Goal: Task Accomplishment & Management: Complete application form

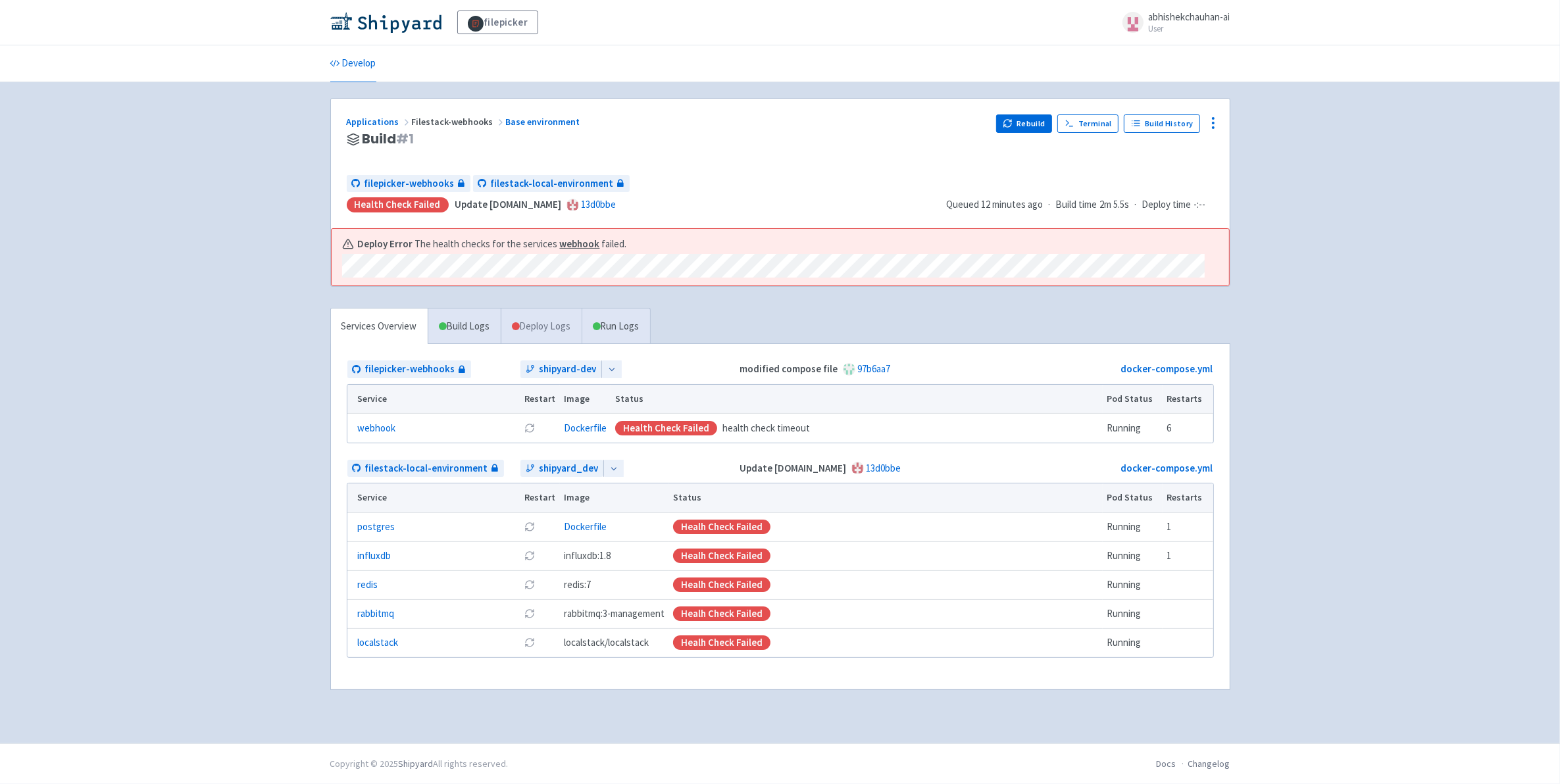
click at [525, 323] on link "Deploy Logs" at bounding box center [540, 326] width 81 height 36
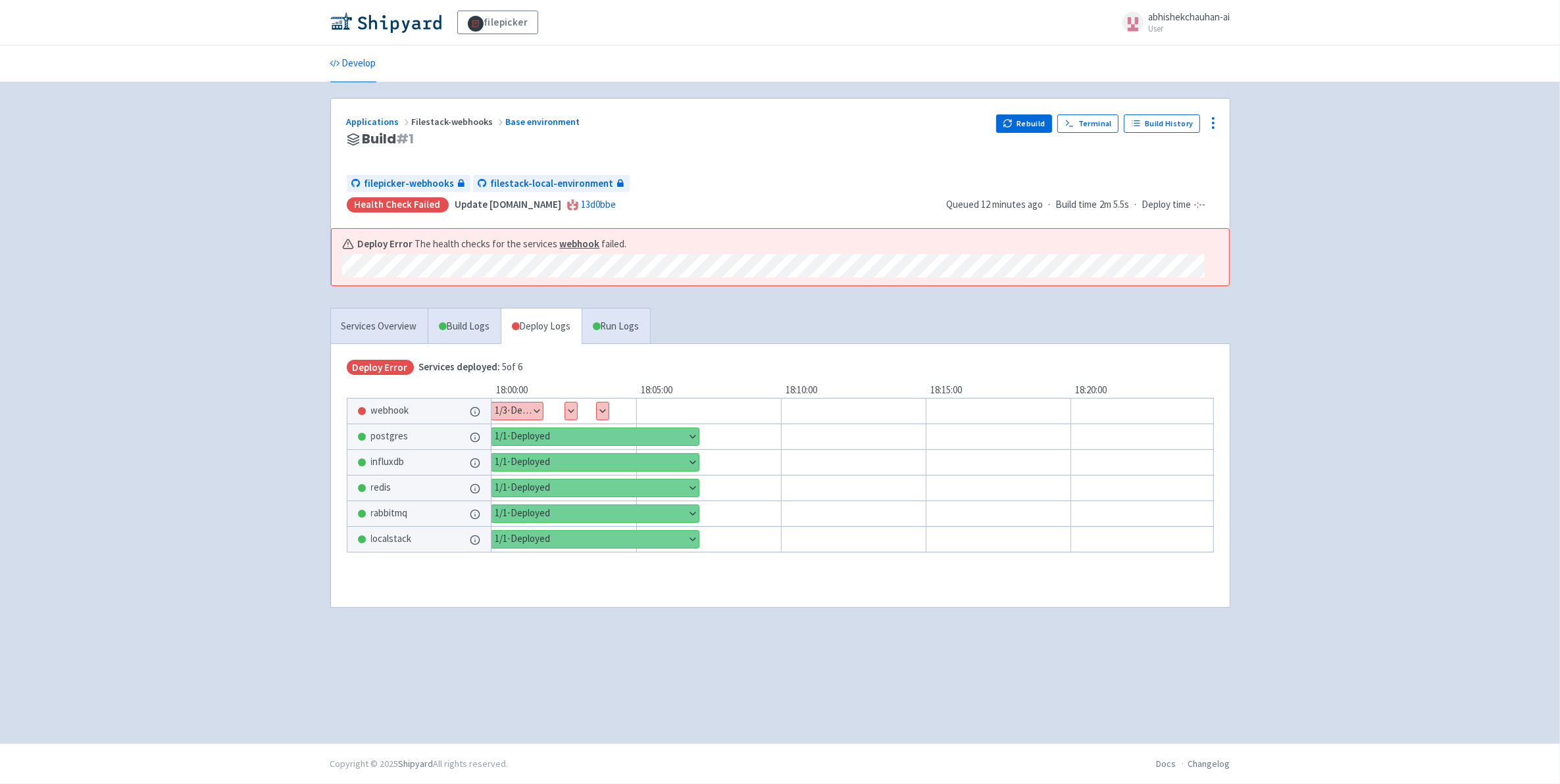
click at [531, 418] on button "Show details" at bounding box center [517, 411] width 51 height 17
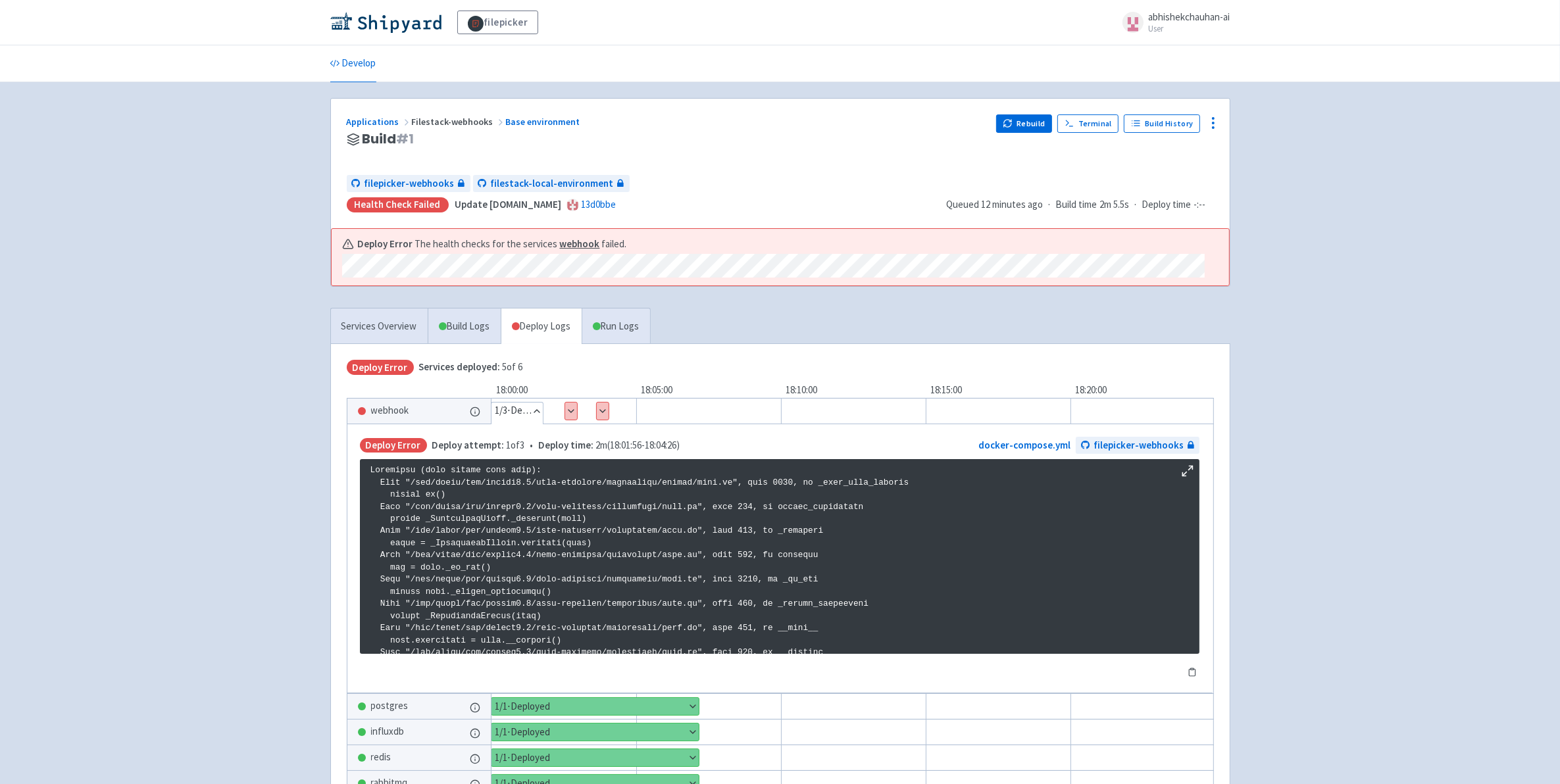
scroll to position [2246, 0]
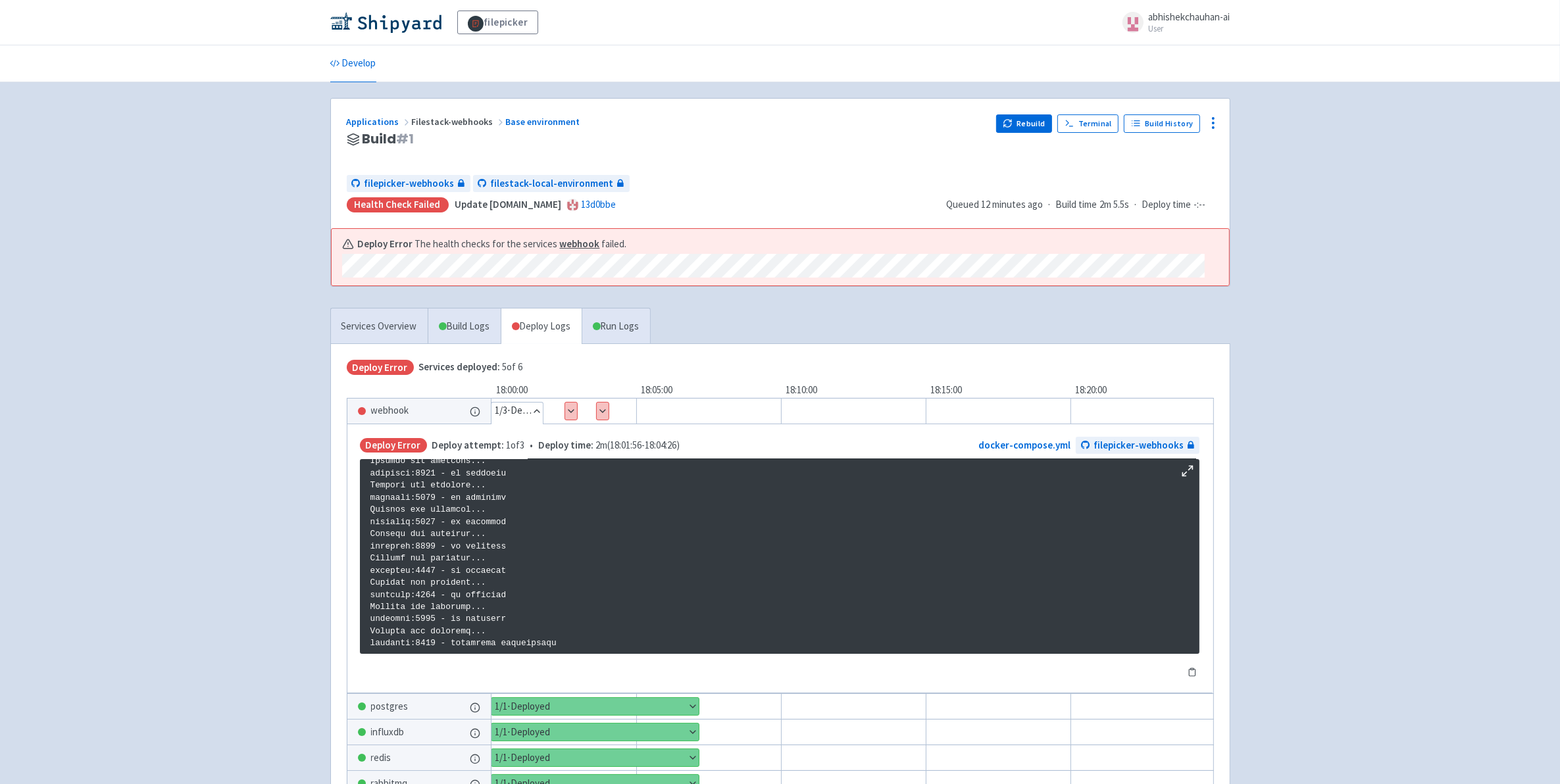
click at [570, 408] on button "Show details" at bounding box center [570, 411] width 12 height 17
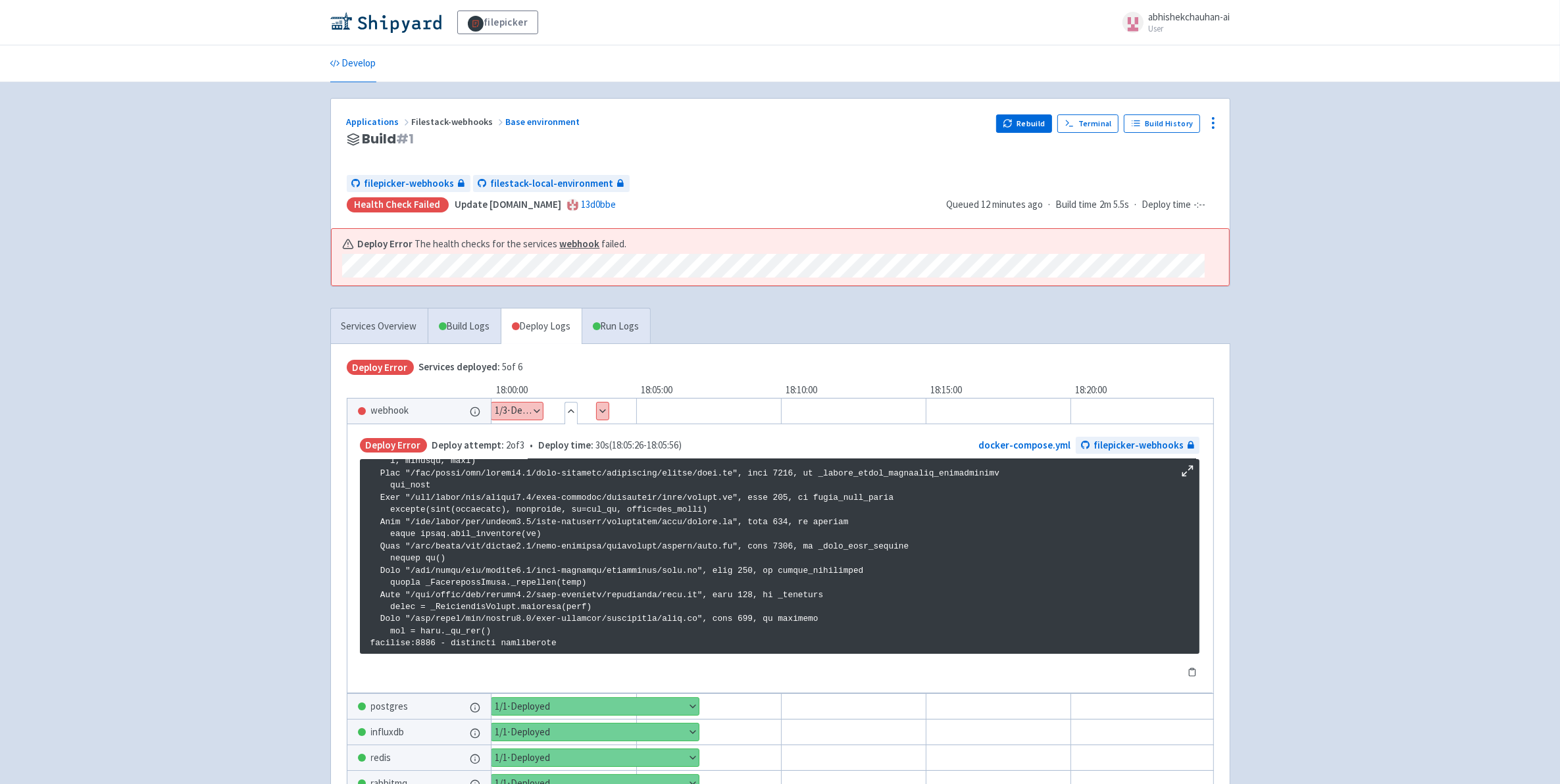
click at [587, 411] on div "Show details 1 / 3 ⋅ Deploy Error Hide details 2 / 3 ⋅ Deploy Error Show detail…" at bounding box center [871, 410] width 843 height 26
click at [606, 409] on button "Show details" at bounding box center [603, 411] width 12 height 17
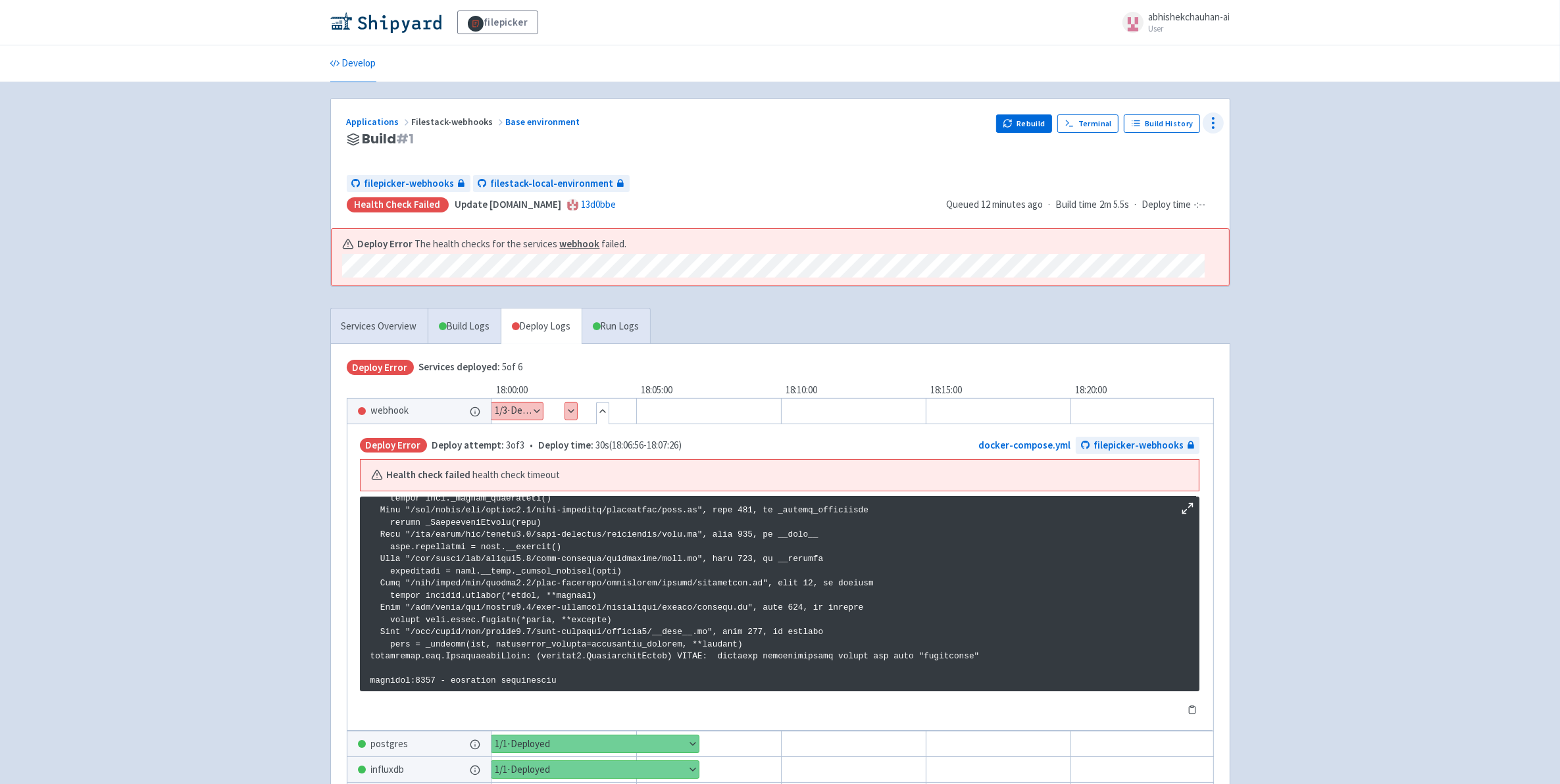
click at [1208, 123] on icon at bounding box center [1213, 123] width 16 height 16
click at [1160, 147] on span "Configure" at bounding box center [1141, 153] width 42 height 18
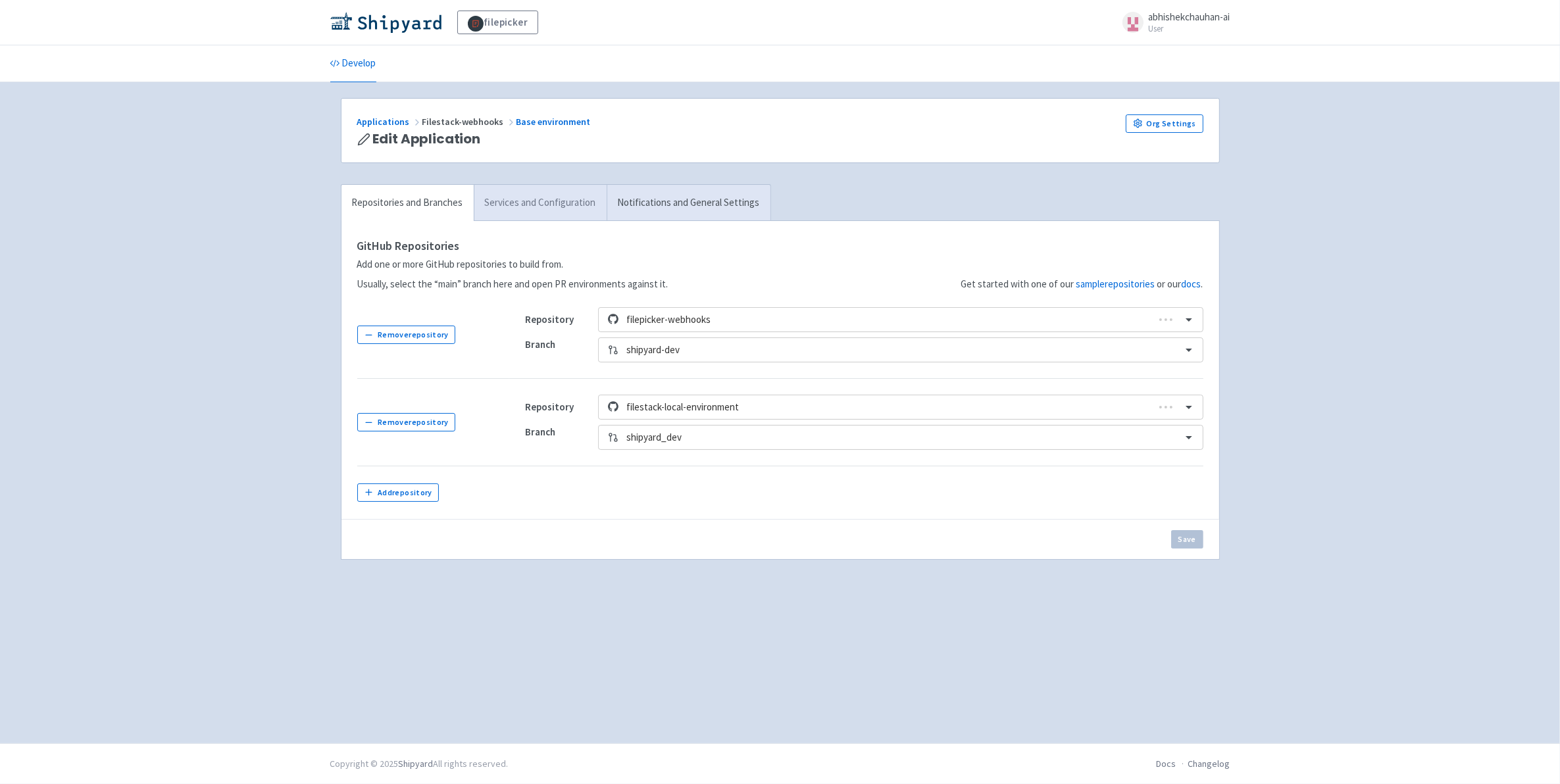
click at [573, 199] on link "Services and Configuration" at bounding box center [540, 203] width 133 height 36
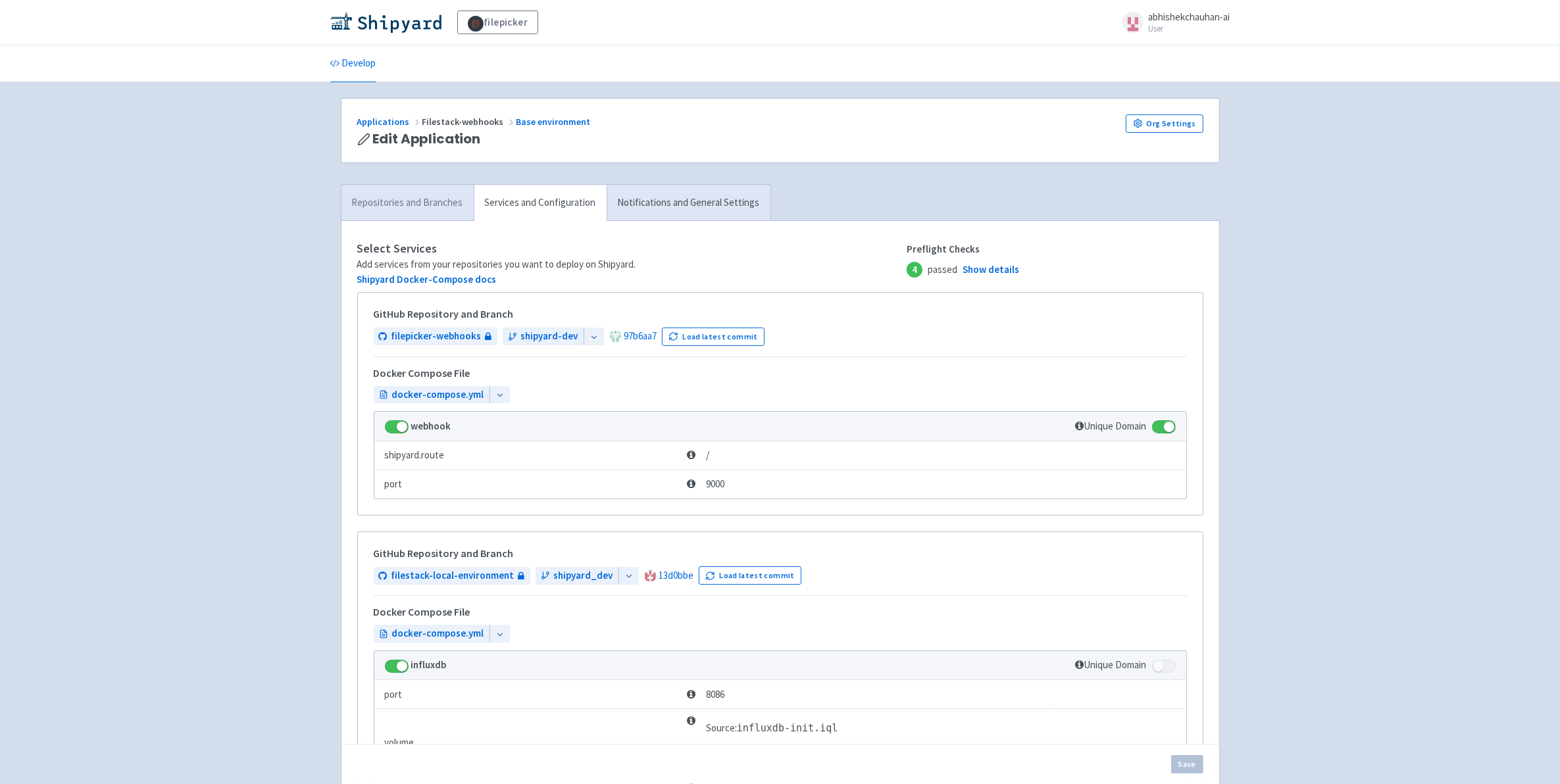
click at [422, 199] on link "Repositories and Branches" at bounding box center [408, 203] width 132 height 36
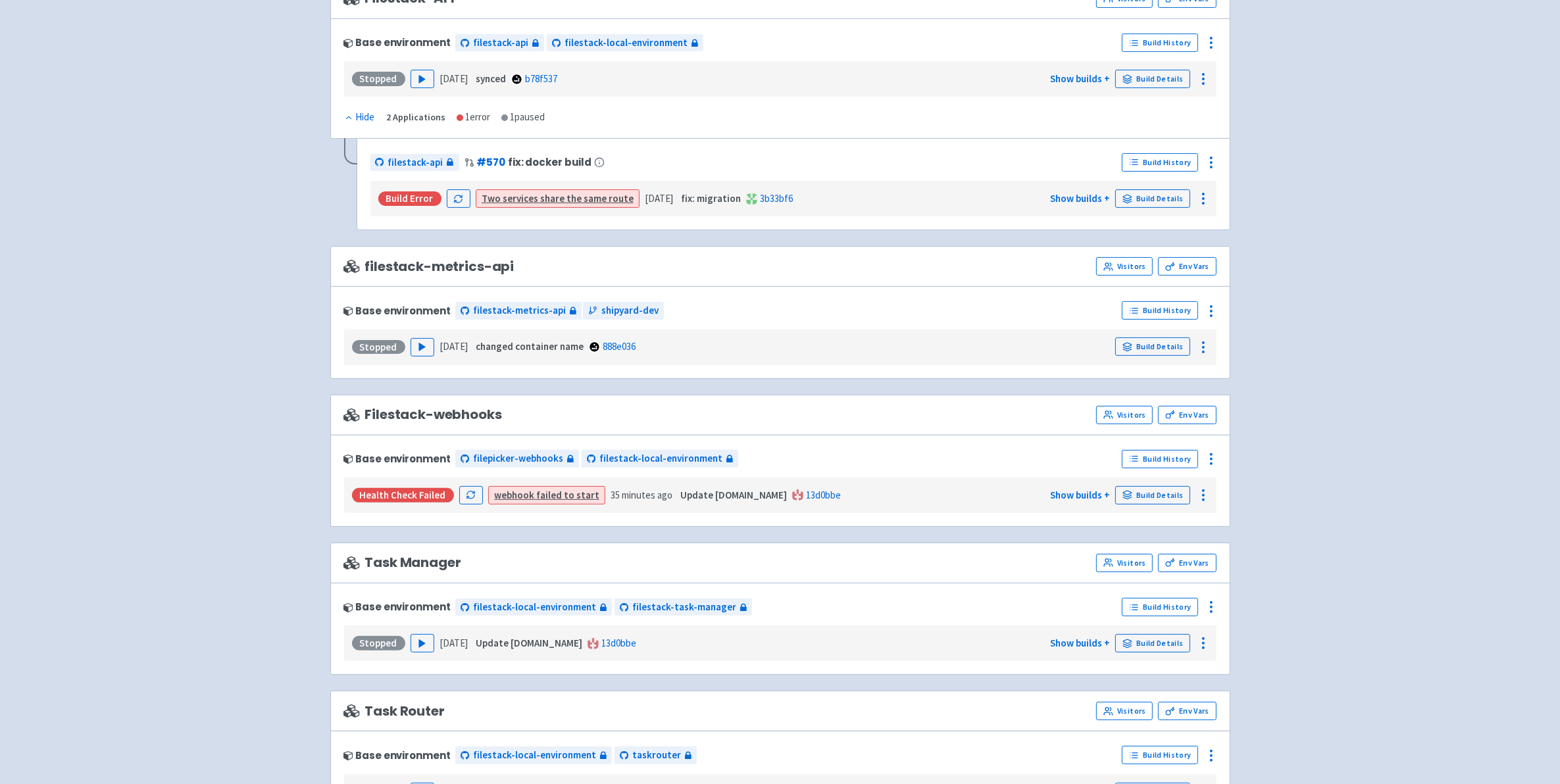
scroll to position [576, 0]
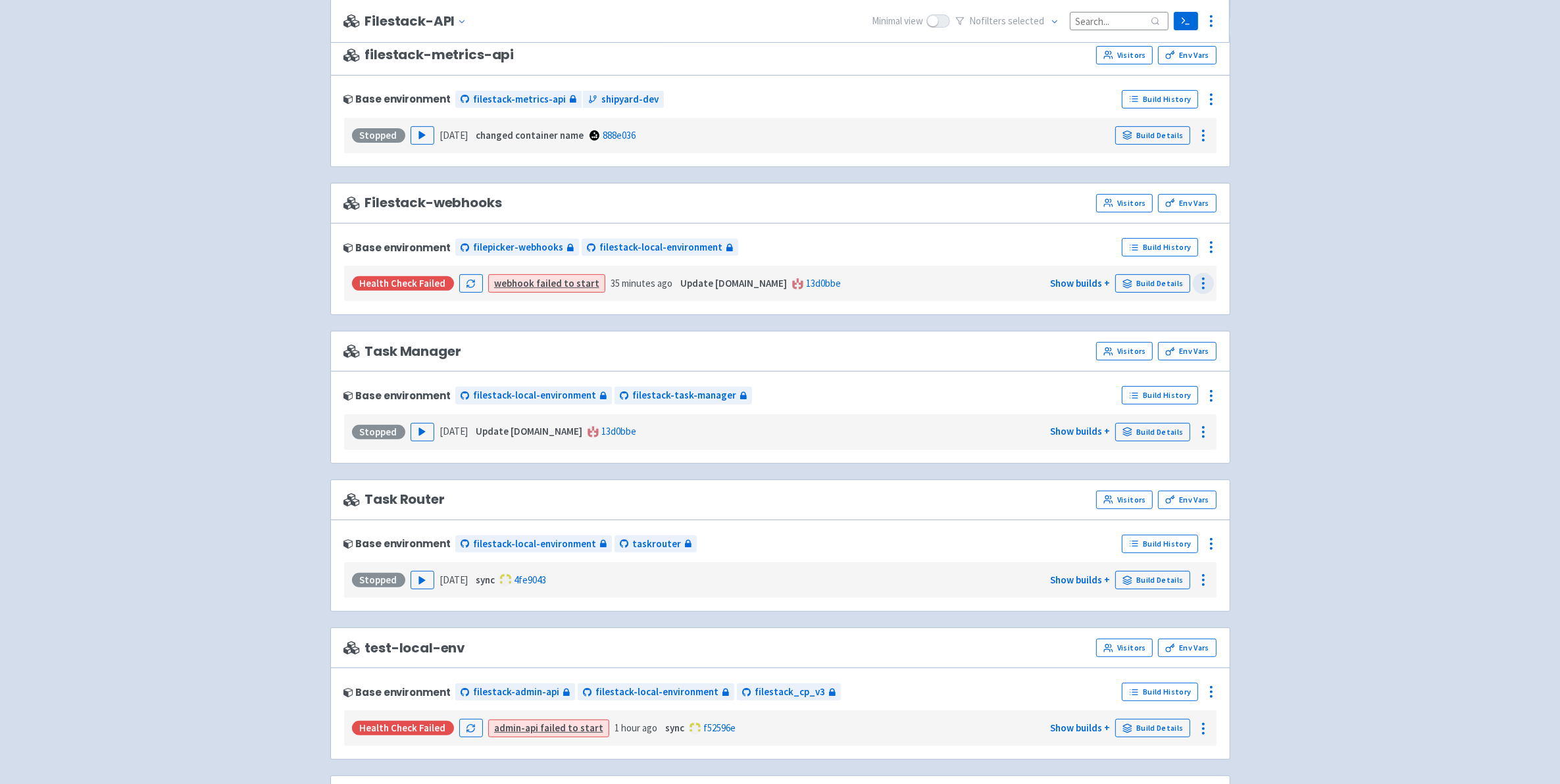
click at [1198, 292] on icon at bounding box center [1204, 283] width 16 height 16
click at [1205, 256] on icon at bounding box center [1211, 247] width 16 height 16
click at [1193, 392] on span "Delete" at bounding box center [1161, 394] width 87 height 18
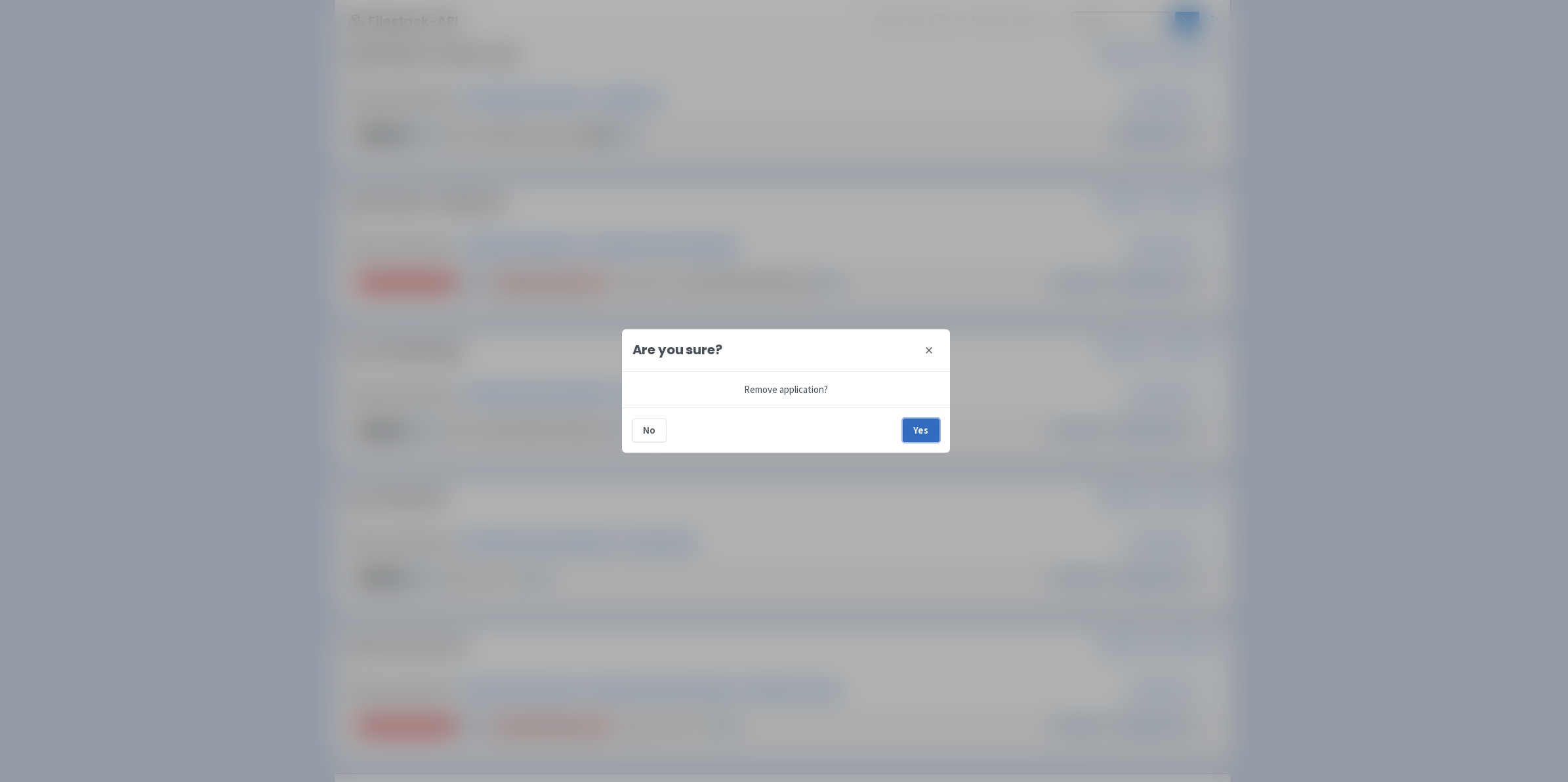
click at [924, 427] on button "Yes" at bounding box center [921, 431] width 37 height 24
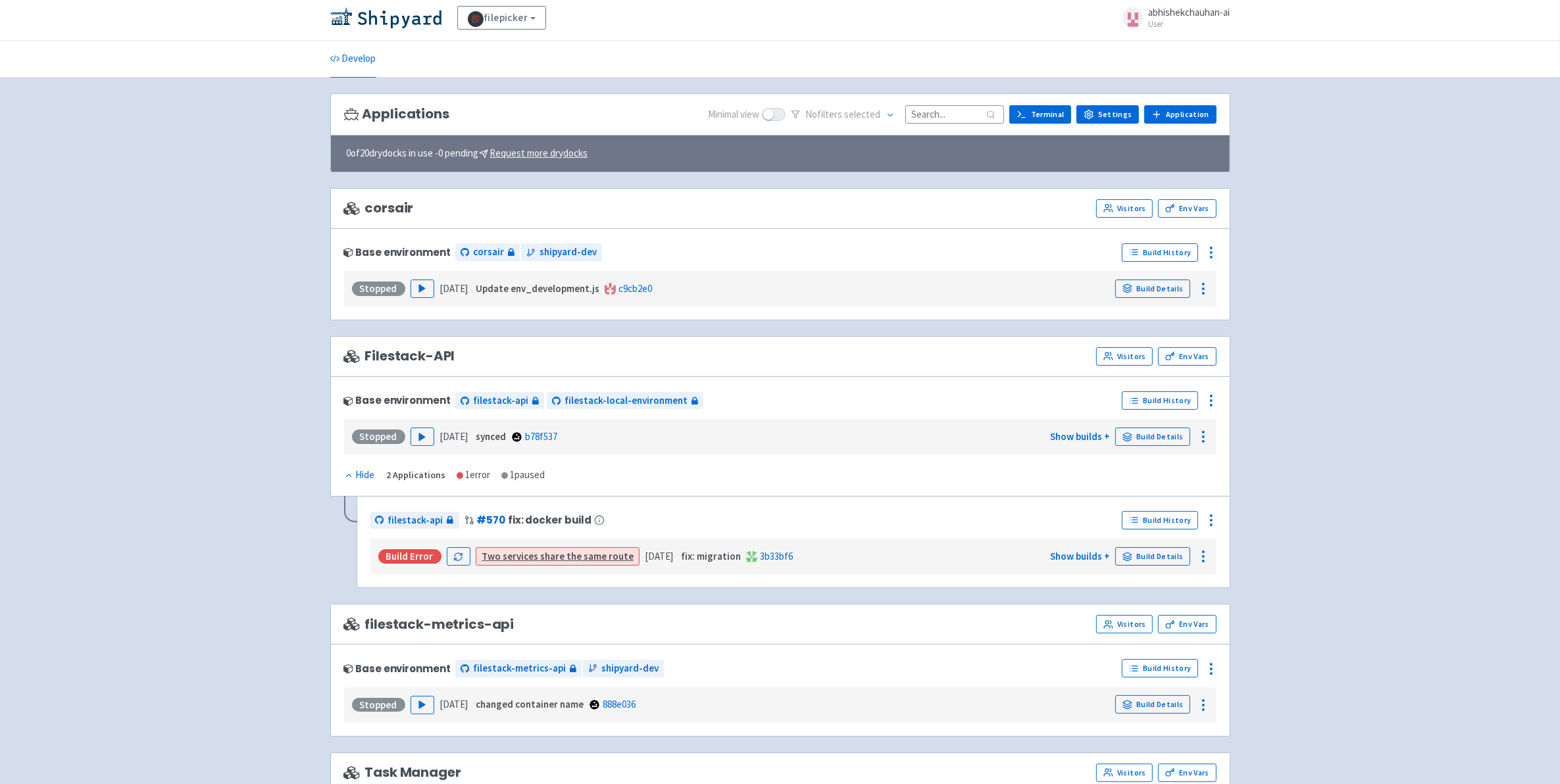
scroll to position [0, 0]
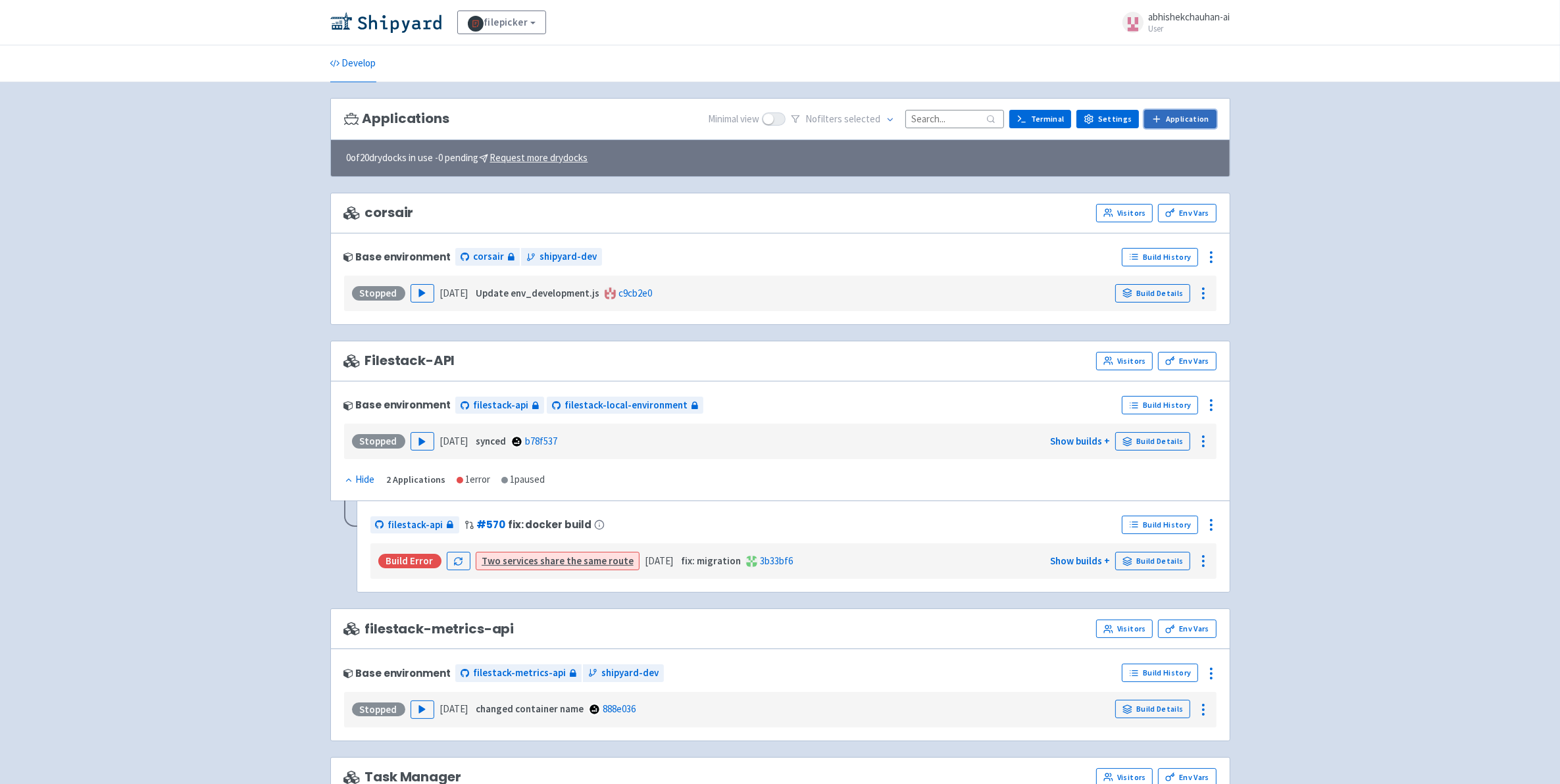
click at [1204, 114] on link "Application" at bounding box center [1179, 119] width 72 height 18
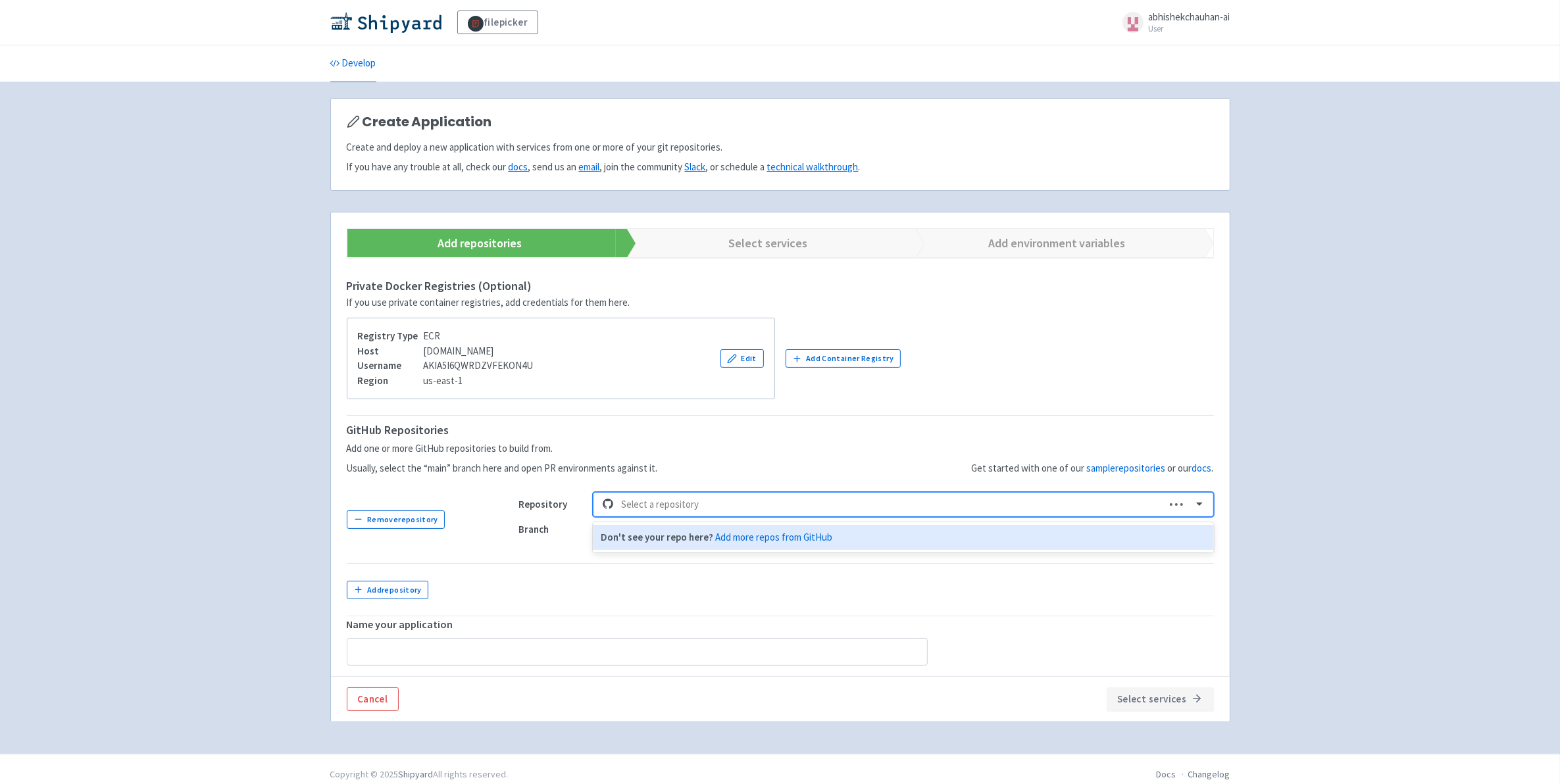
drag, startPoint x: 766, startPoint y: 495, endPoint x: 768, endPoint y: 501, distance: 6.3
click at [766, 495] on div "Select a repository" at bounding box center [889, 504] width 549 height 23
click at [769, 501] on div at bounding box center [890, 505] width 537 height 18
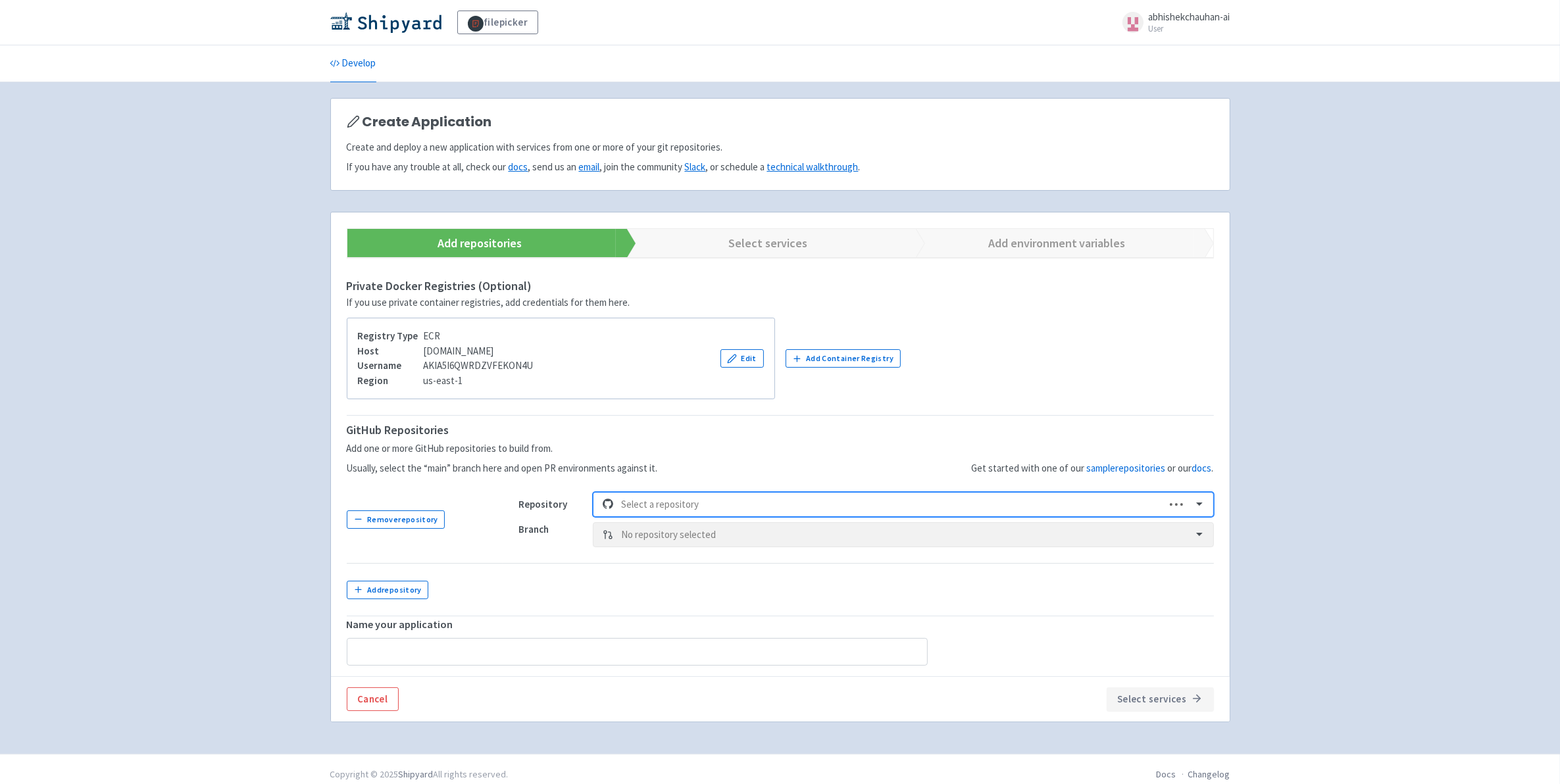
type input "r"
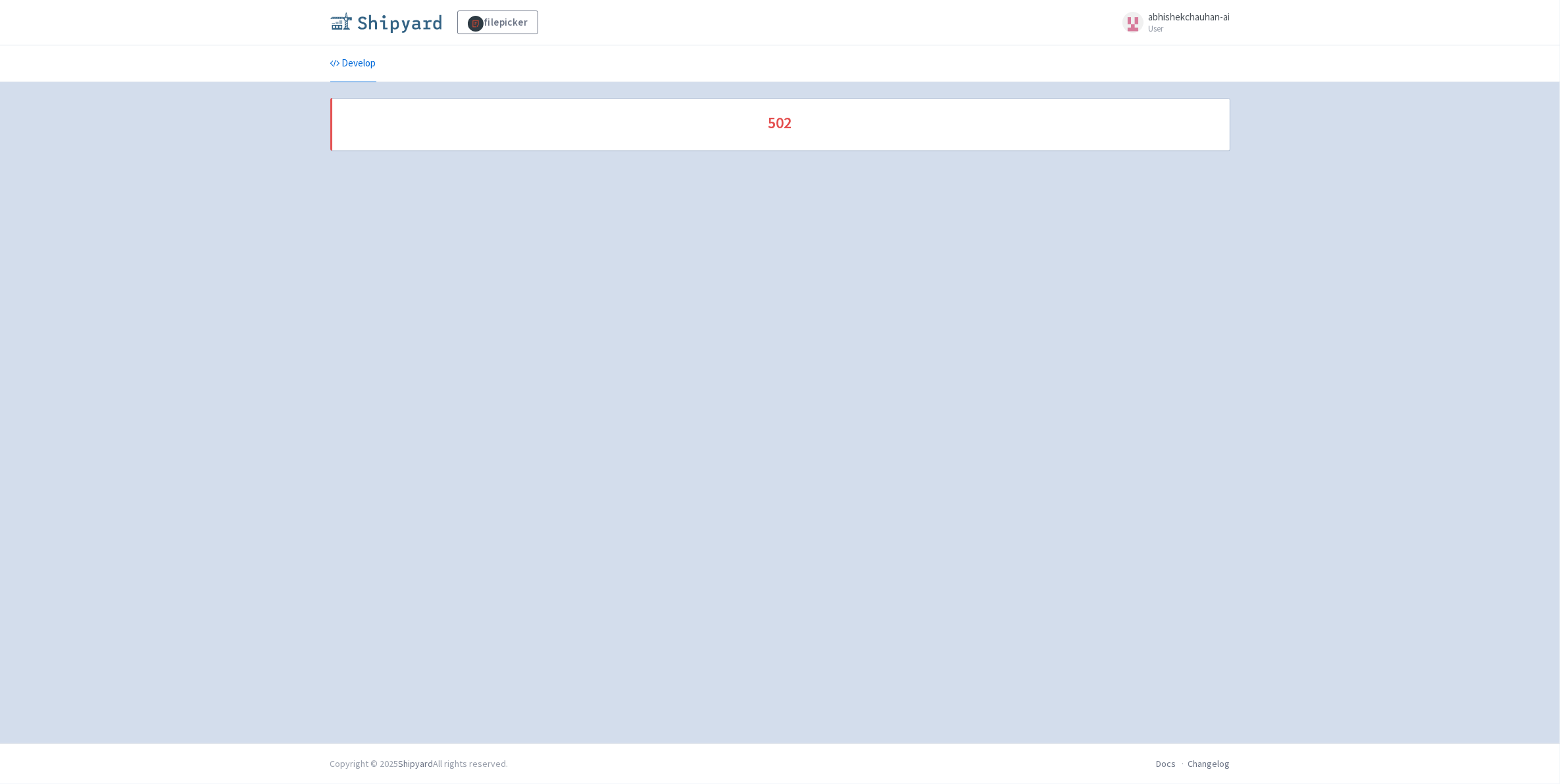
click at [403, 28] on img at bounding box center [385, 22] width 111 height 21
click at [409, 31] on img at bounding box center [385, 22] width 111 height 21
click at [409, 30] on img at bounding box center [385, 22] width 111 height 21
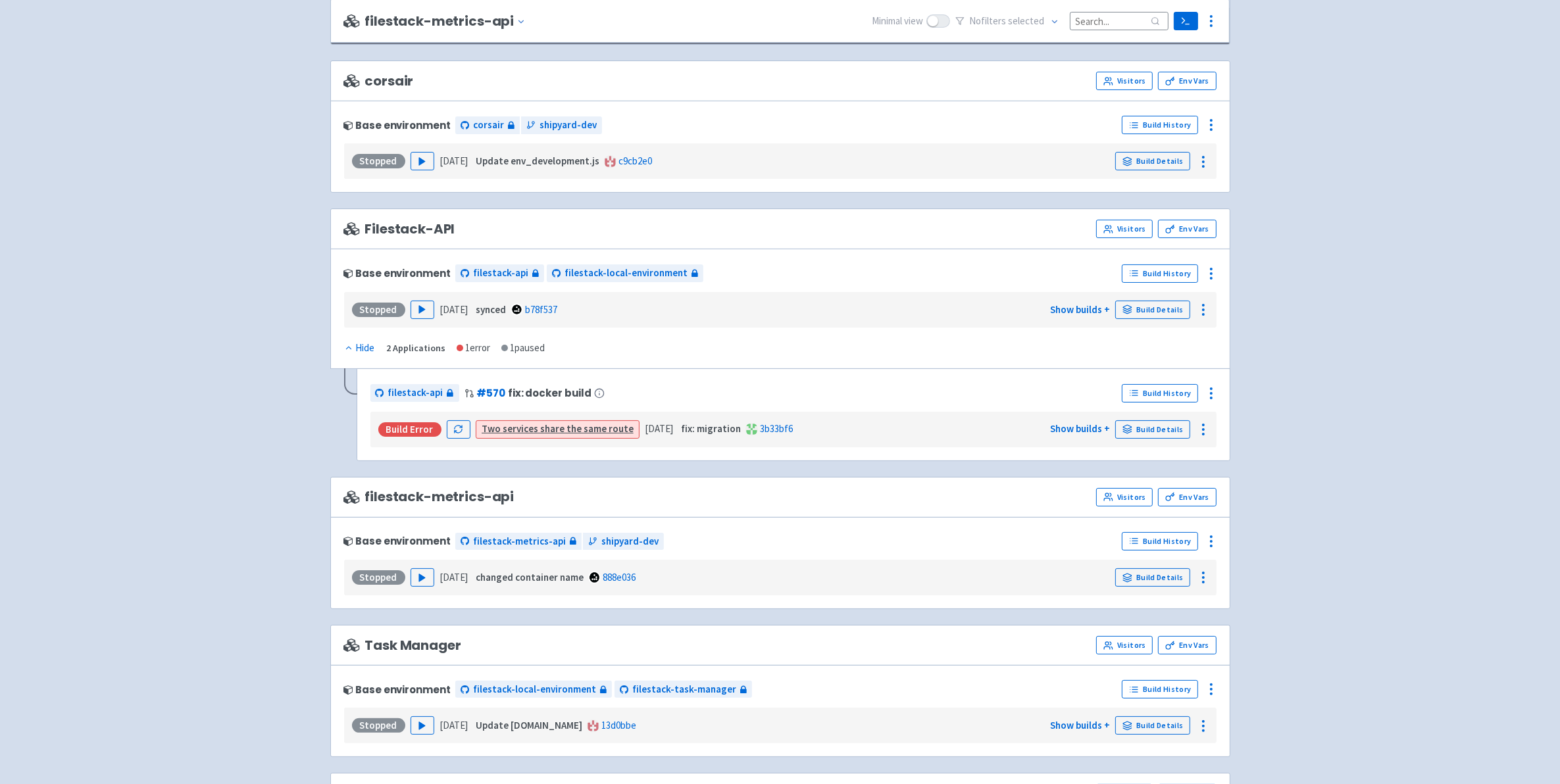
scroll to position [54, 0]
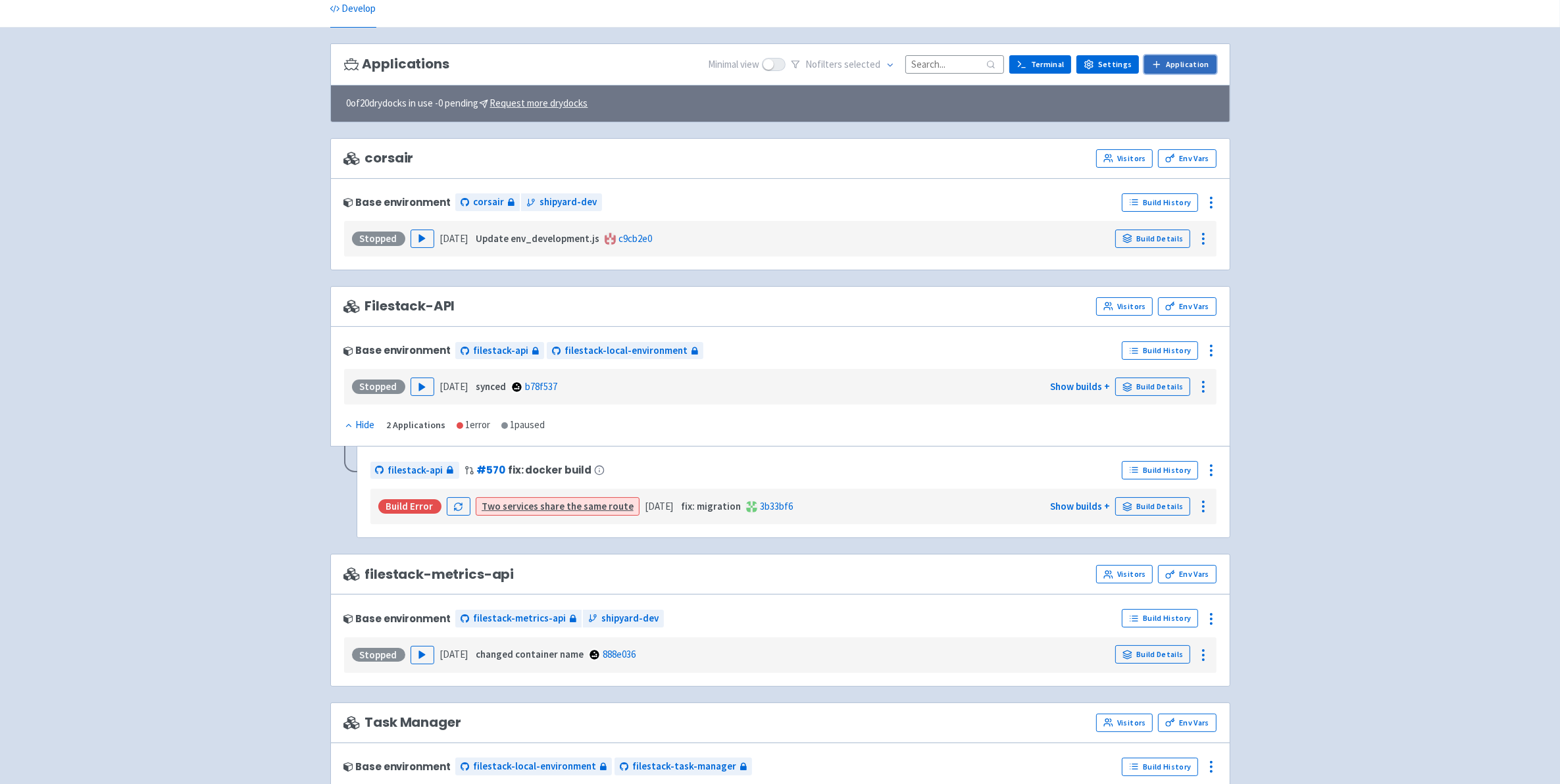
click at [1181, 56] on link "Application" at bounding box center [1179, 64] width 72 height 18
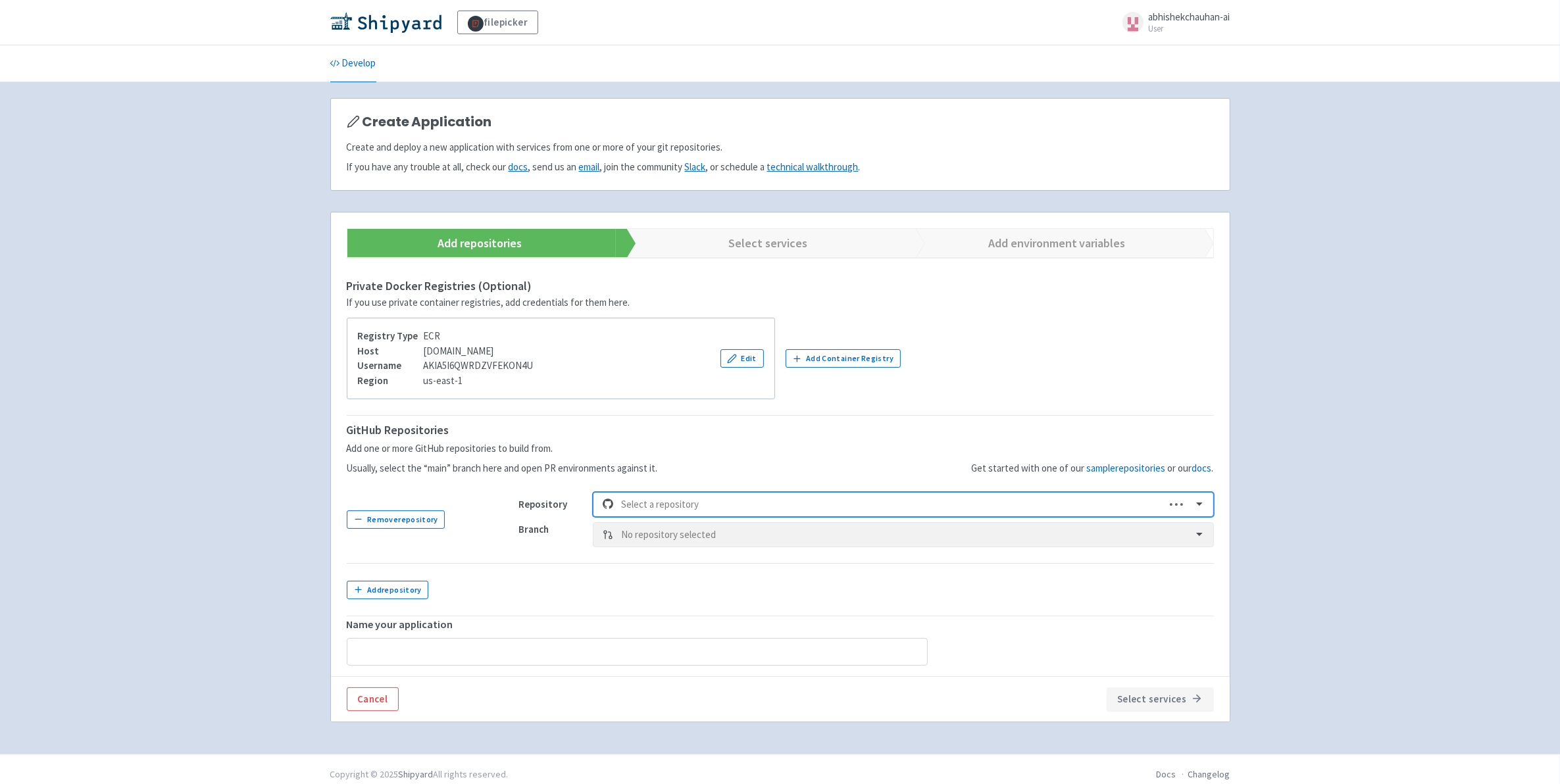
click at [706, 492] on td "Repository Select is focused ,type to refine list, press Down to open the menu,…" at bounding box center [858, 520] width 711 height 87
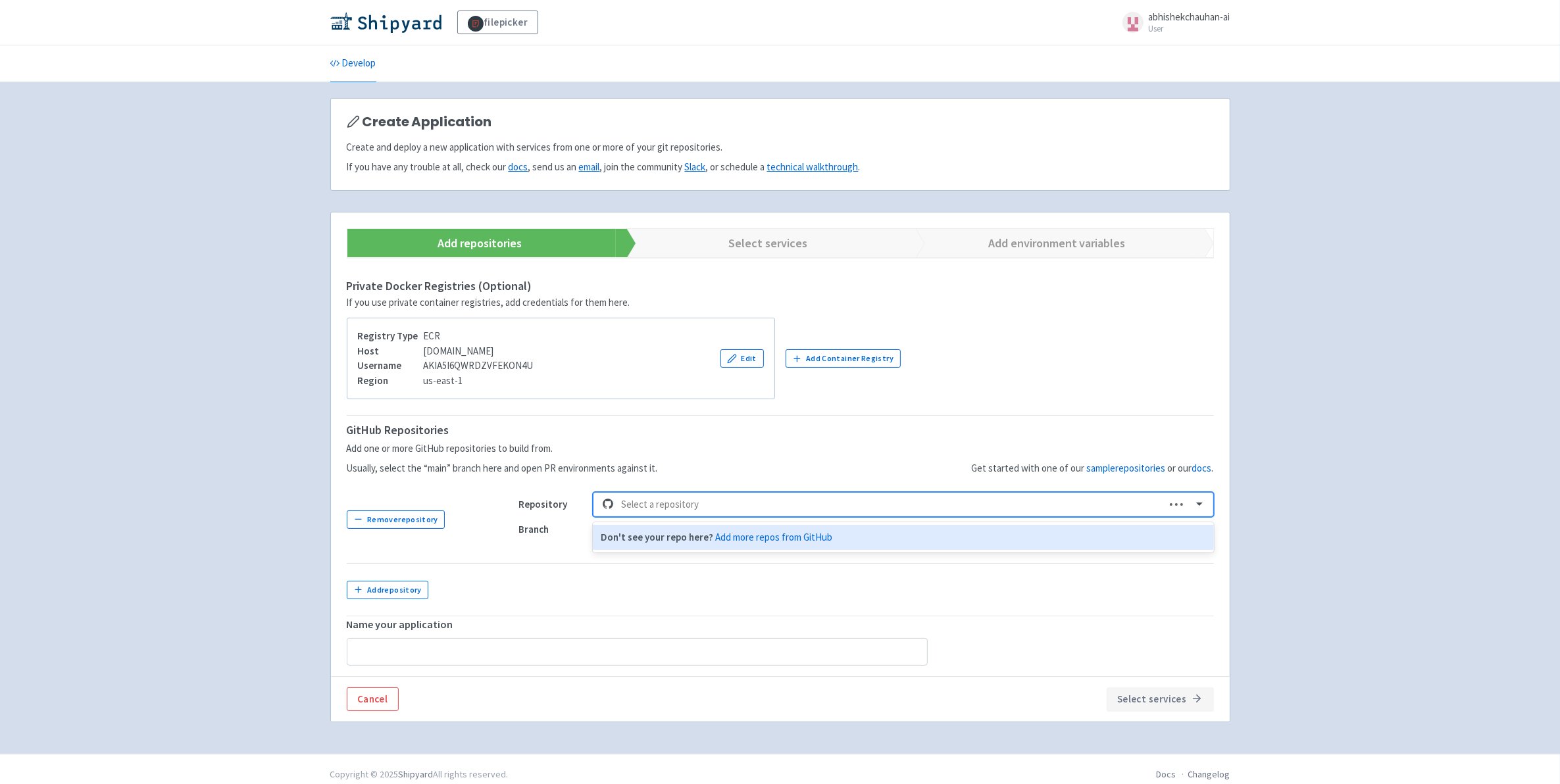
click at [710, 500] on div at bounding box center [890, 505] width 537 height 18
type input "webh"
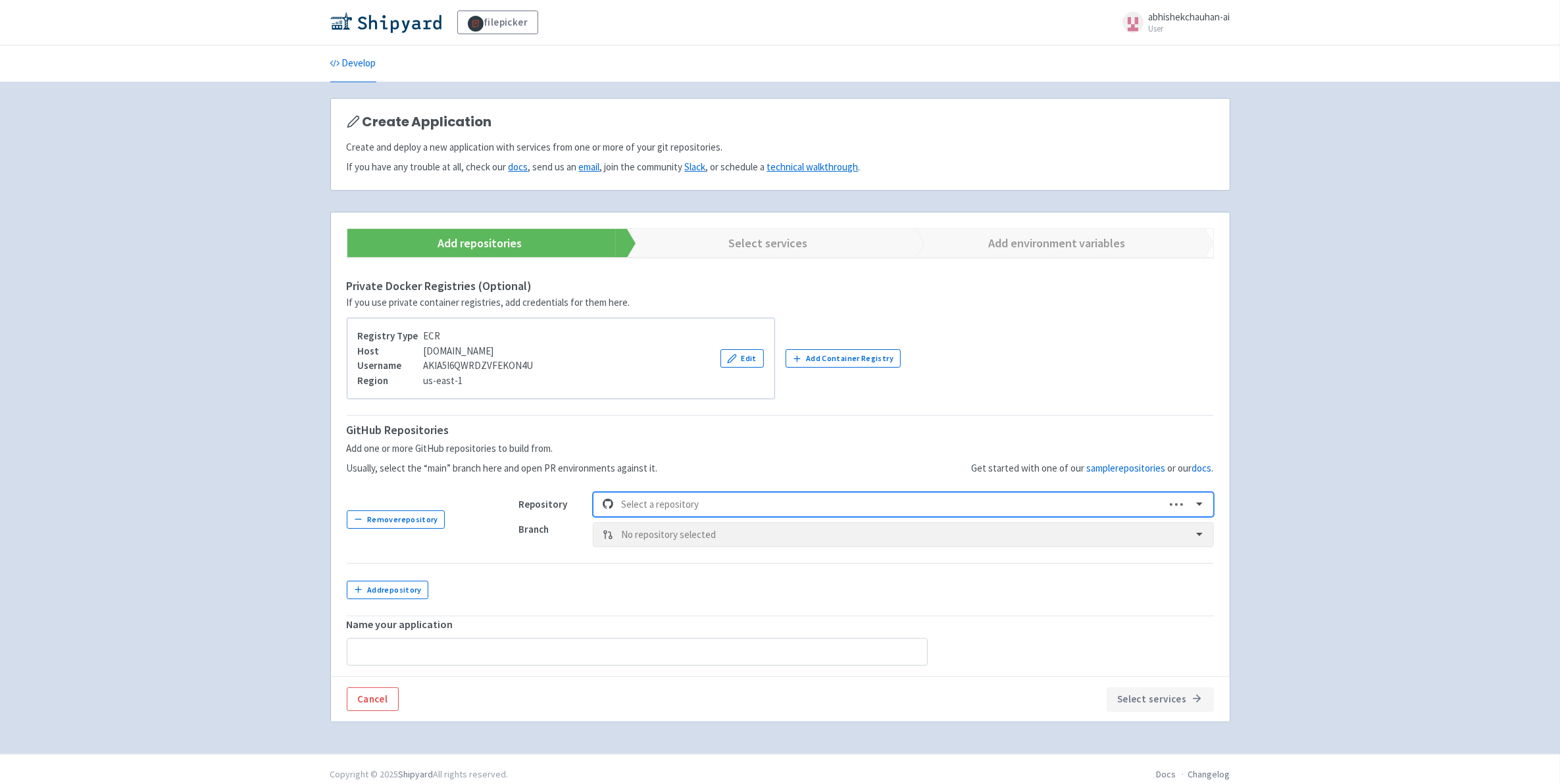
click at [677, 504] on div at bounding box center [890, 505] width 537 height 18
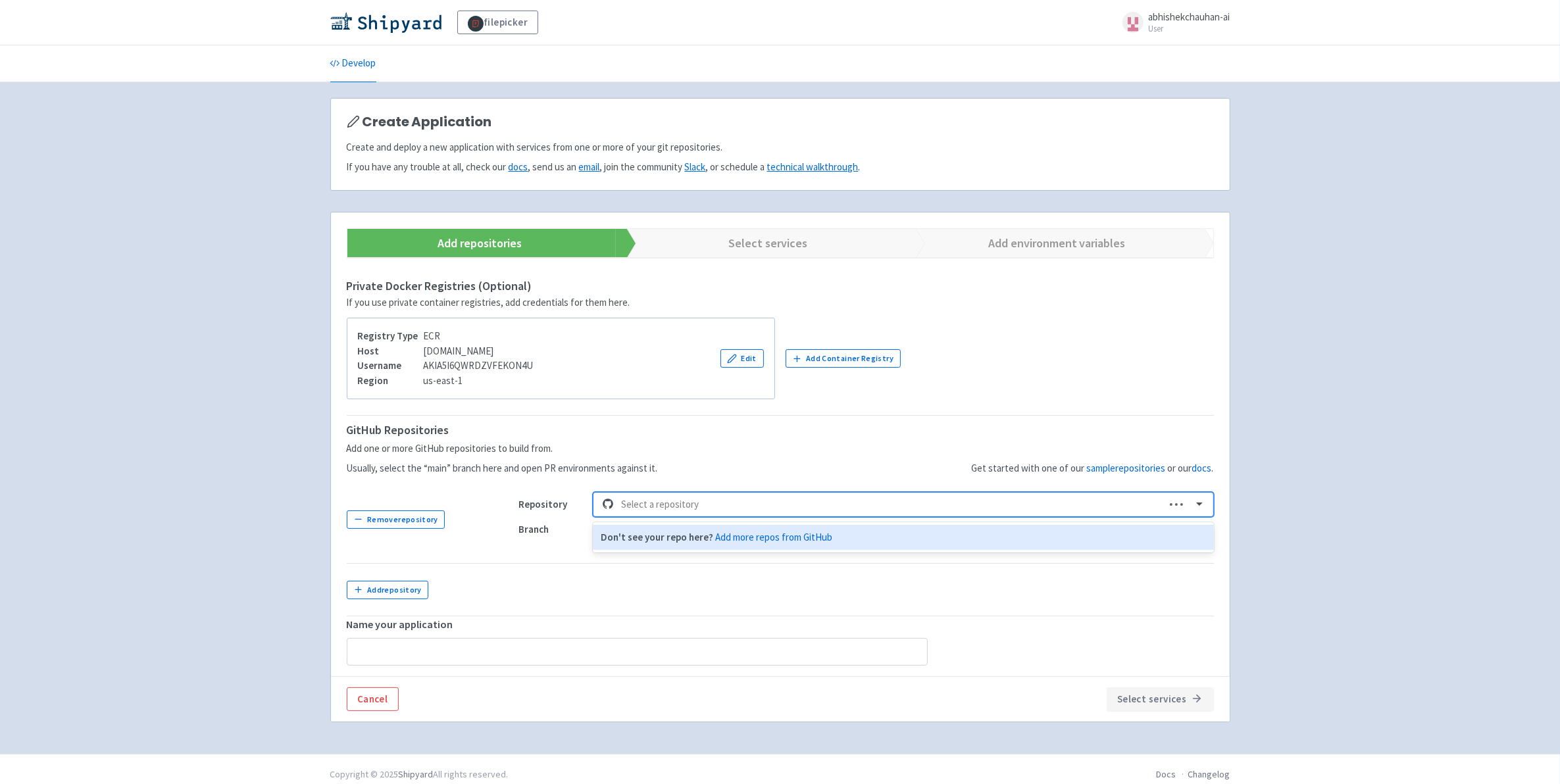
click at [677, 504] on div at bounding box center [890, 505] width 537 height 18
type input "we"
click at [404, 28] on img at bounding box center [385, 22] width 111 height 21
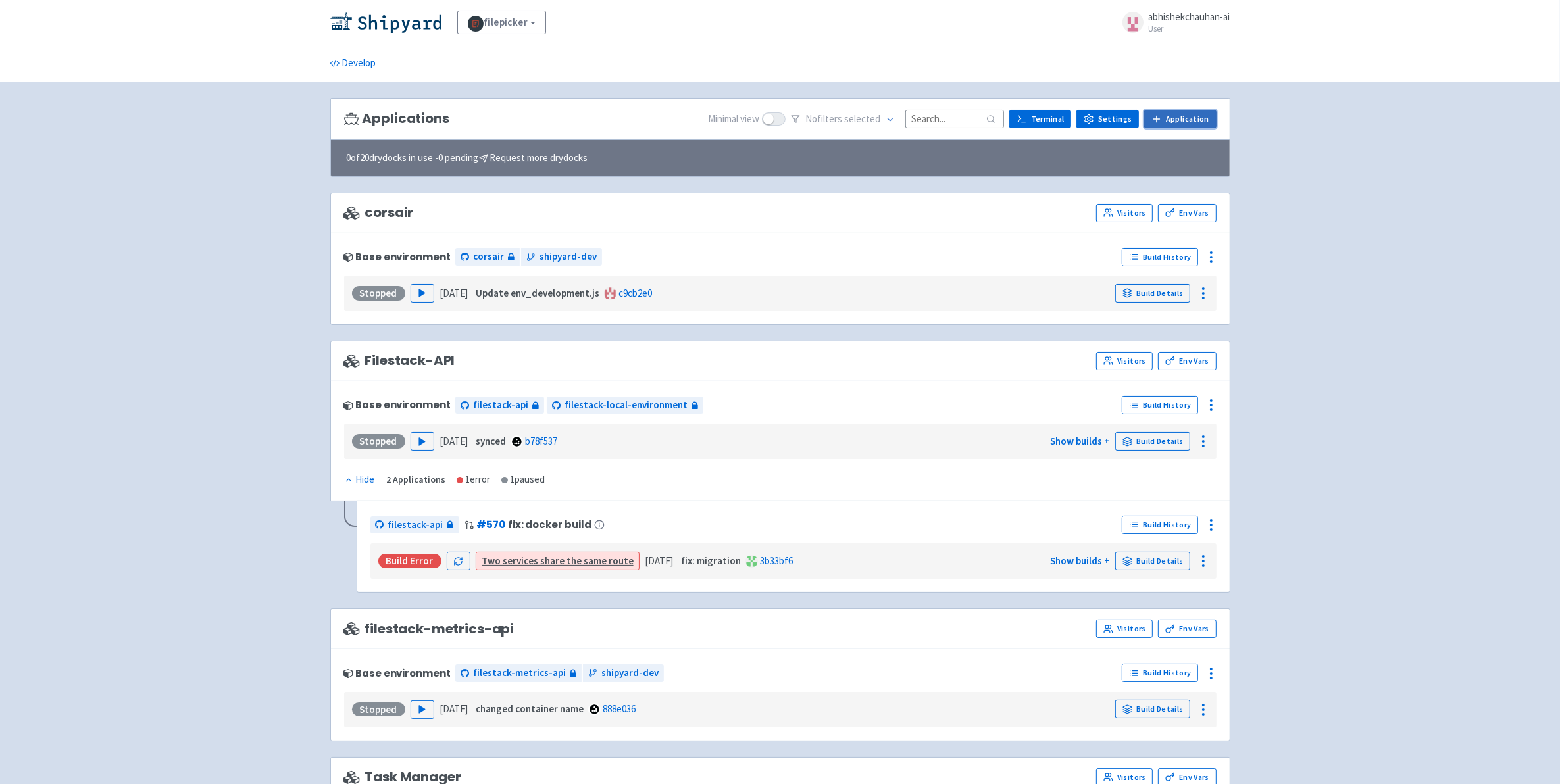
click at [1184, 119] on link "Application" at bounding box center [1179, 119] width 72 height 18
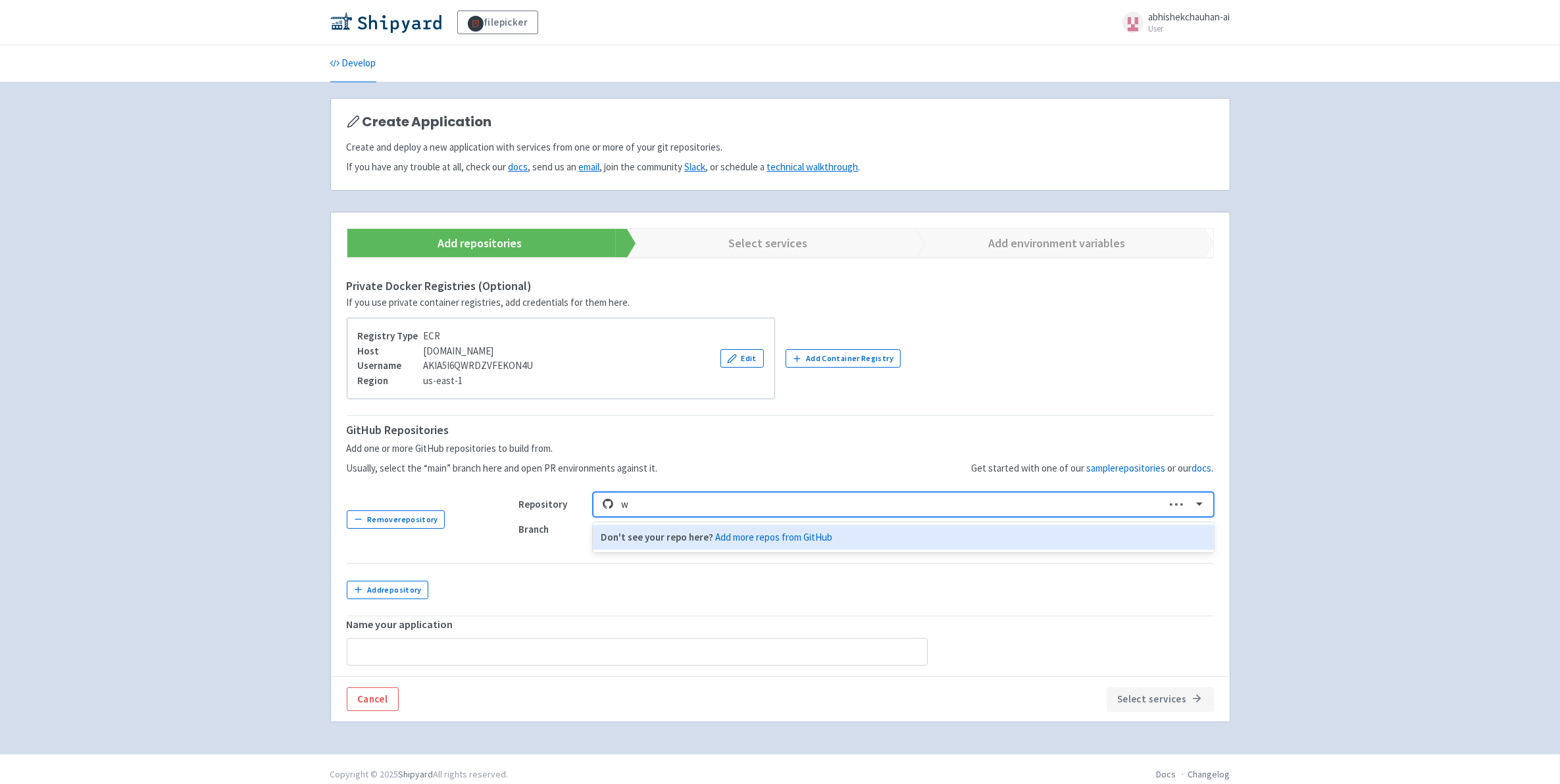
type input "we"
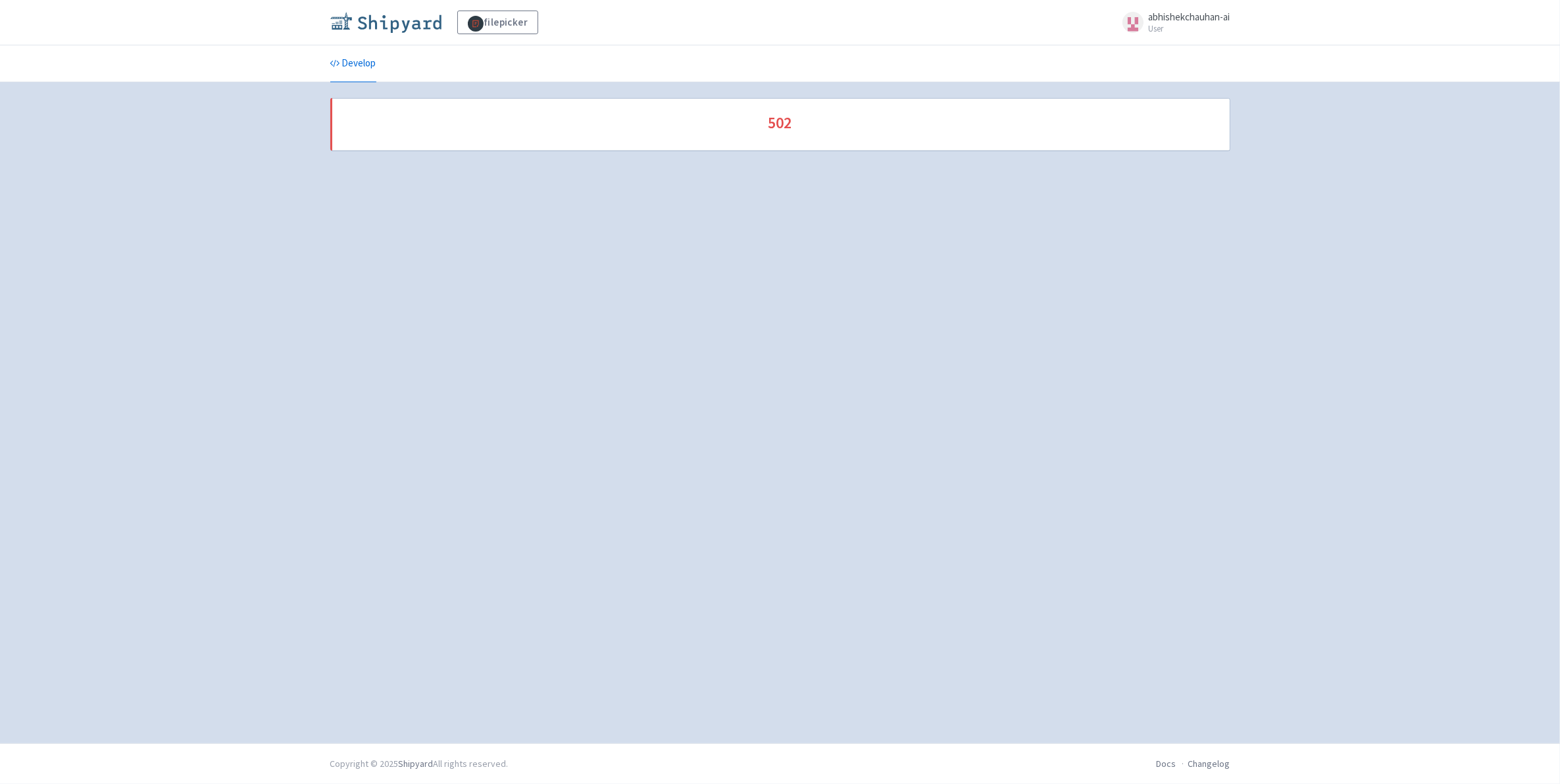
click at [364, 27] on img at bounding box center [385, 22] width 111 height 21
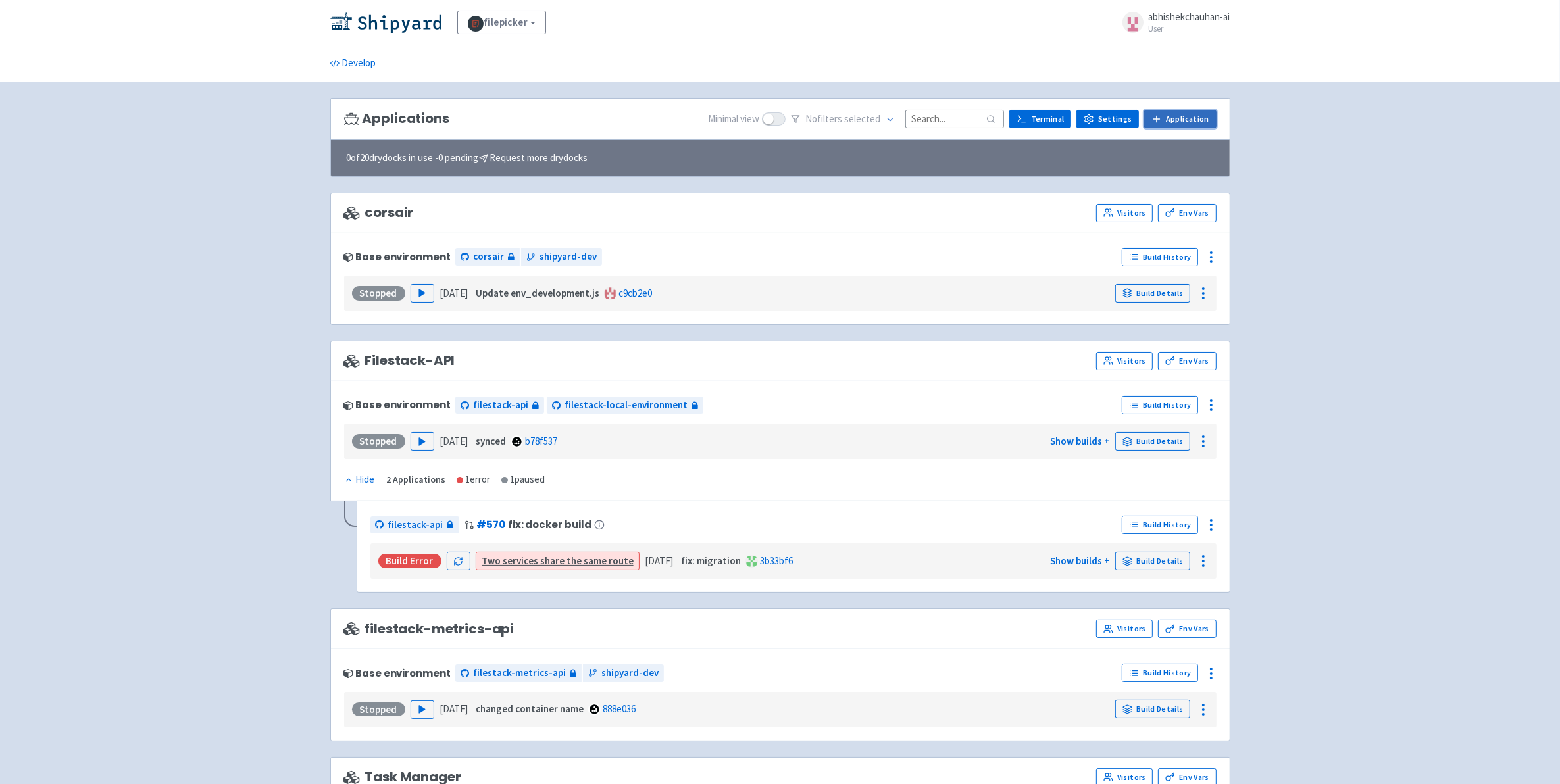
click at [1185, 127] on link "Application" at bounding box center [1179, 119] width 72 height 18
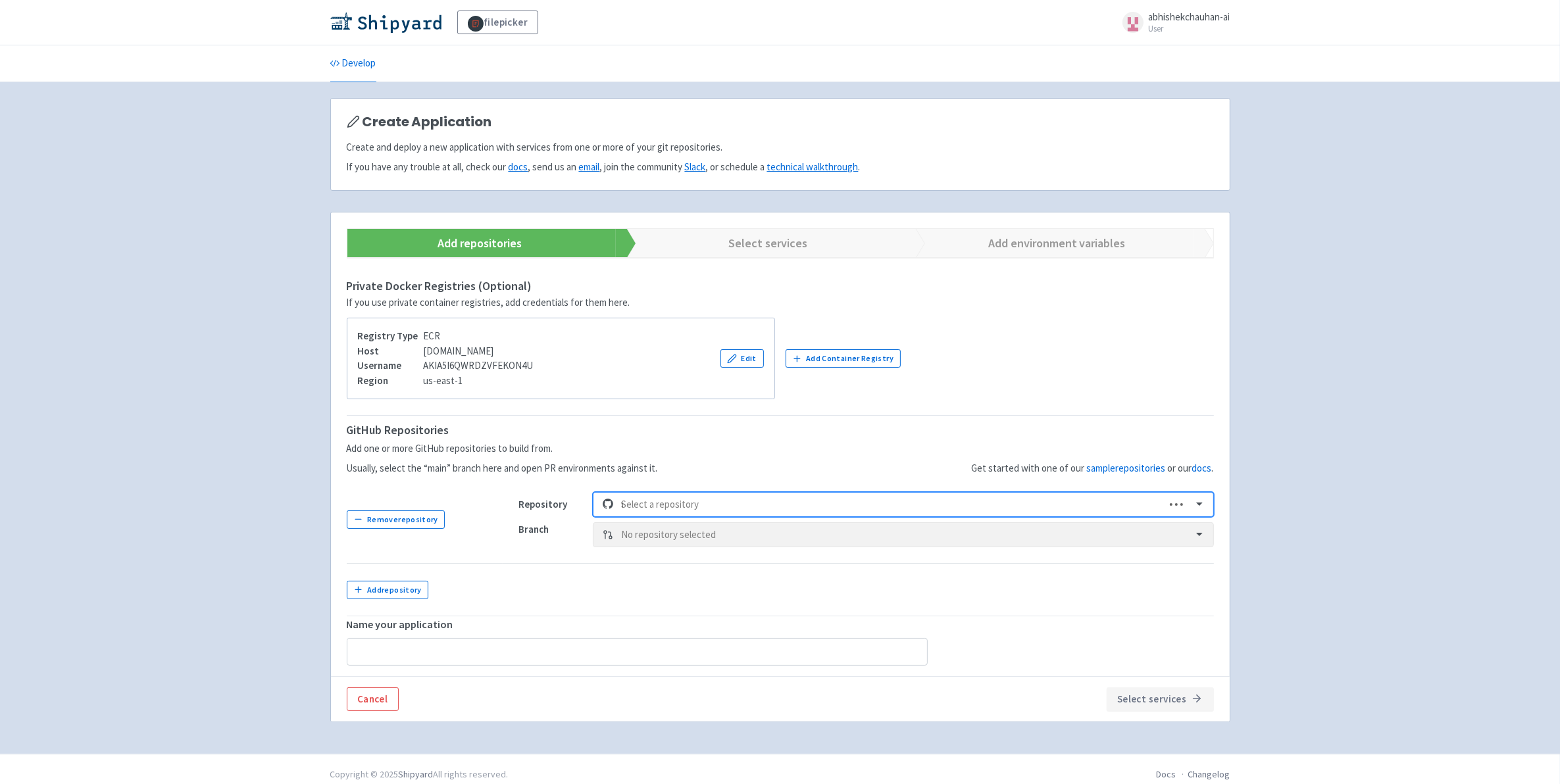
type input "we"
type input "filepicker-webhooks-2"
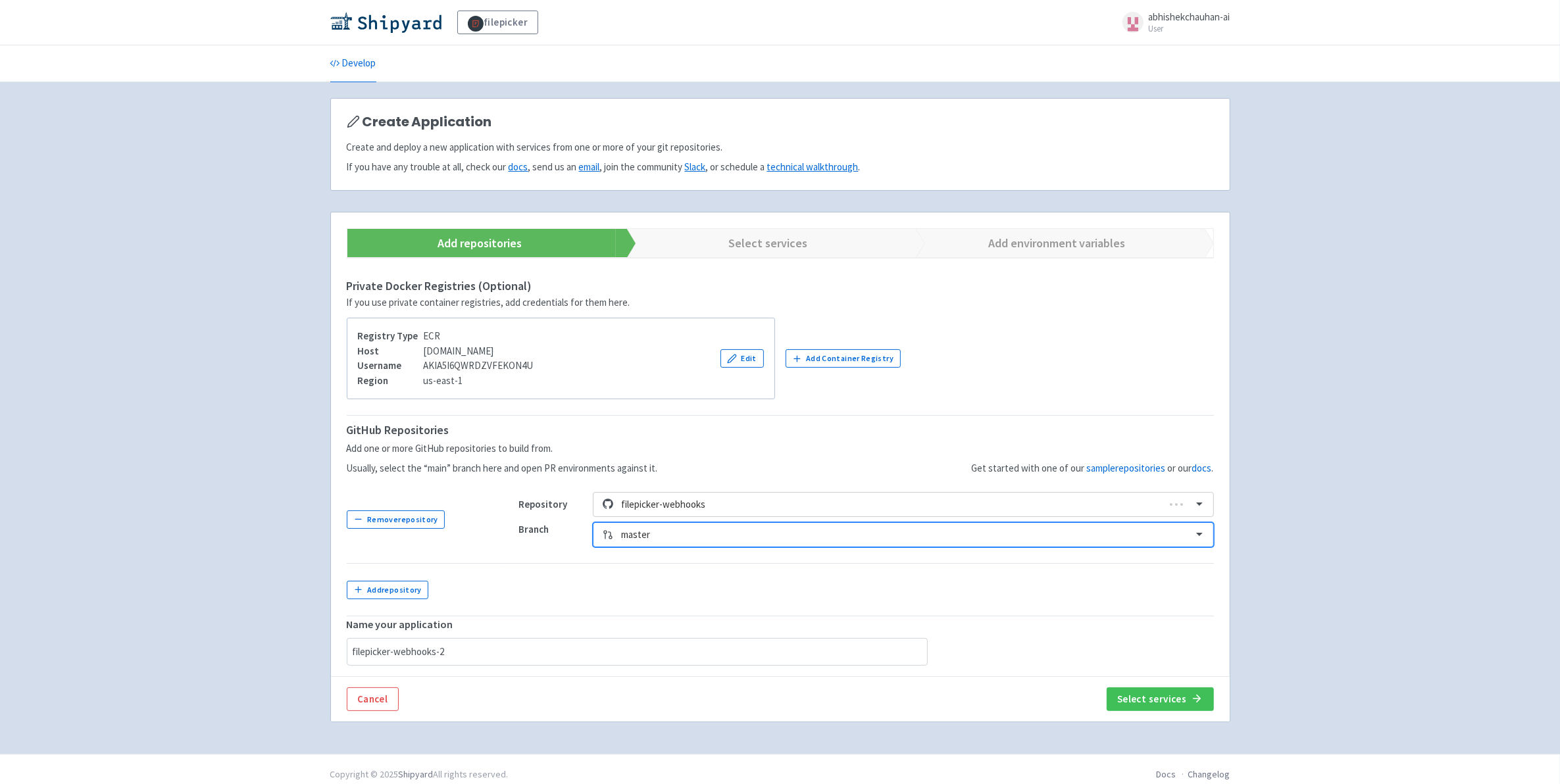
click at [686, 541] on div at bounding box center [902, 535] width 562 height 18
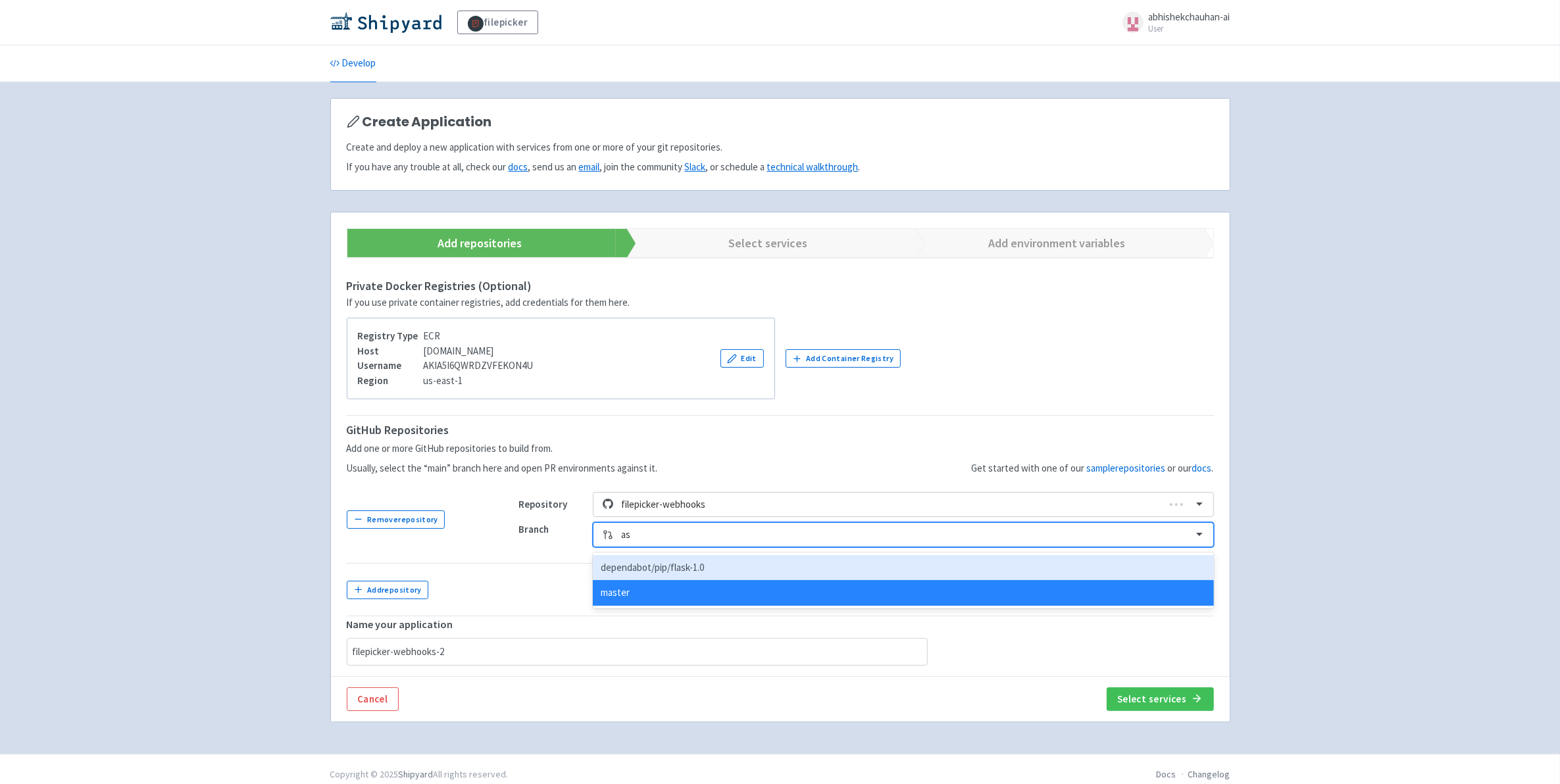
type input "a"
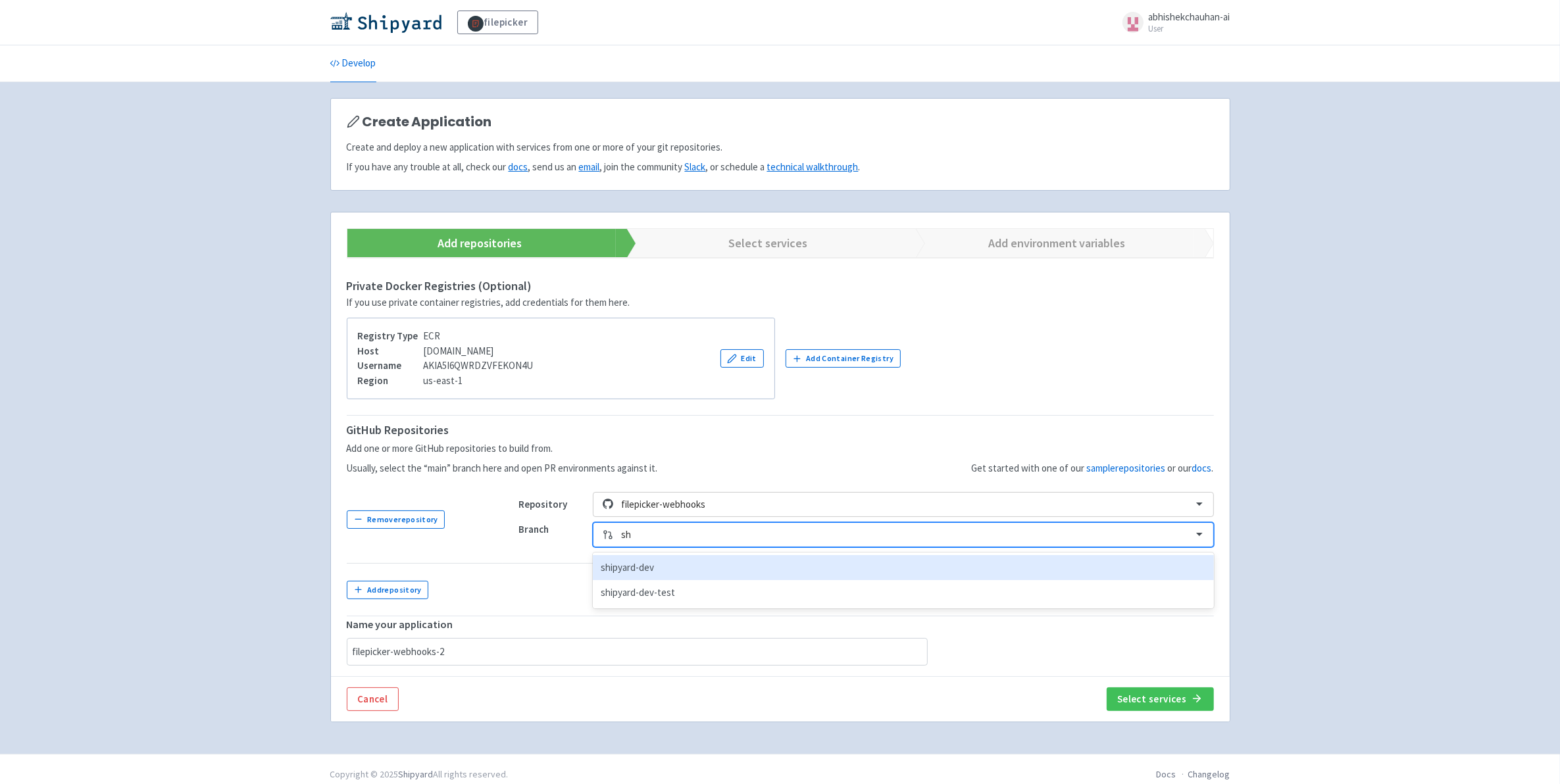
type input "shi"
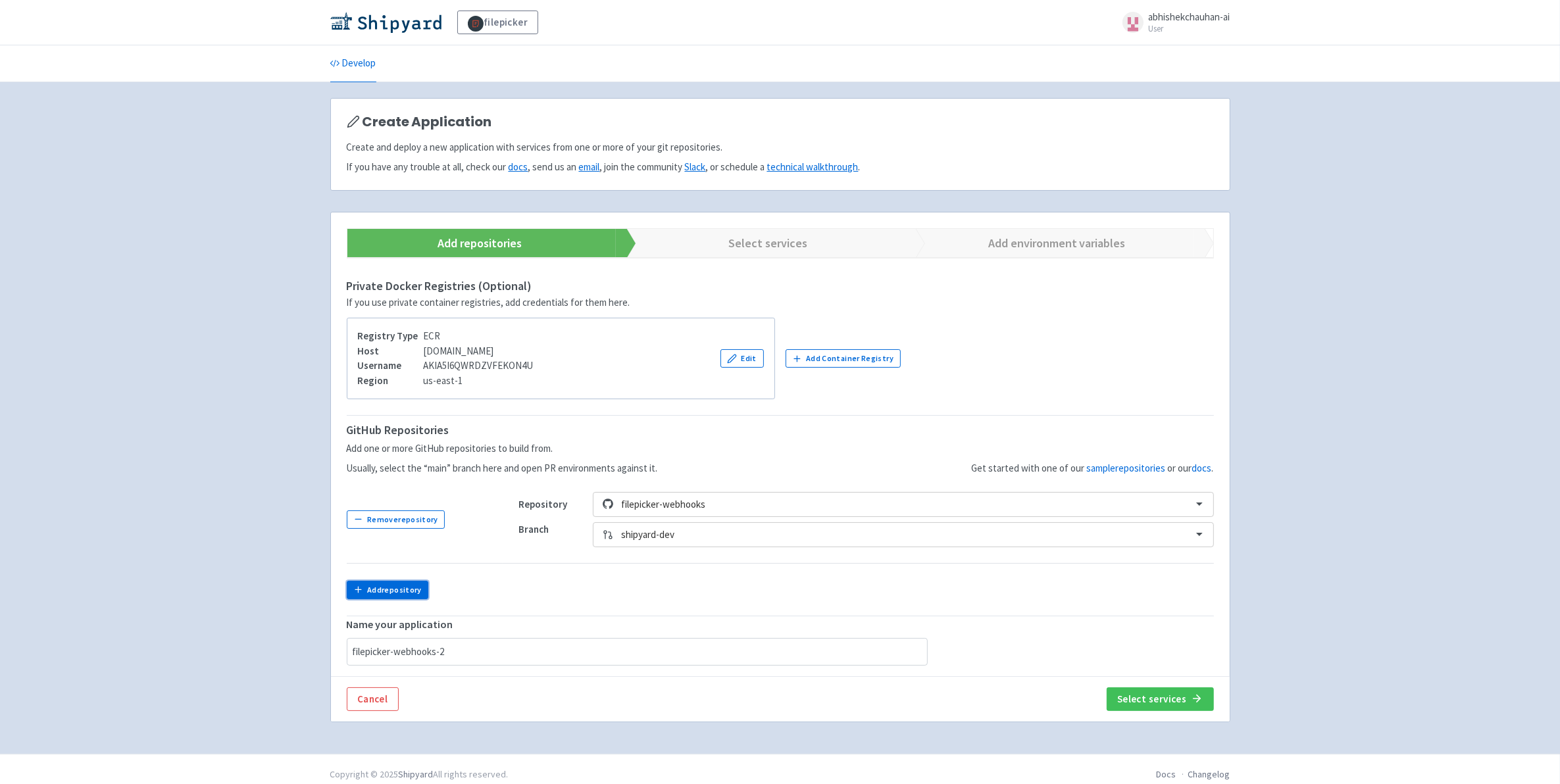
click at [400, 592] on button "Add repository" at bounding box center [388, 590] width 83 height 18
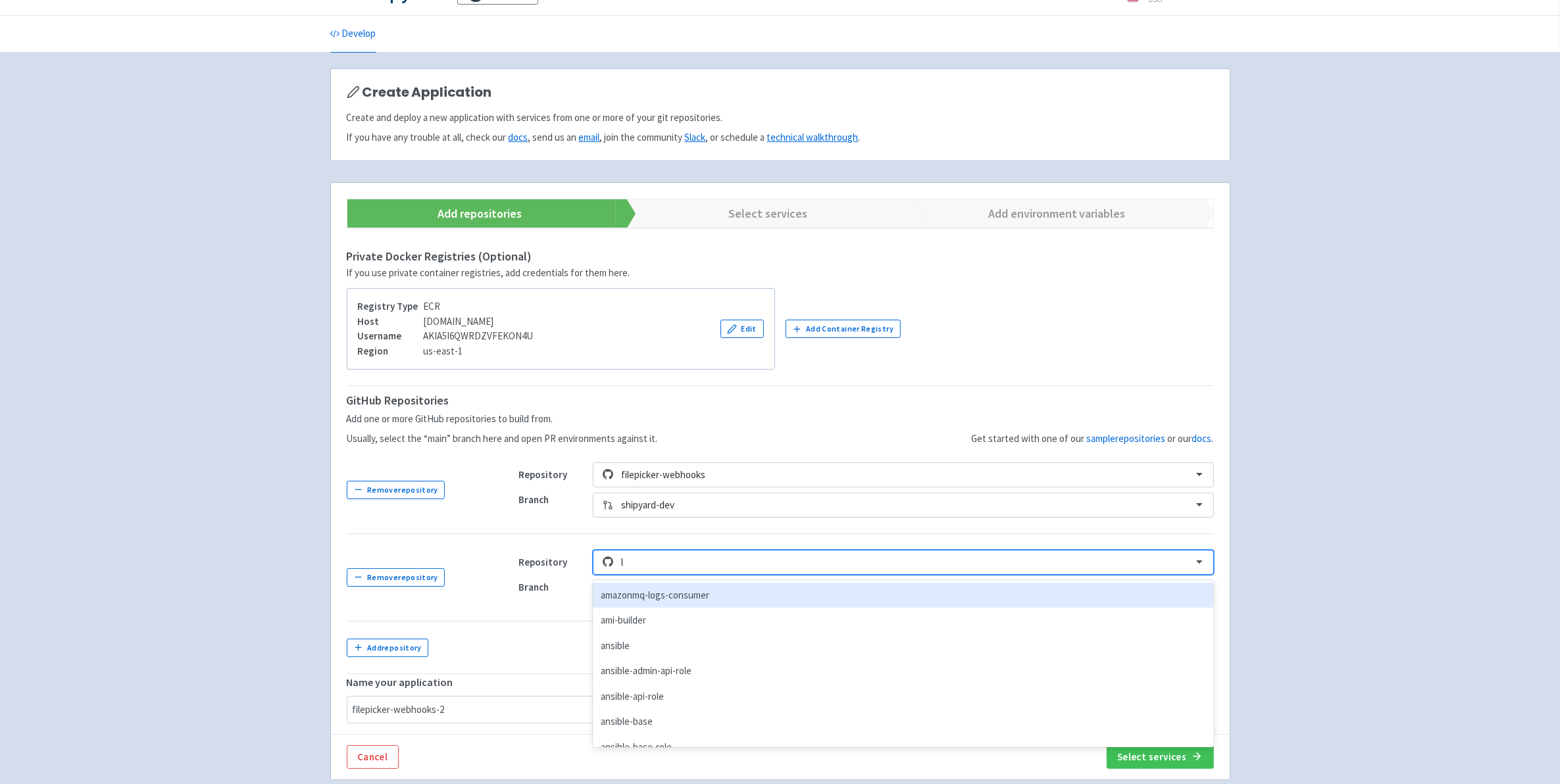
scroll to position [30, 0]
type input "local"
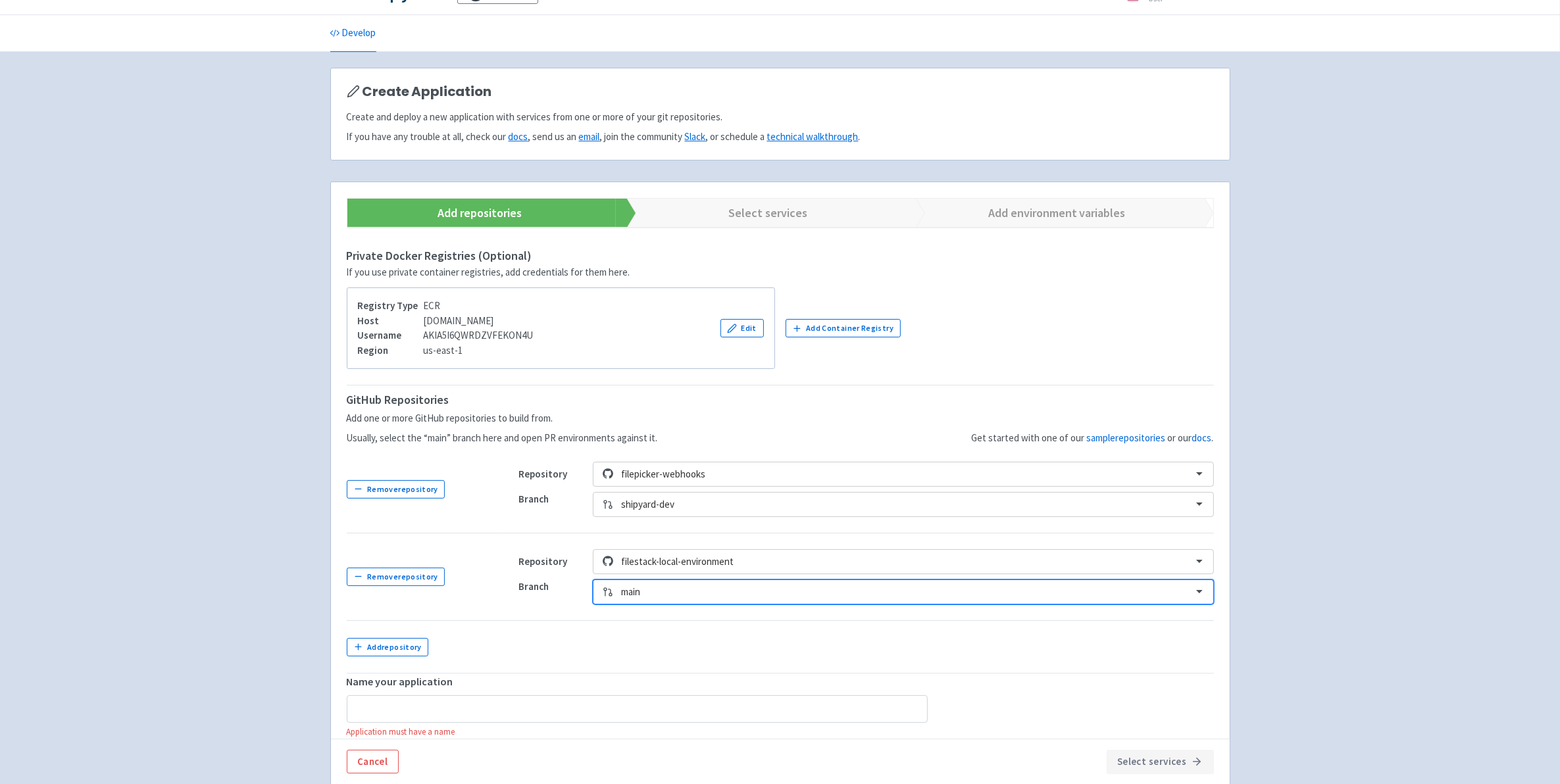
click at [681, 594] on div at bounding box center [902, 592] width 562 height 18
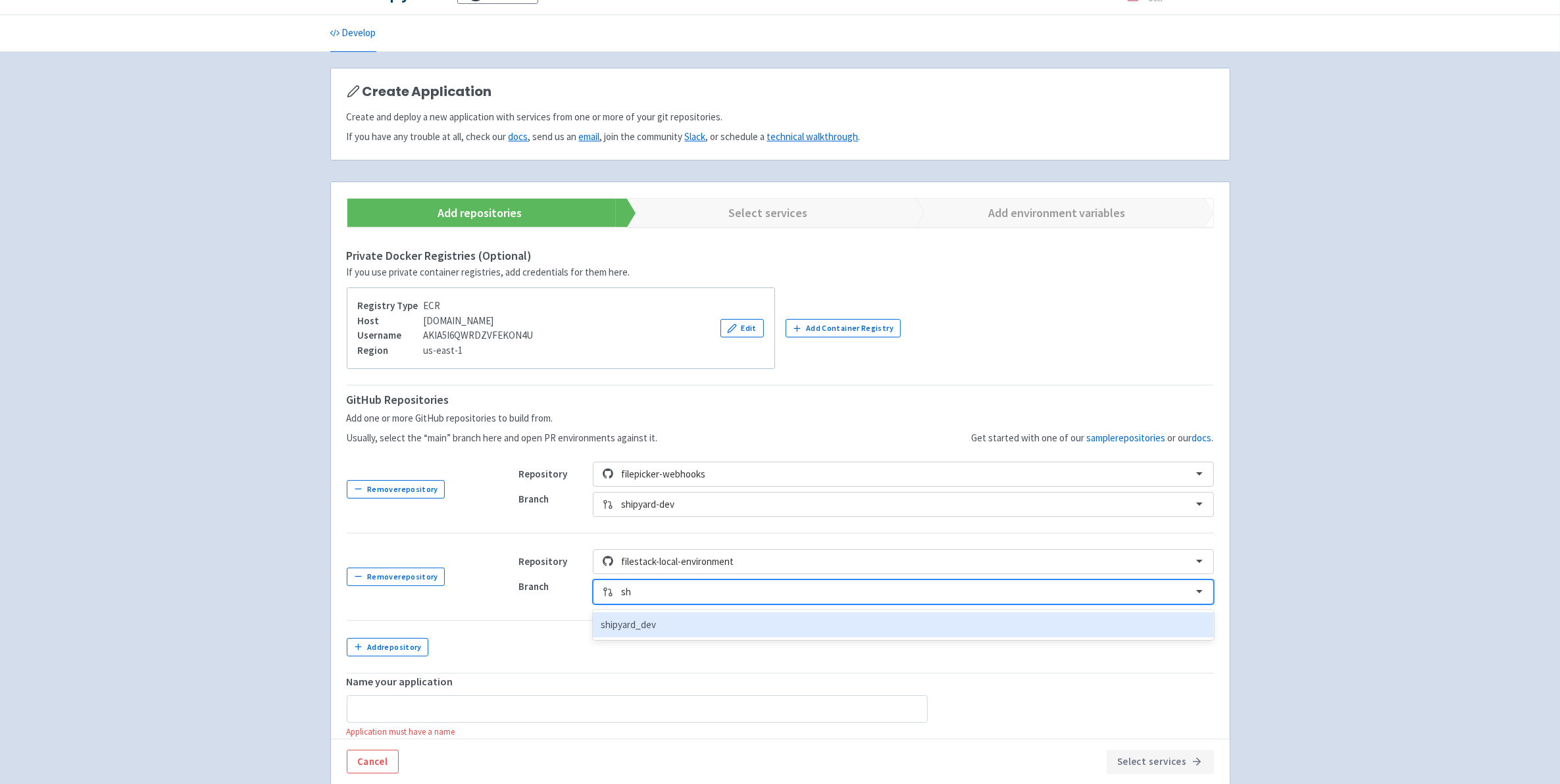
type input "shi"
click at [658, 620] on div "shipyard_dev" at bounding box center [903, 625] width 621 height 26
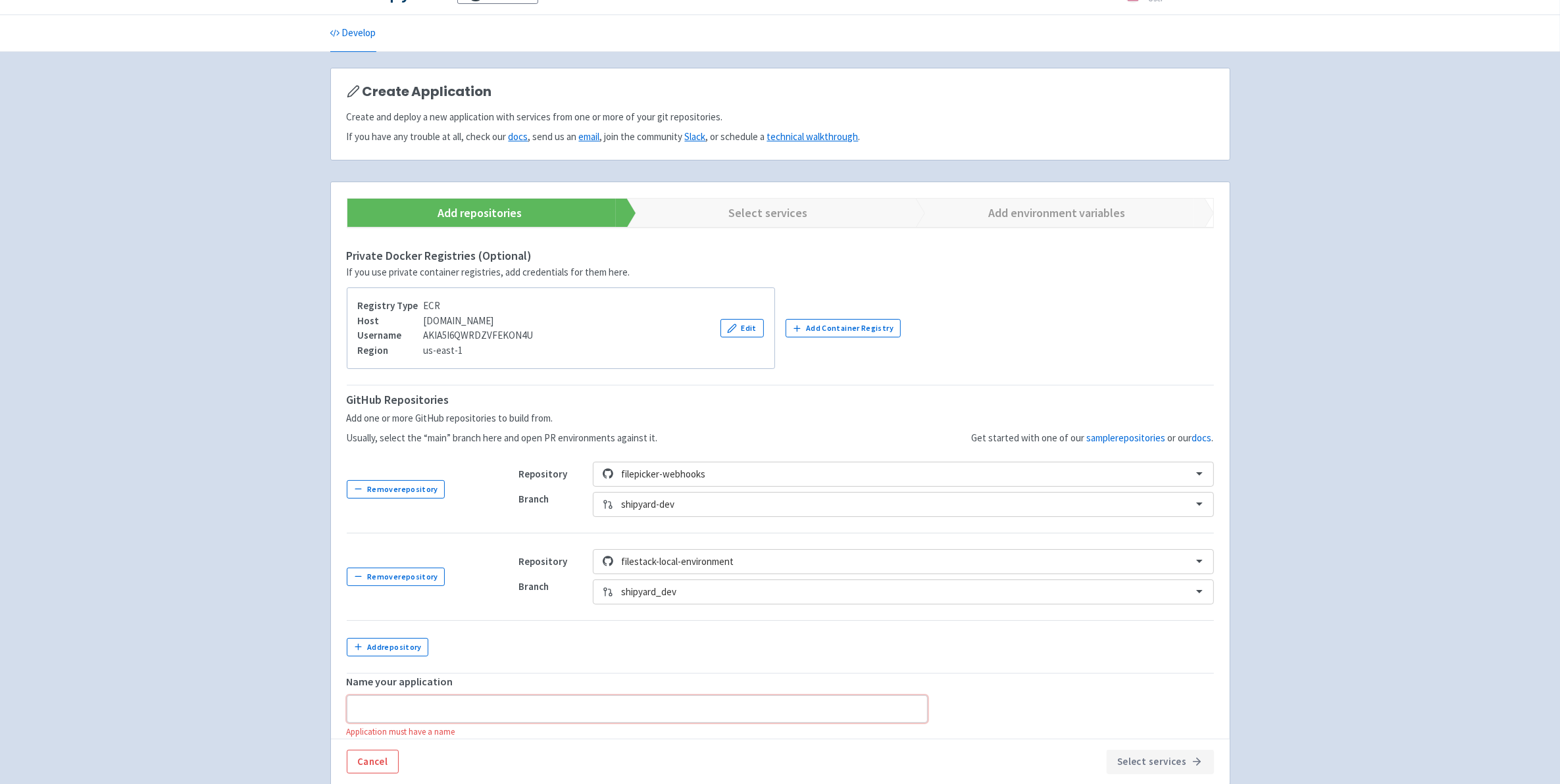
click at [489, 698] on input "text" at bounding box center [637, 709] width 581 height 28
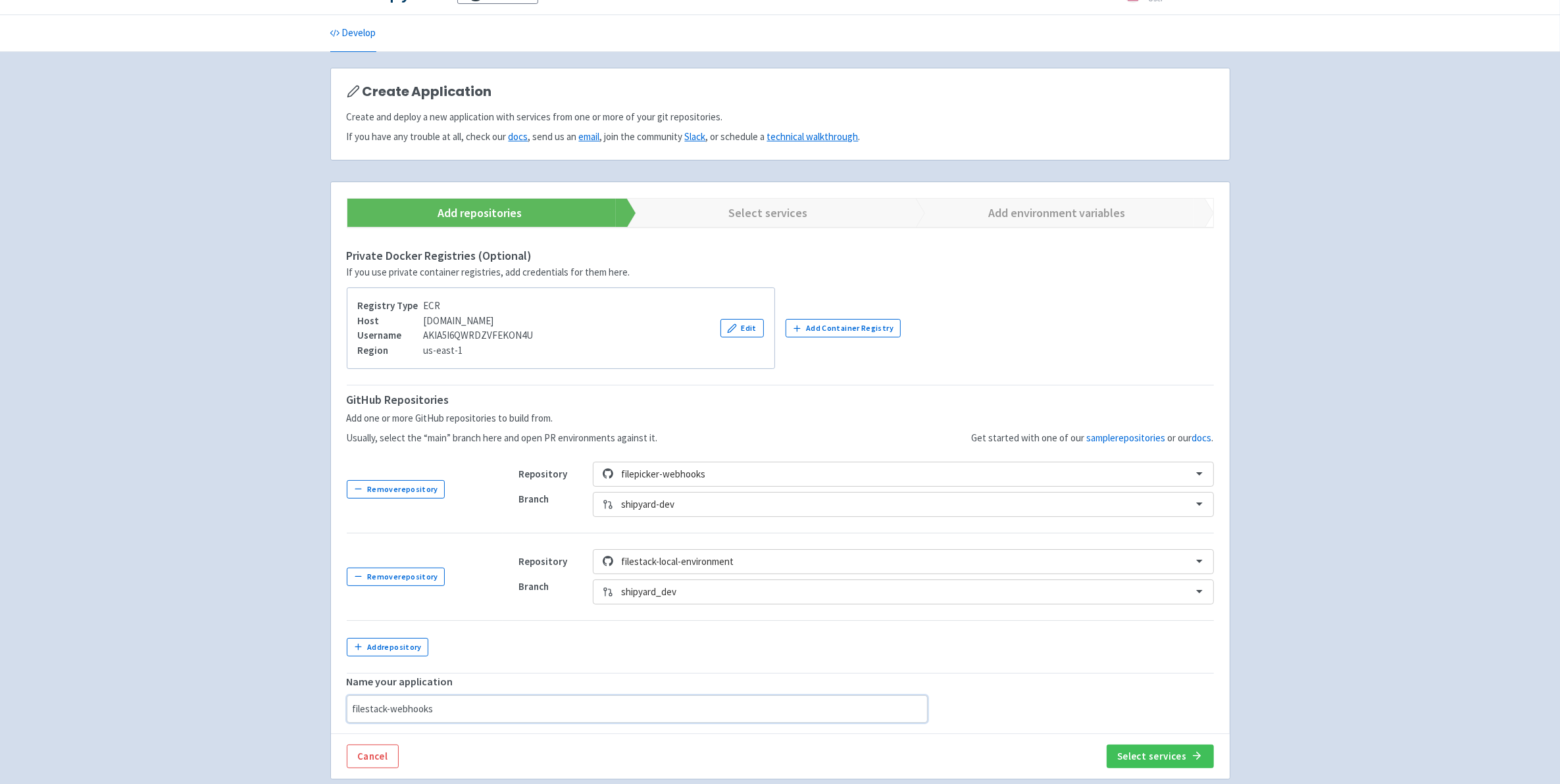
type input "filestack-webhooks"
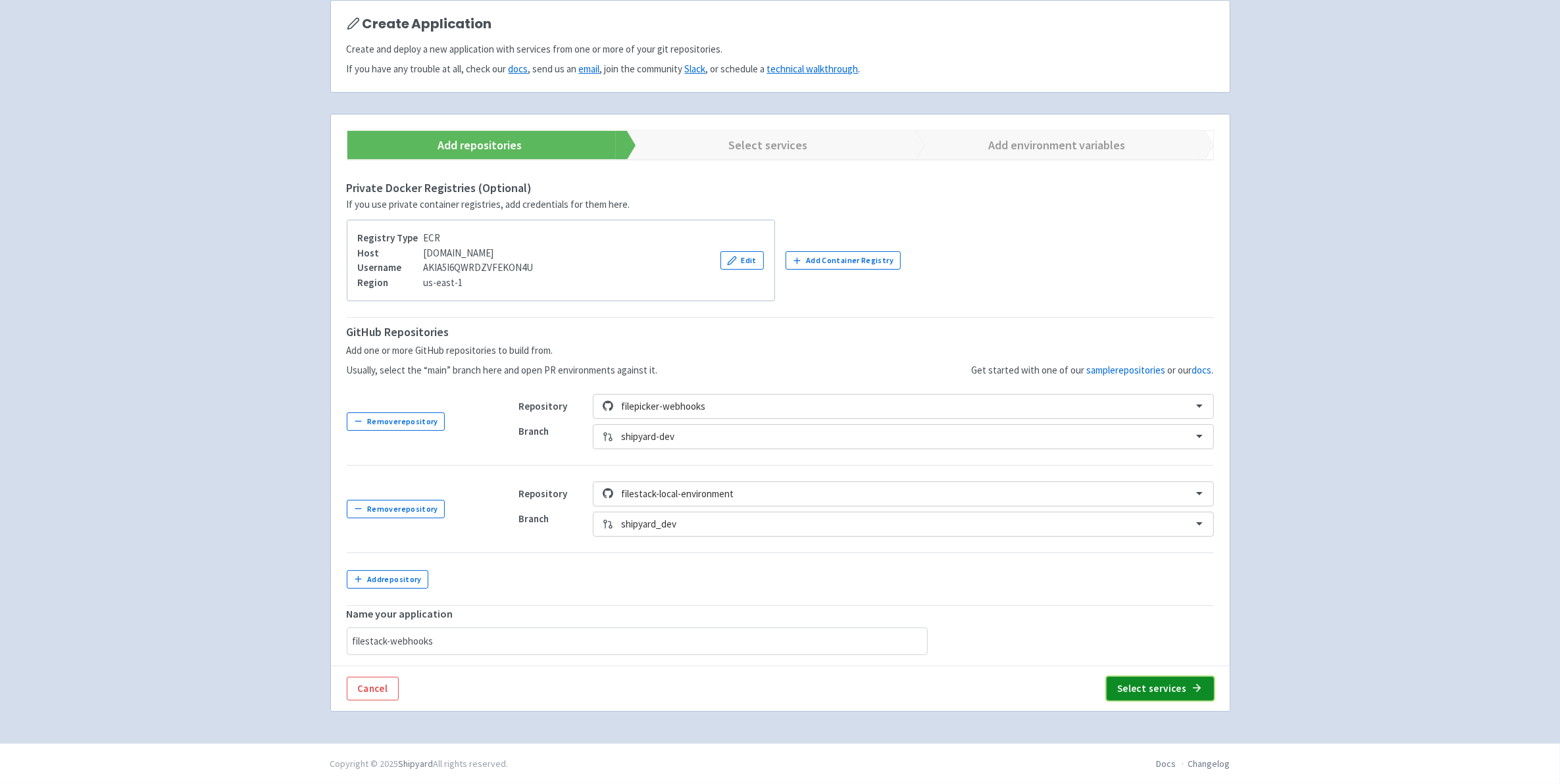
click at [1176, 694] on button "Select services" at bounding box center [1160, 689] width 107 height 24
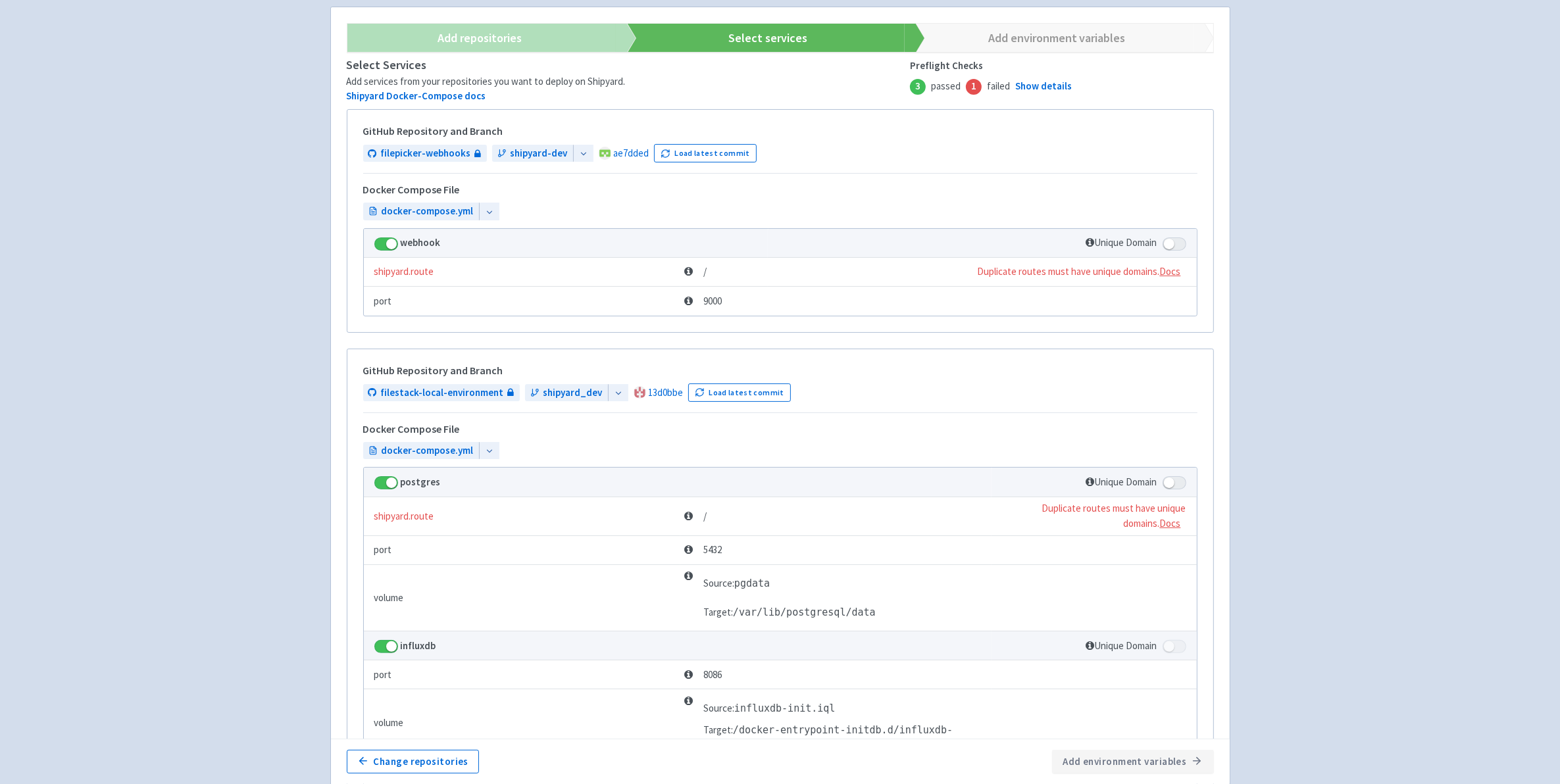
scroll to position [265, 0]
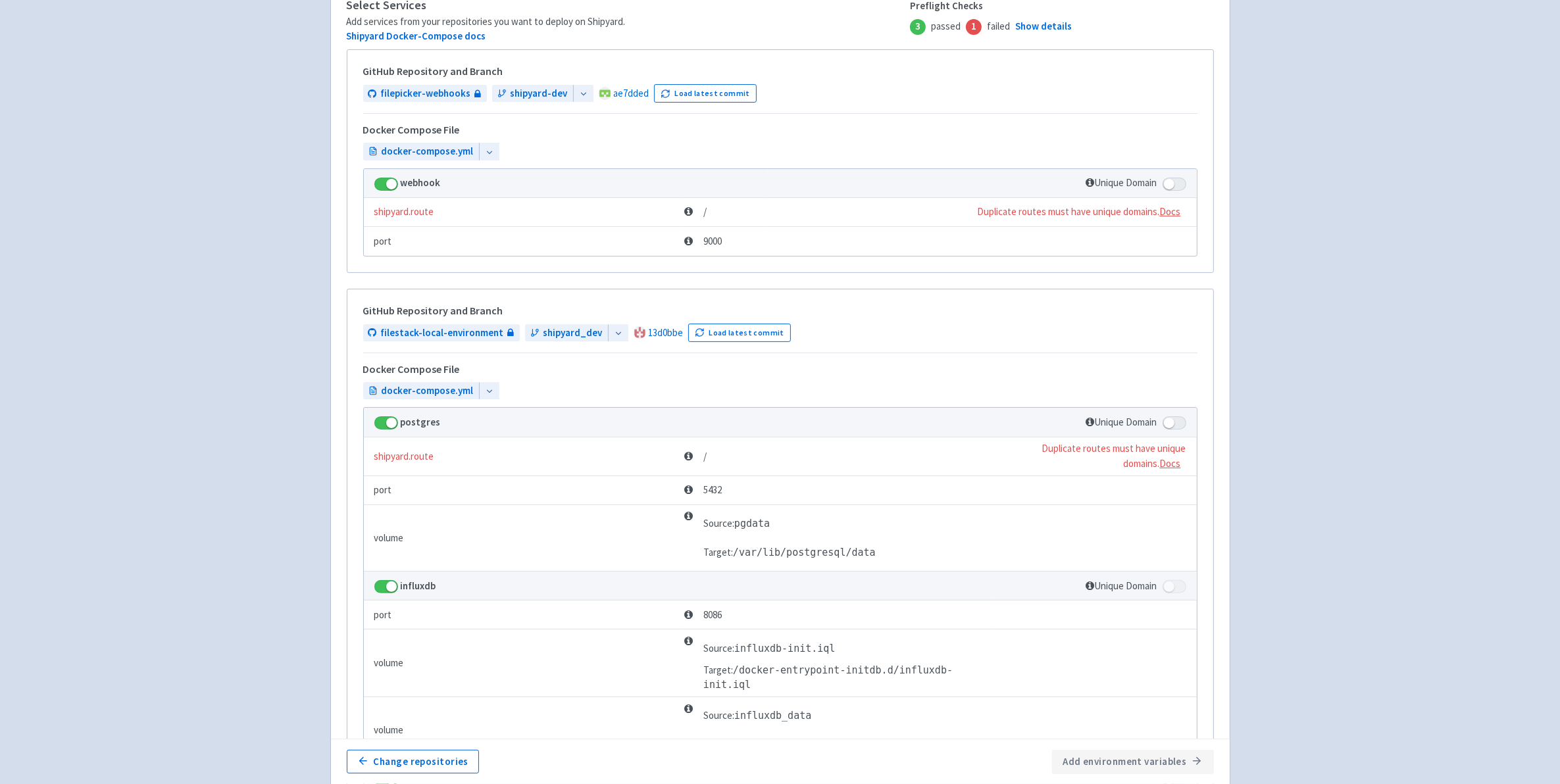
click at [1180, 185] on span at bounding box center [1175, 184] width 24 height 13
click at [1171, 184] on input "checkbox" at bounding box center [1167, 179] width 9 height 9
checkbox input "true"
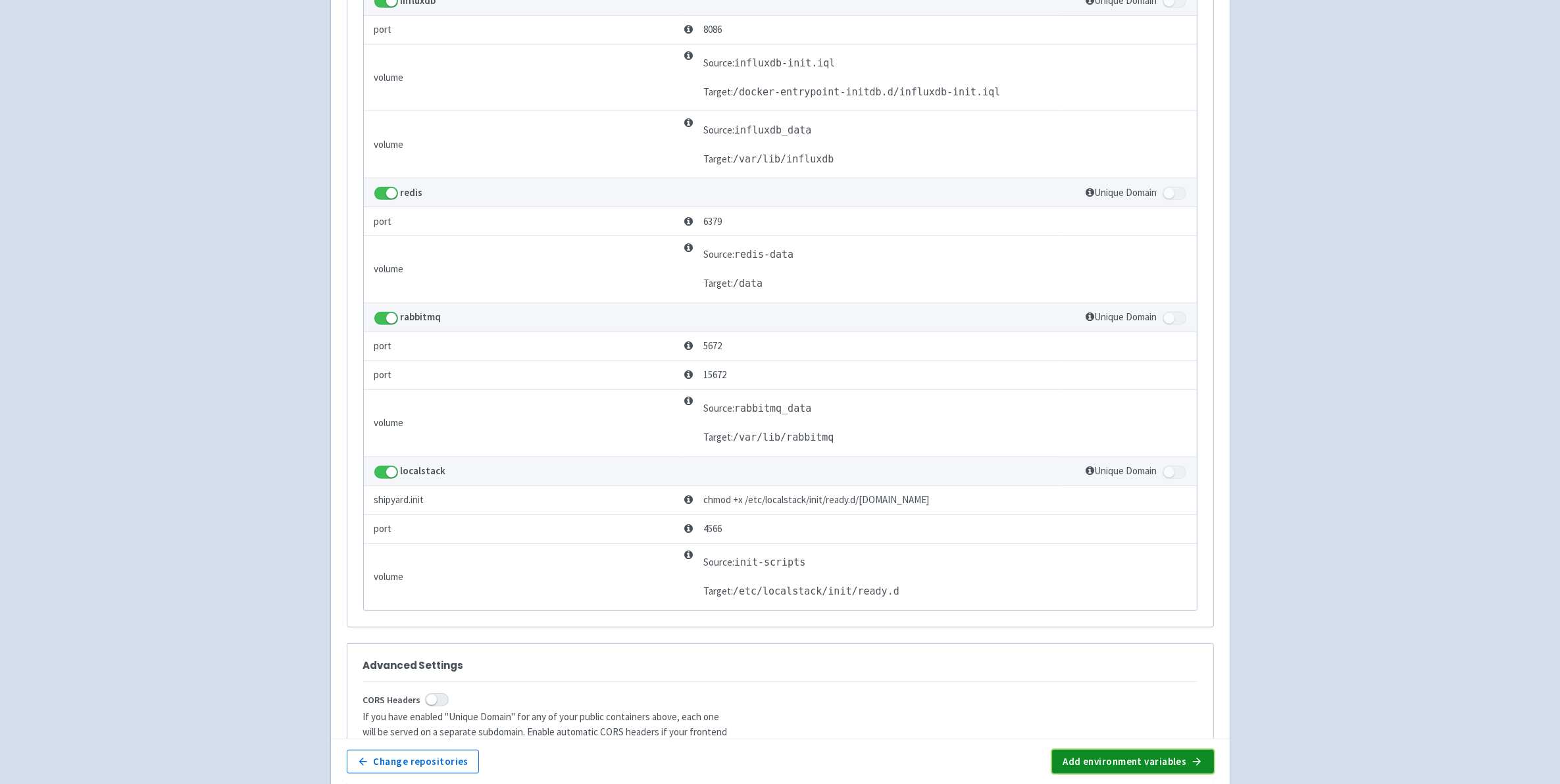
click at [1145, 770] on button "Add environment variables" at bounding box center [1132, 761] width 161 height 24
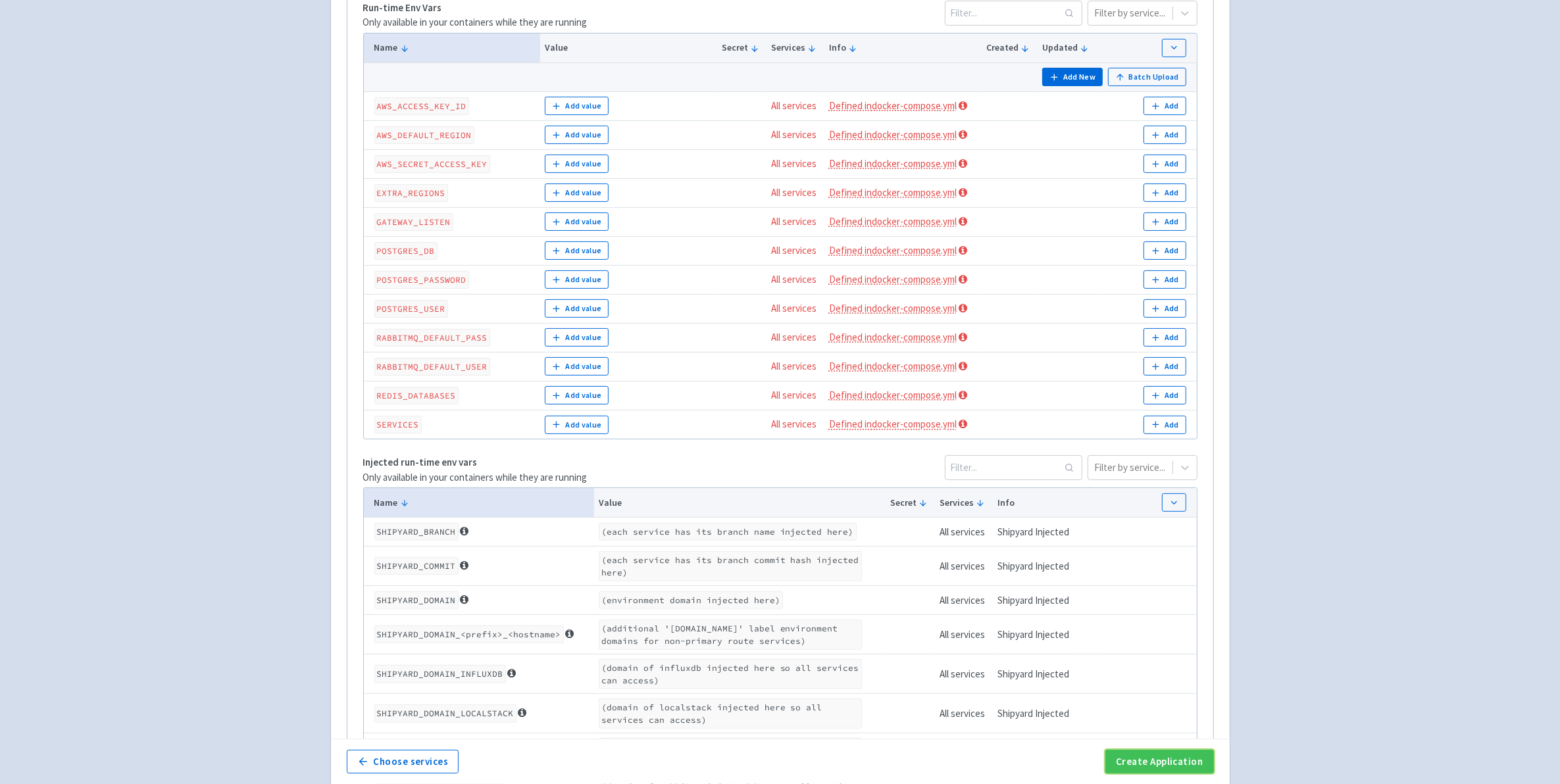
scroll to position [735, 0]
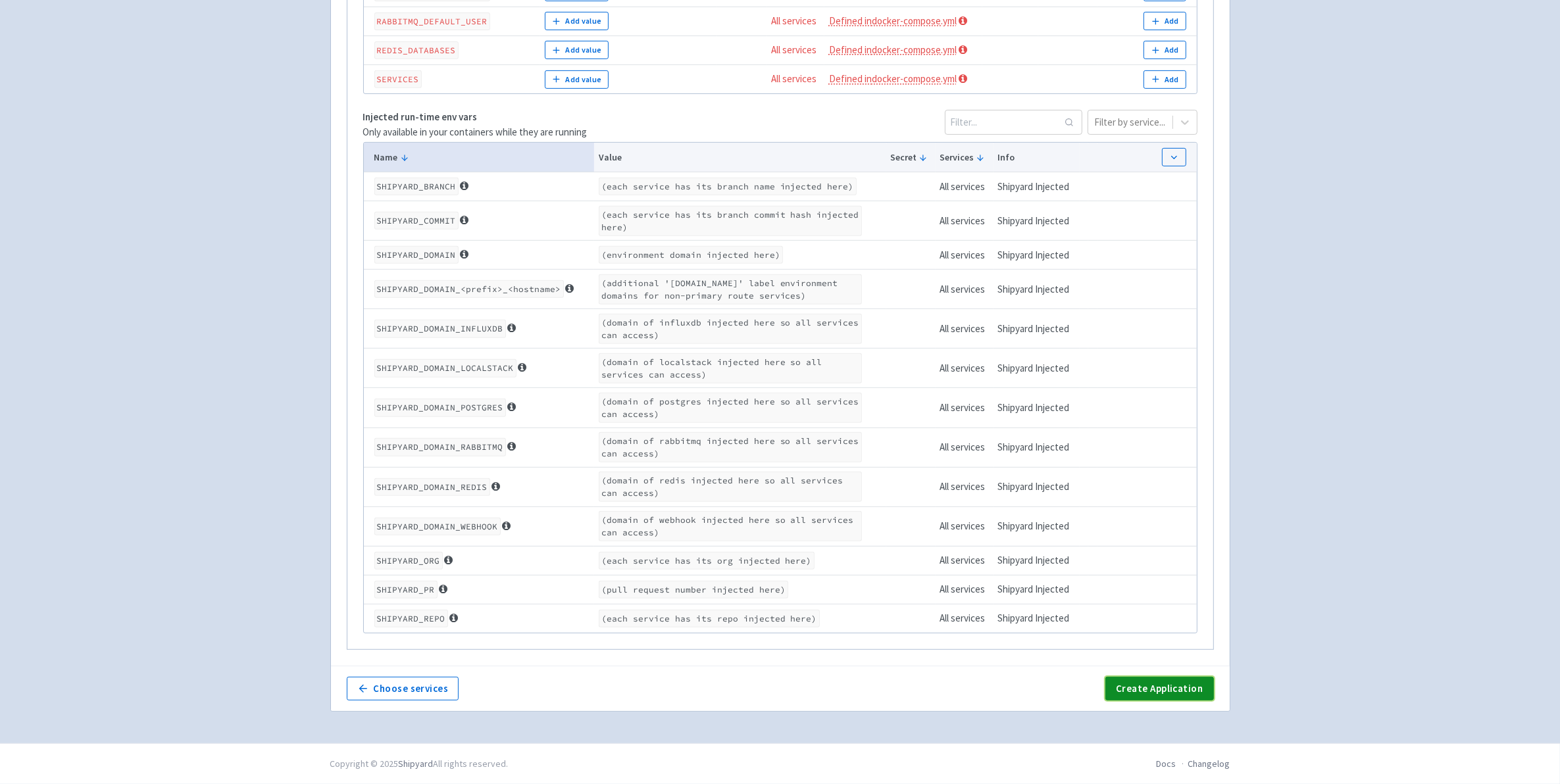
click at [1158, 694] on button "Create Application" at bounding box center [1159, 689] width 108 height 24
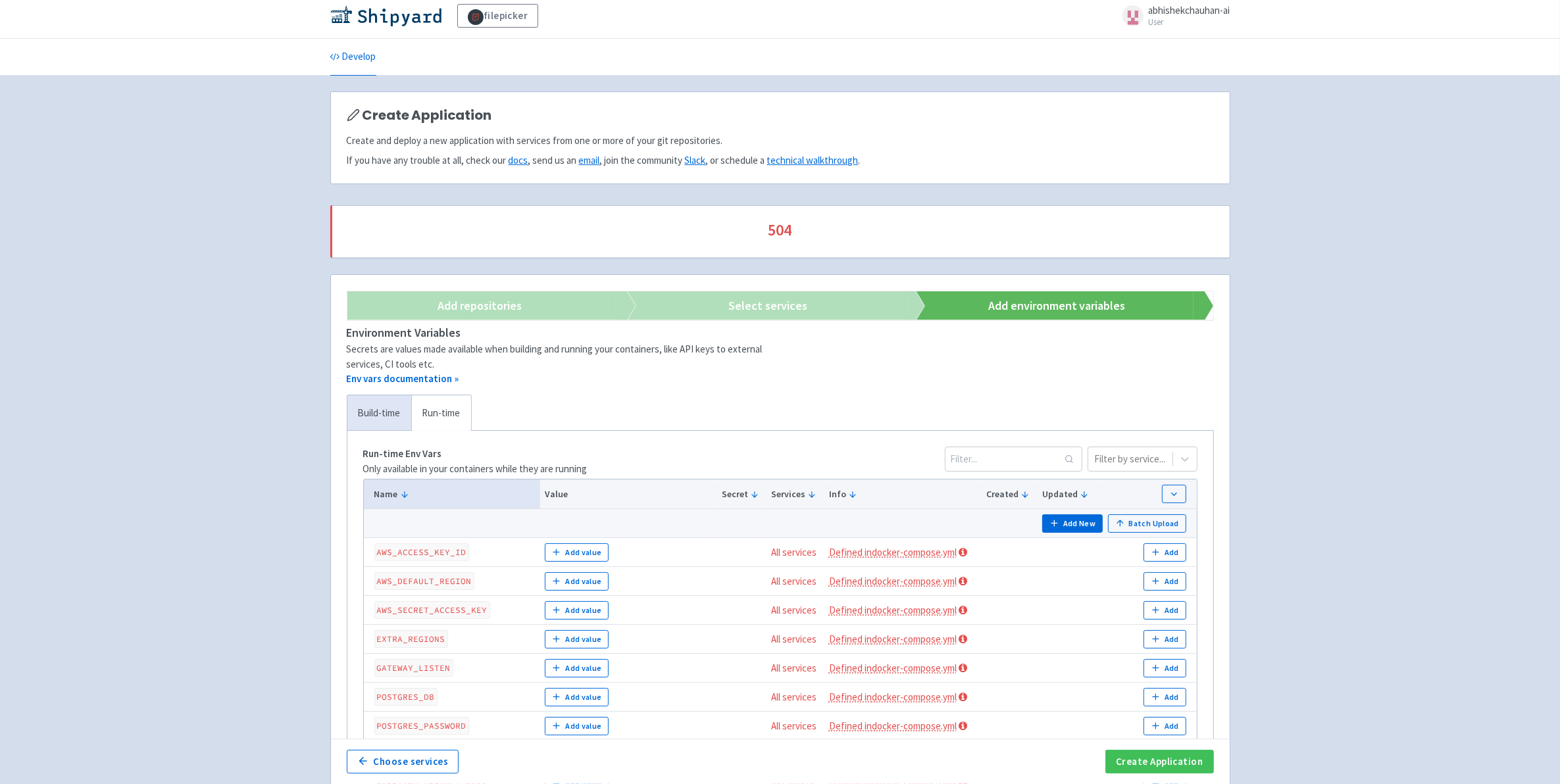
scroll to position [0, 0]
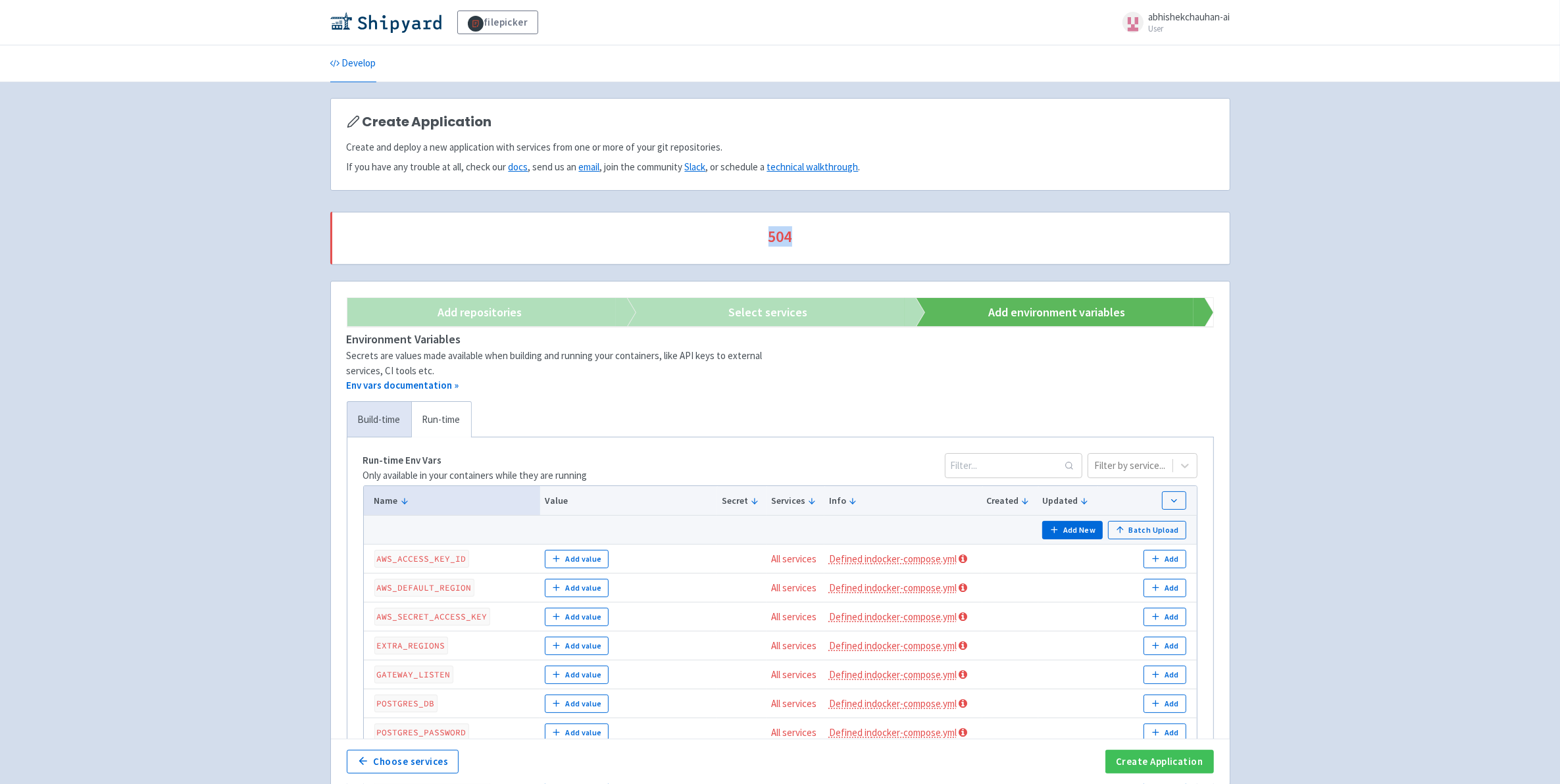
drag, startPoint x: 771, startPoint y: 241, endPoint x: 824, endPoint y: 239, distance: 53.0
click at [824, 239] on span "504" at bounding box center [780, 237] width 867 height 17
drag, startPoint x: 824, startPoint y: 239, endPoint x: 915, endPoint y: 247, distance: 91.4
click at [915, 245] on span "504" at bounding box center [780, 237] width 867 height 17
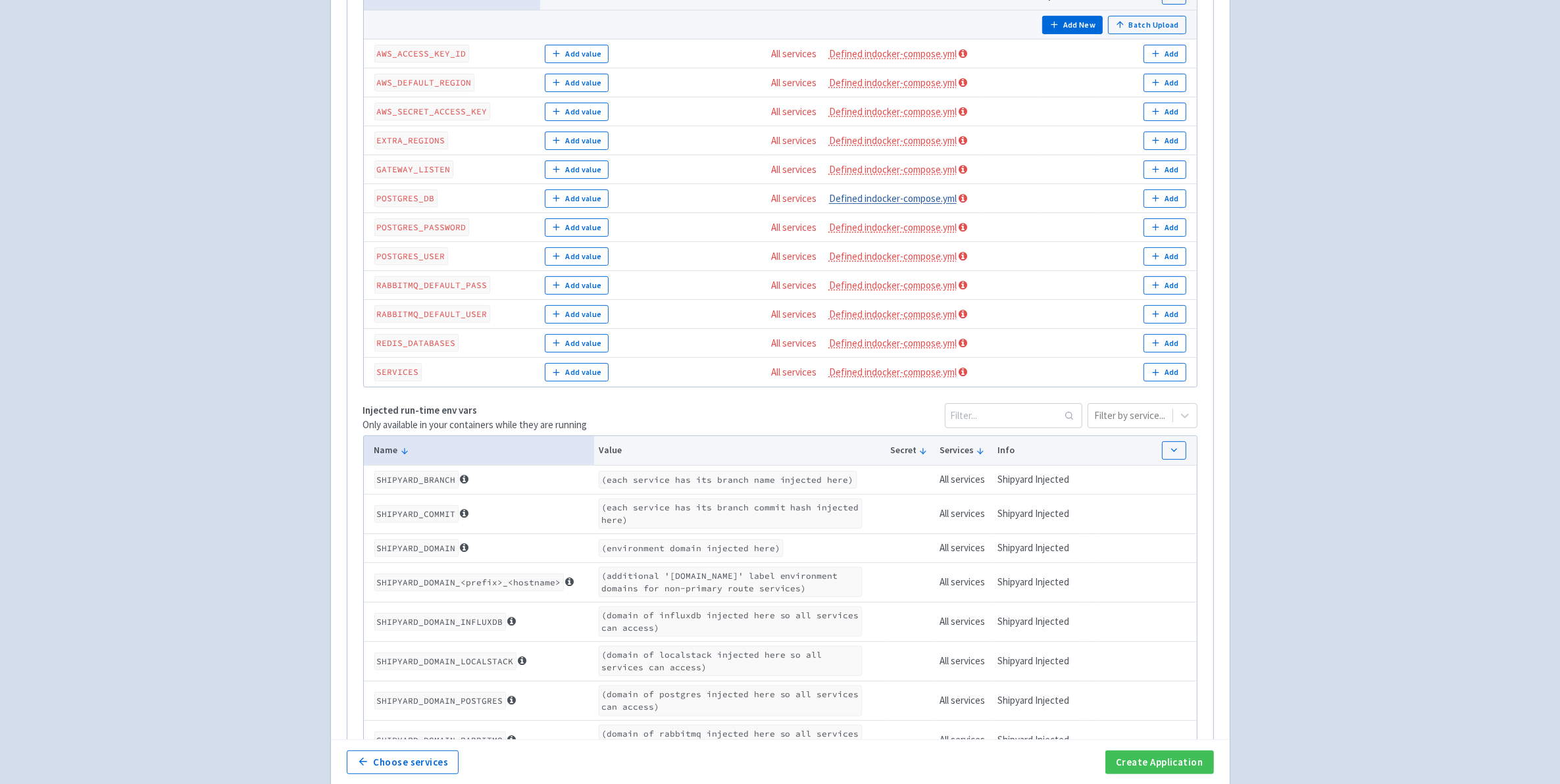
scroll to position [806, 0]
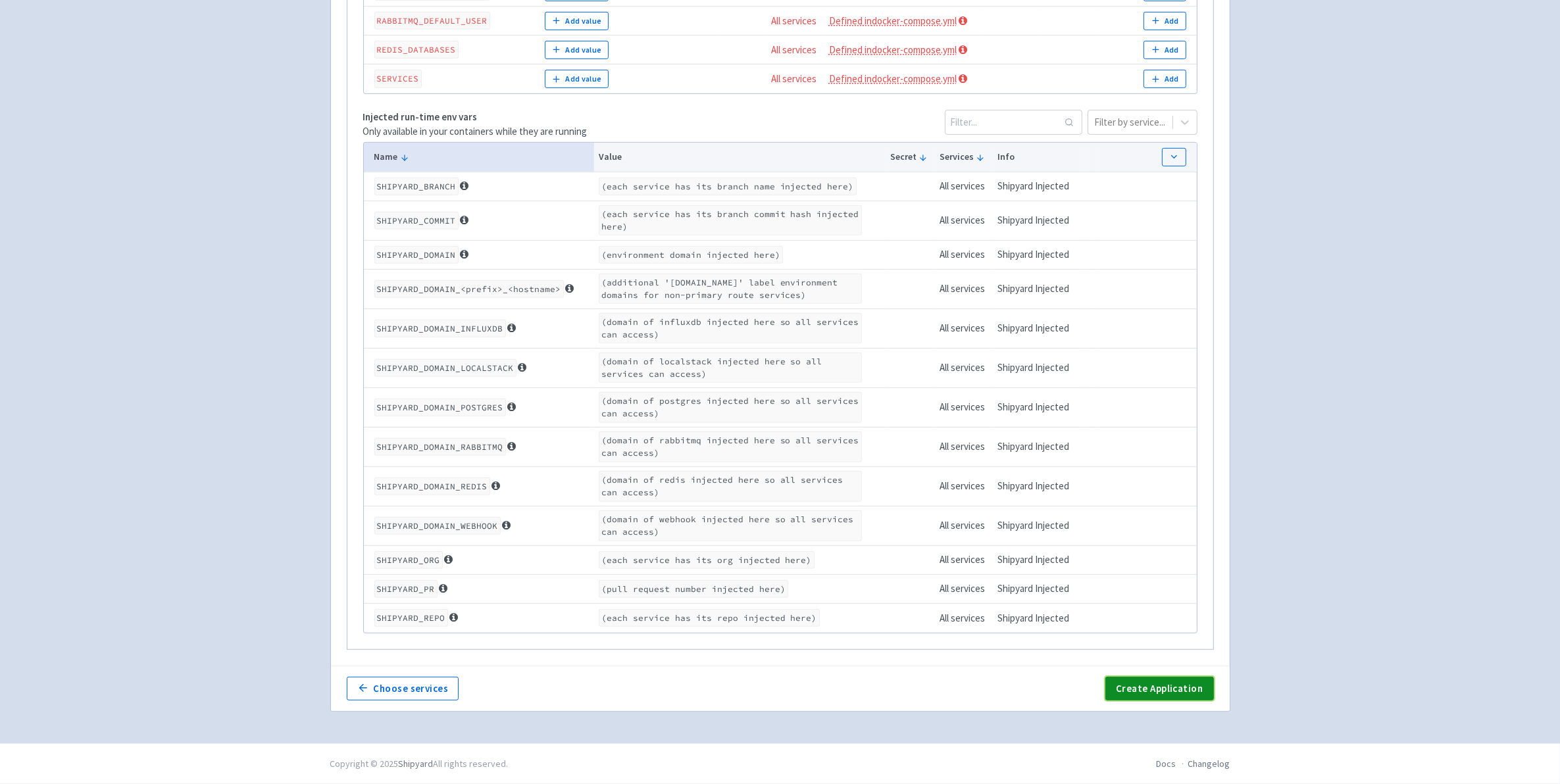
click at [1164, 695] on button "Create Application" at bounding box center [1159, 689] width 108 height 24
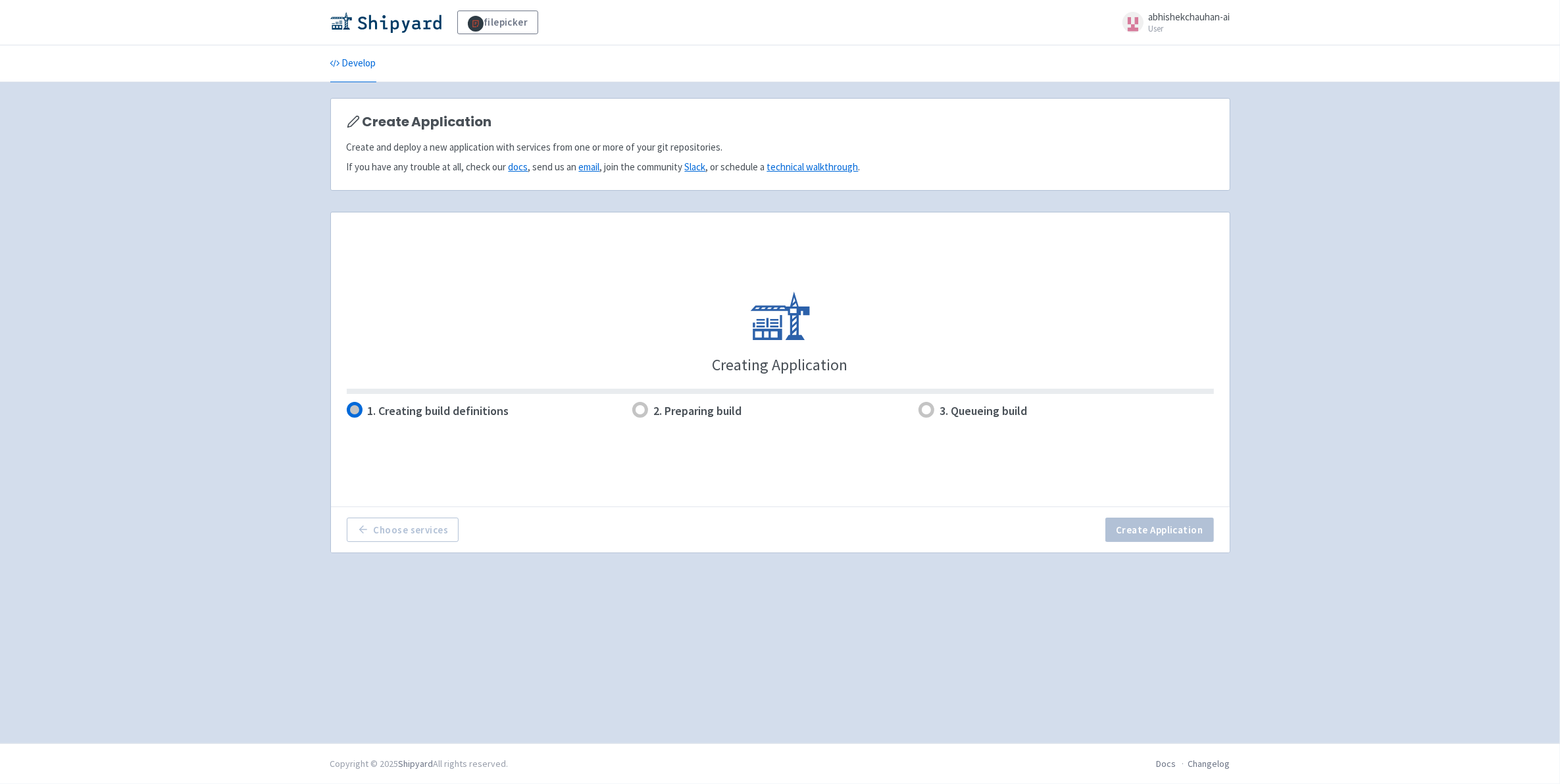
scroll to position [0, 0]
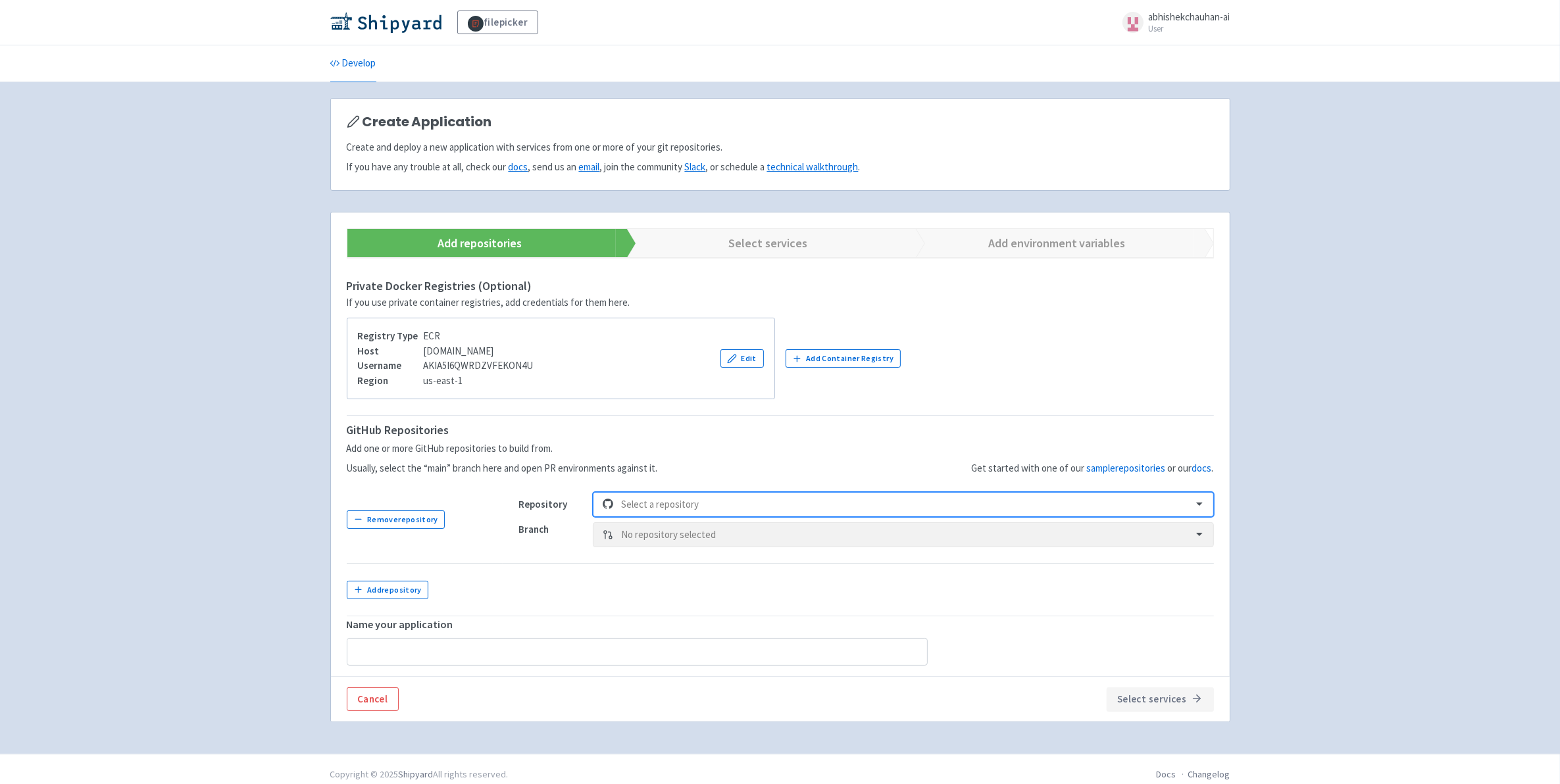
click at [636, 513] on div at bounding box center [902, 505] width 562 height 18
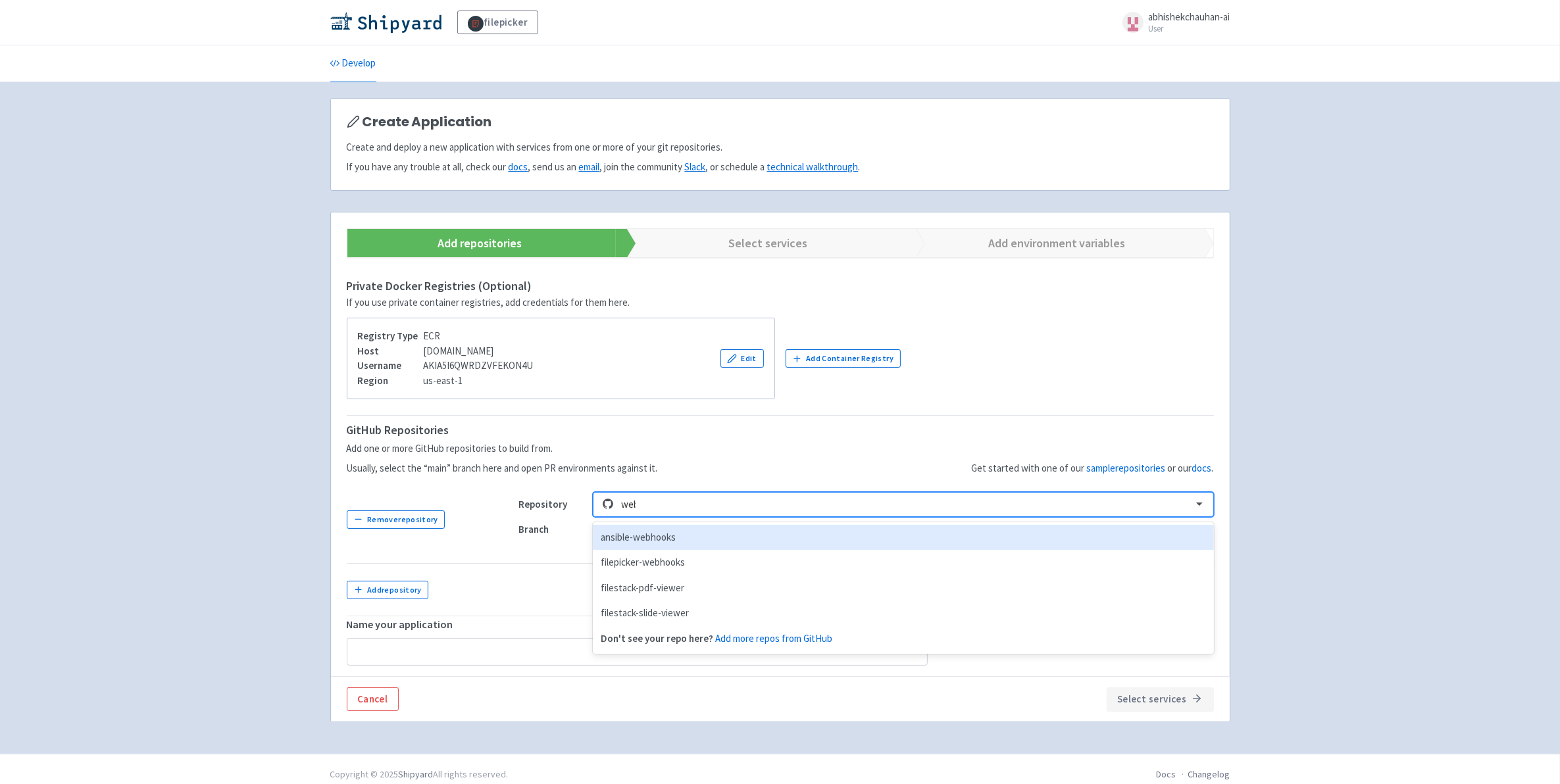
type input "webh"
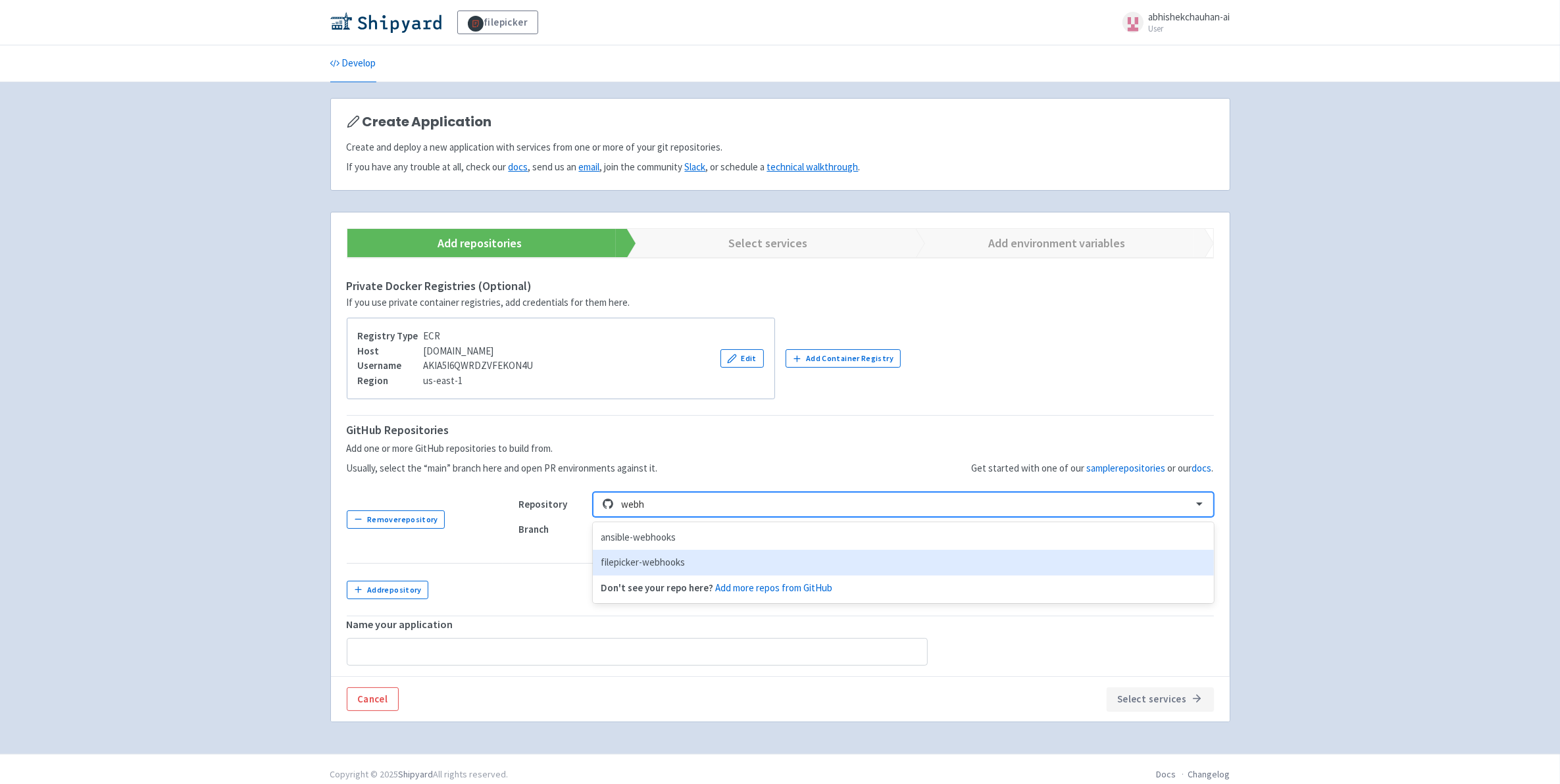
click at [638, 565] on div "filepicker-webhooks" at bounding box center [903, 562] width 621 height 26
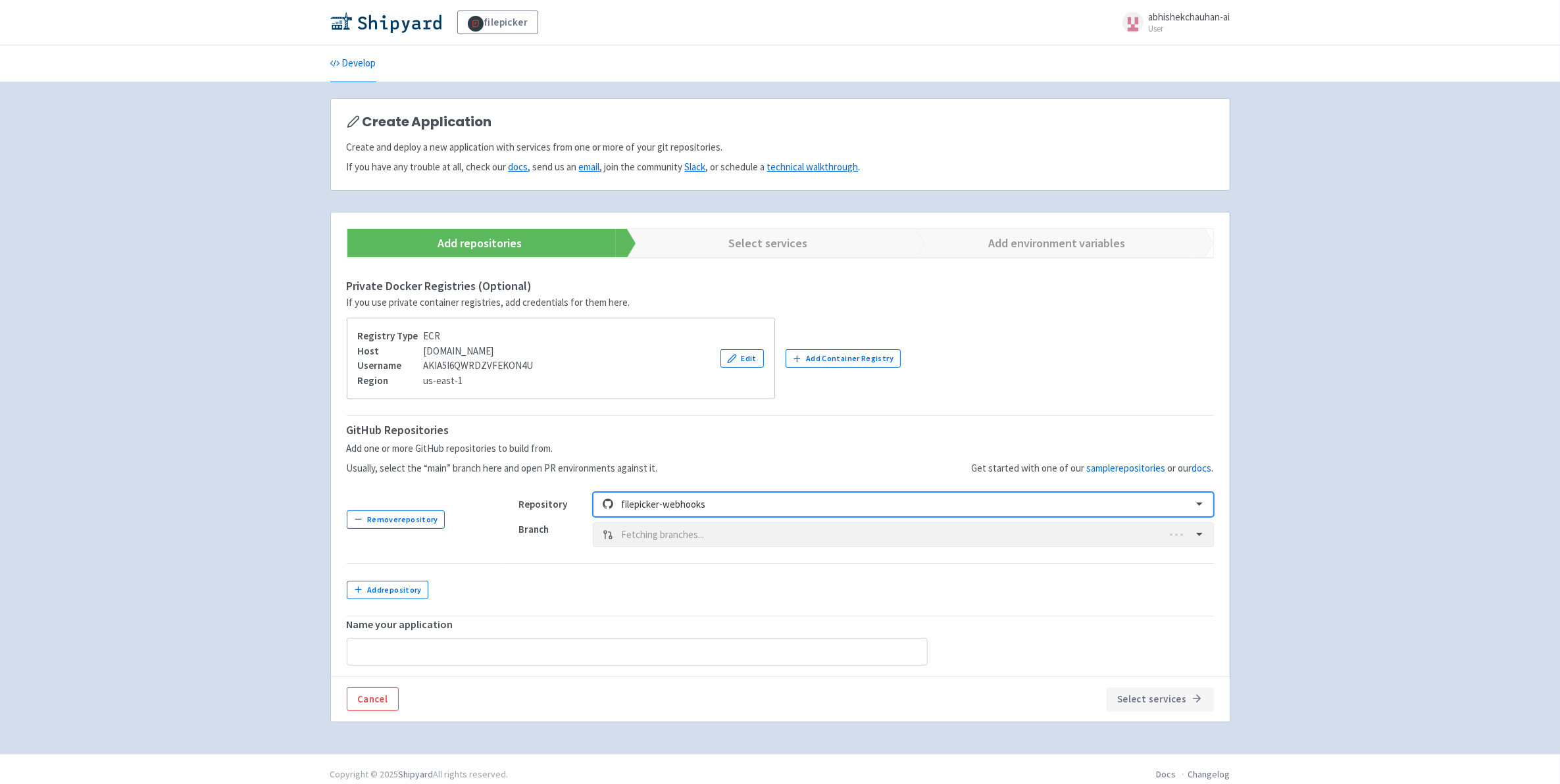
type input "filepicker-webhooks-2"
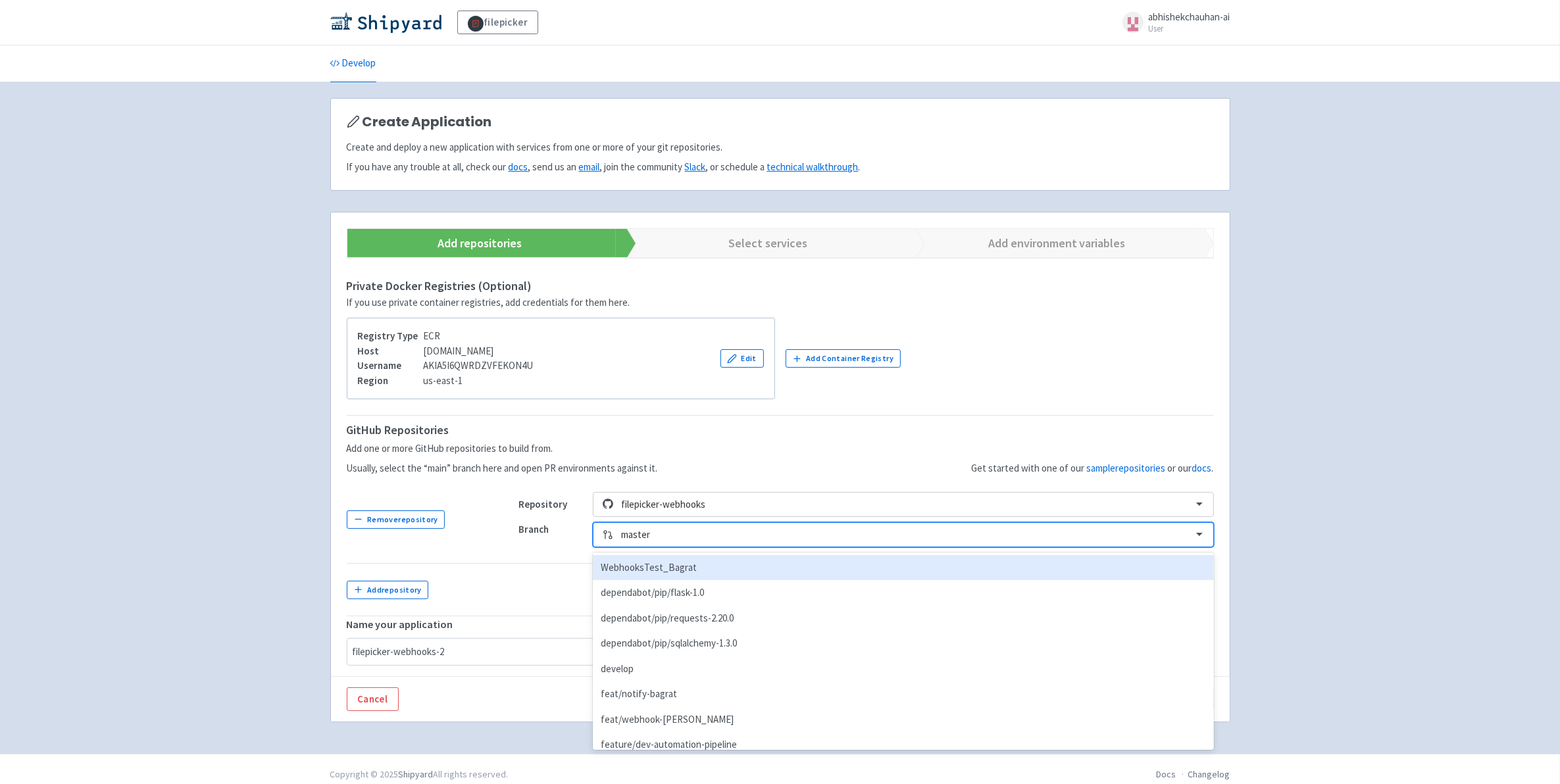
click at [643, 538] on div at bounding box center [902, 535] width 562 height 18
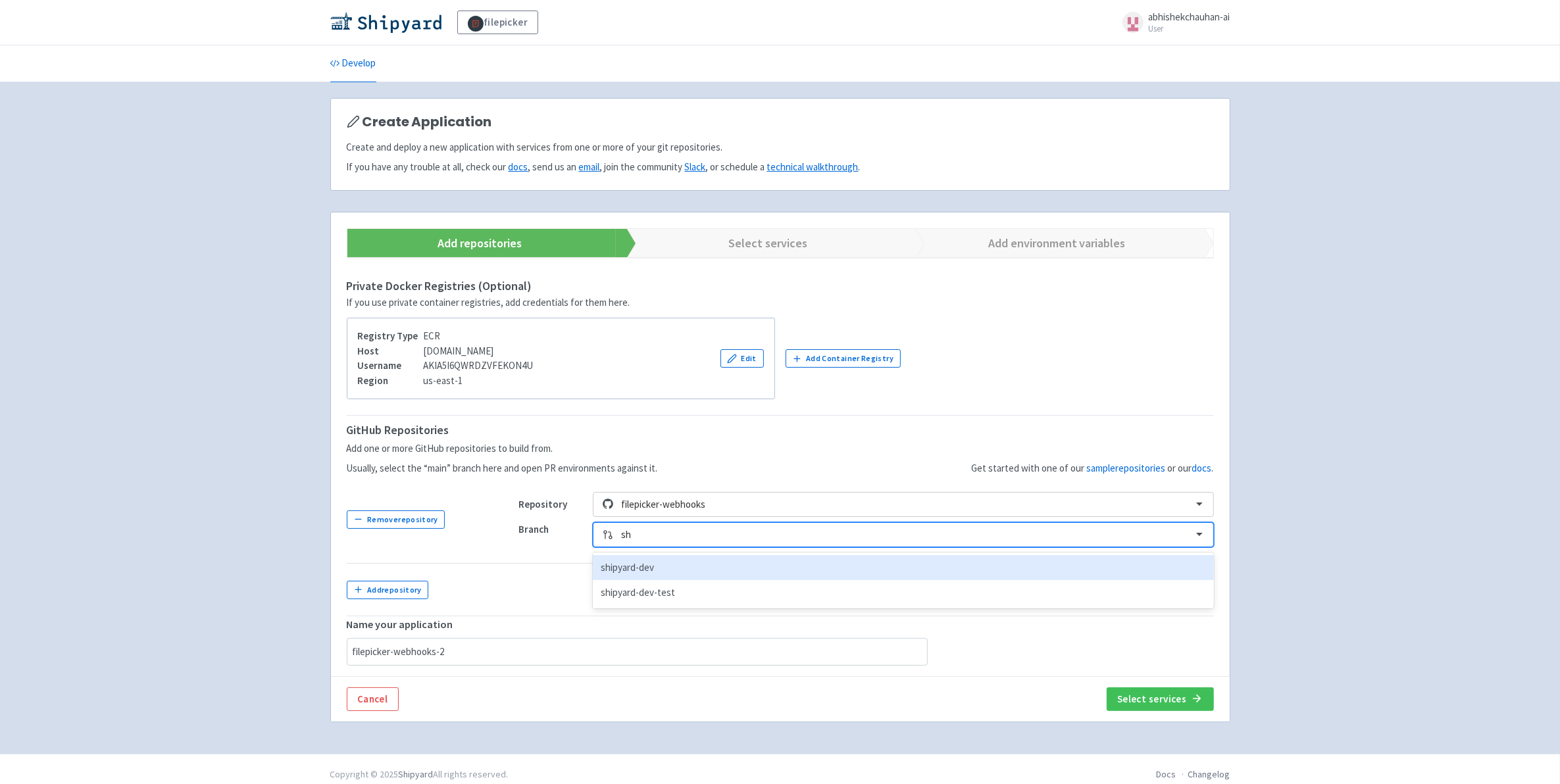
type input "shi"
click at [654, 564] on div "shipyard-dev" at bounding box center [903, 568] width 621 height 26
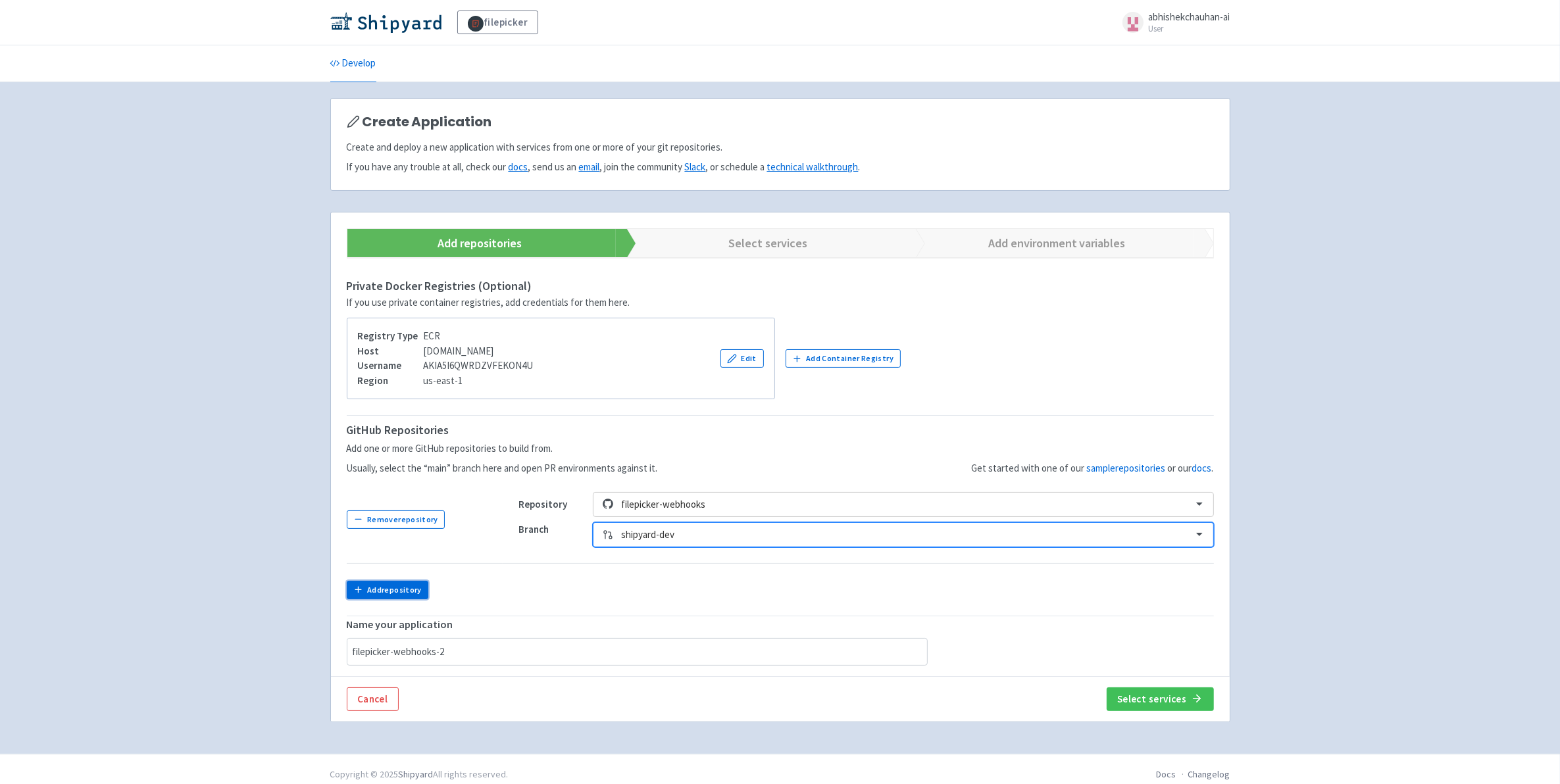
click at [395, 593] on button "Add repository" at bounding box center [388, 590] width 83 height 18
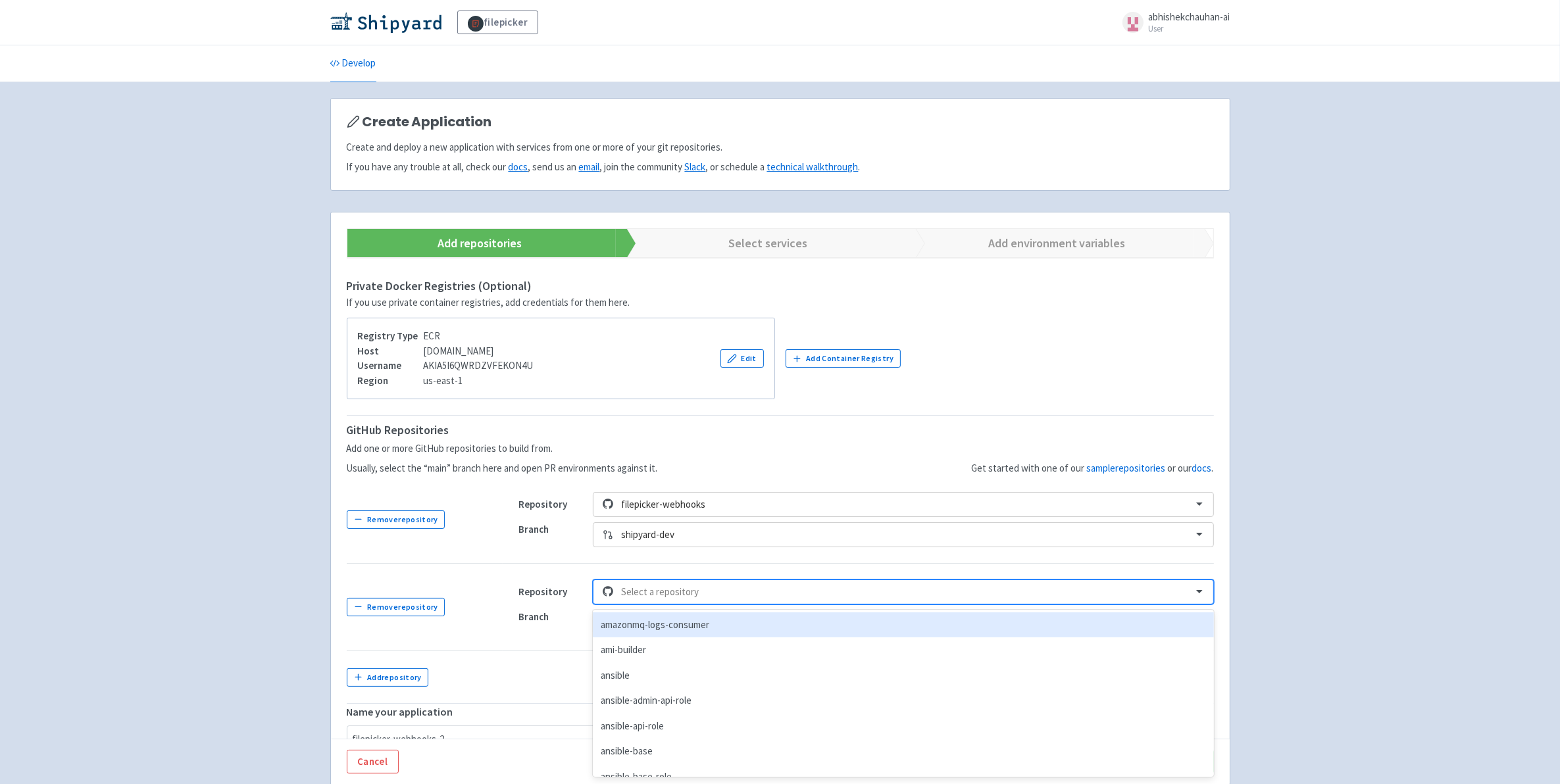
scroll to position [30, 0]
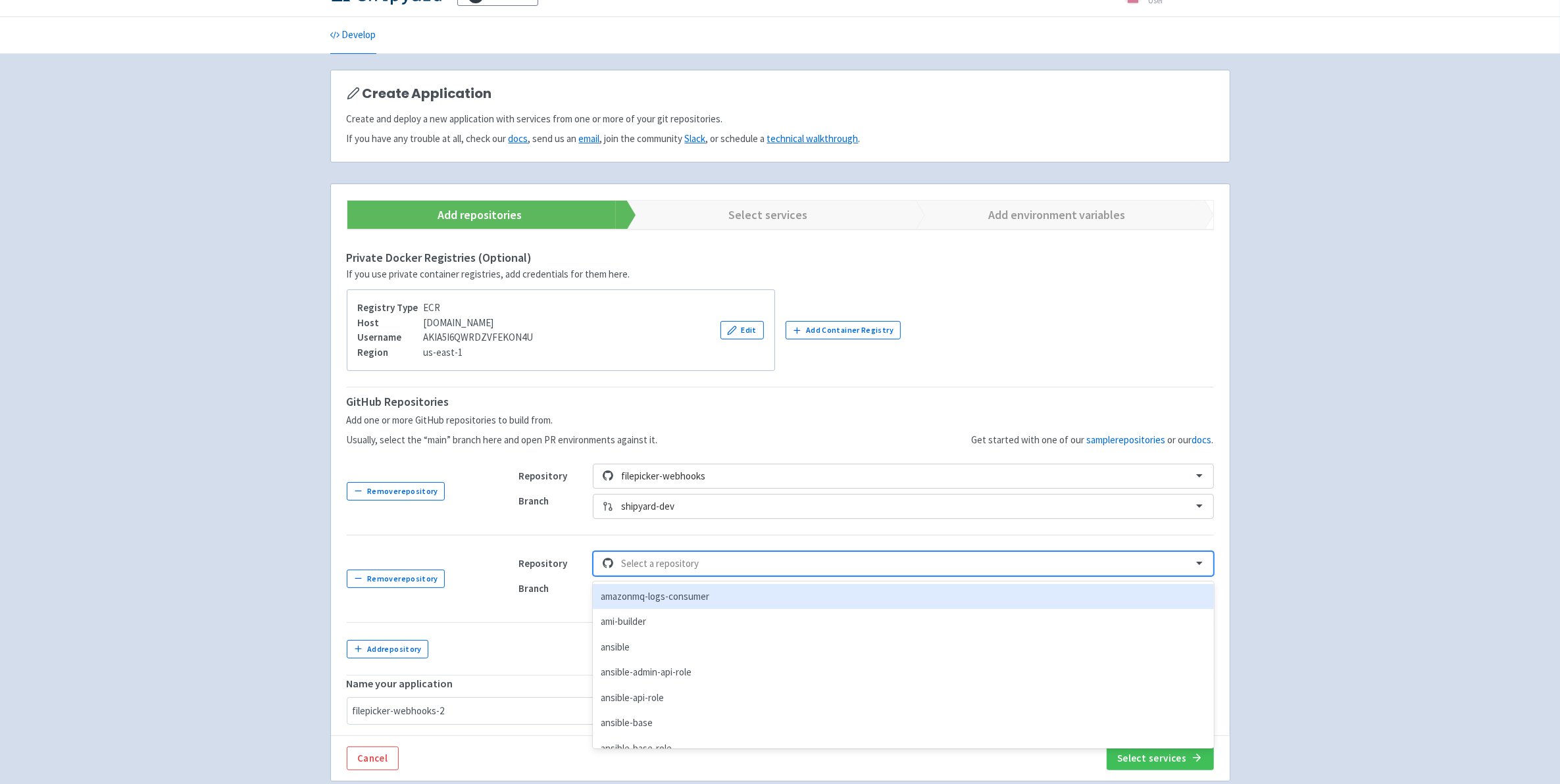
click at [647, 576] on div "option amazonmq-logs-consumer focused, 1 of 228. 228 results available. Use Up …" at bounding box center [903, 564] width 621 height 25
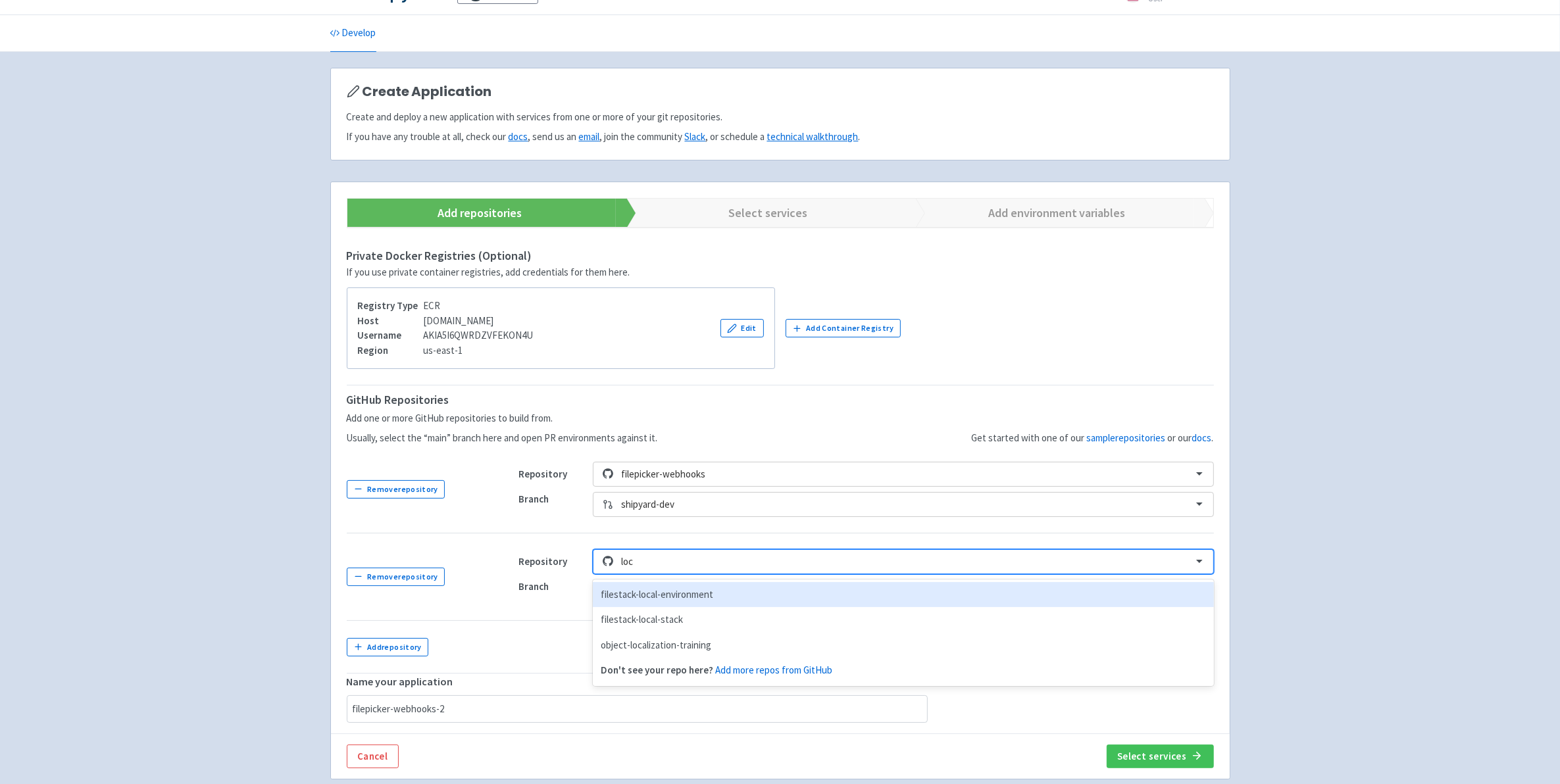
scroll to position [0, 0]
type input "local"
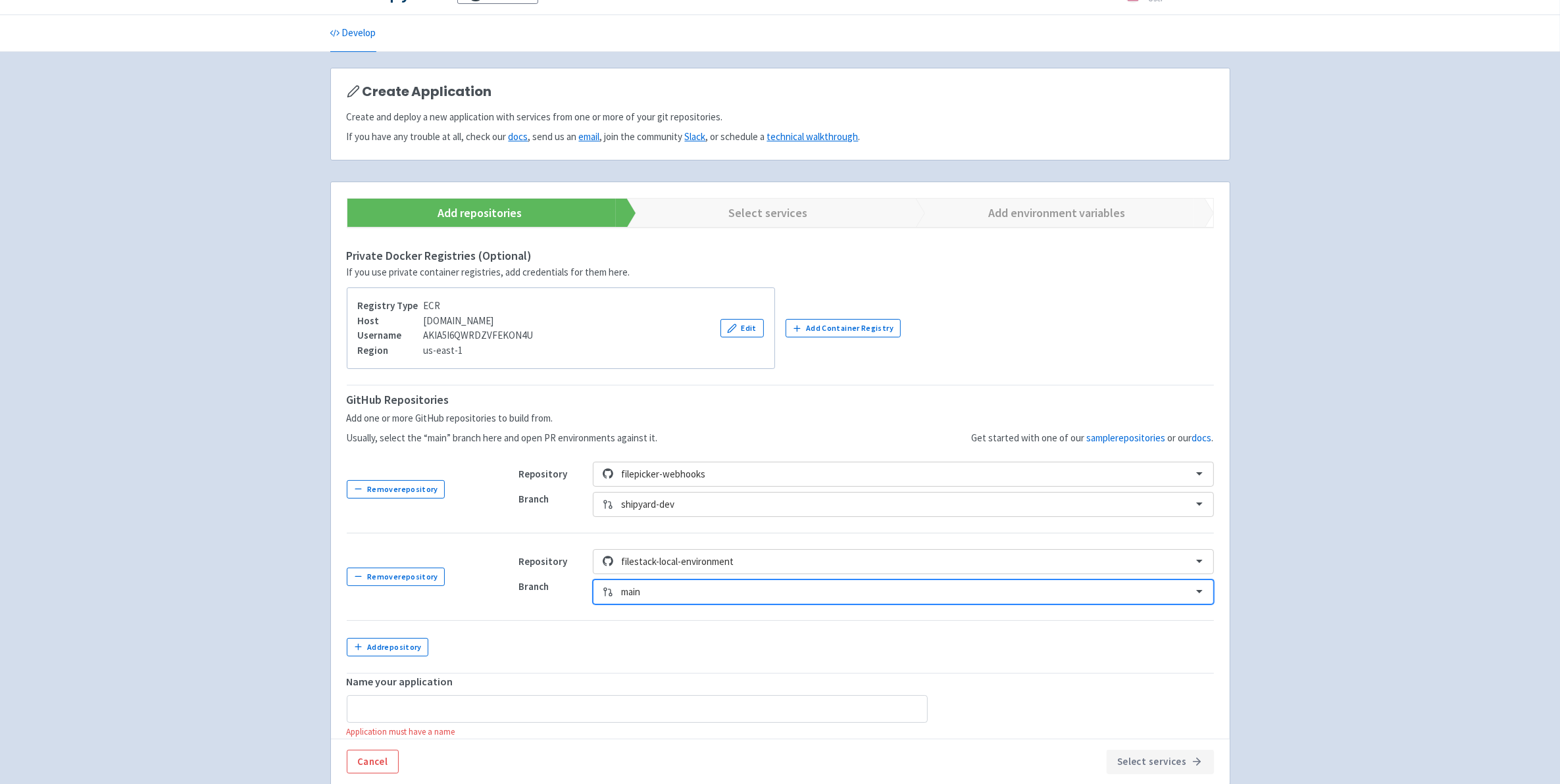
click at [684, 601] on div at bounding box center [902, 592] width 562 height 18
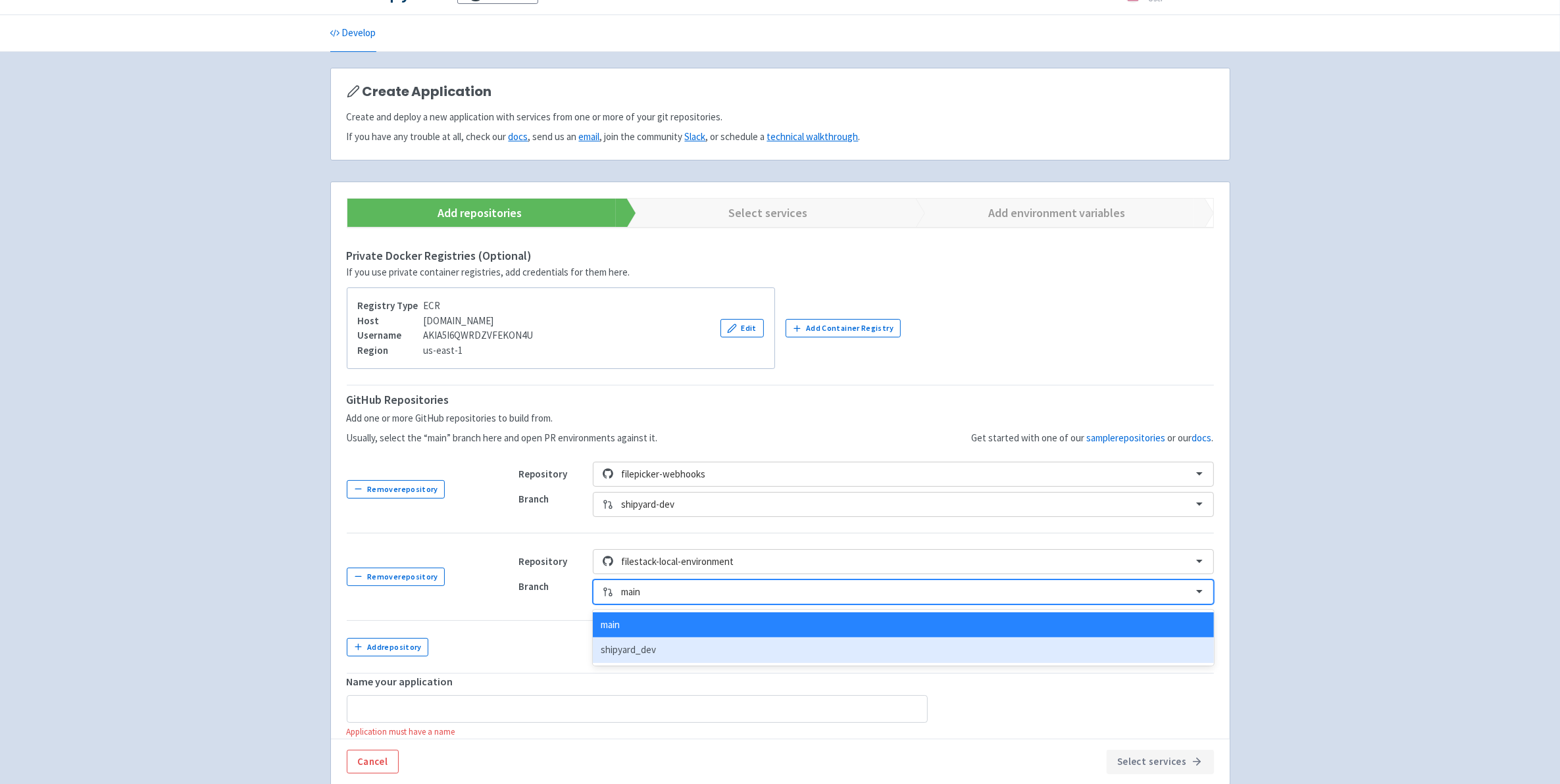
click at [673, 657] on div "shipyard_dev" at bounding box center [903, 650] width 621 height 26
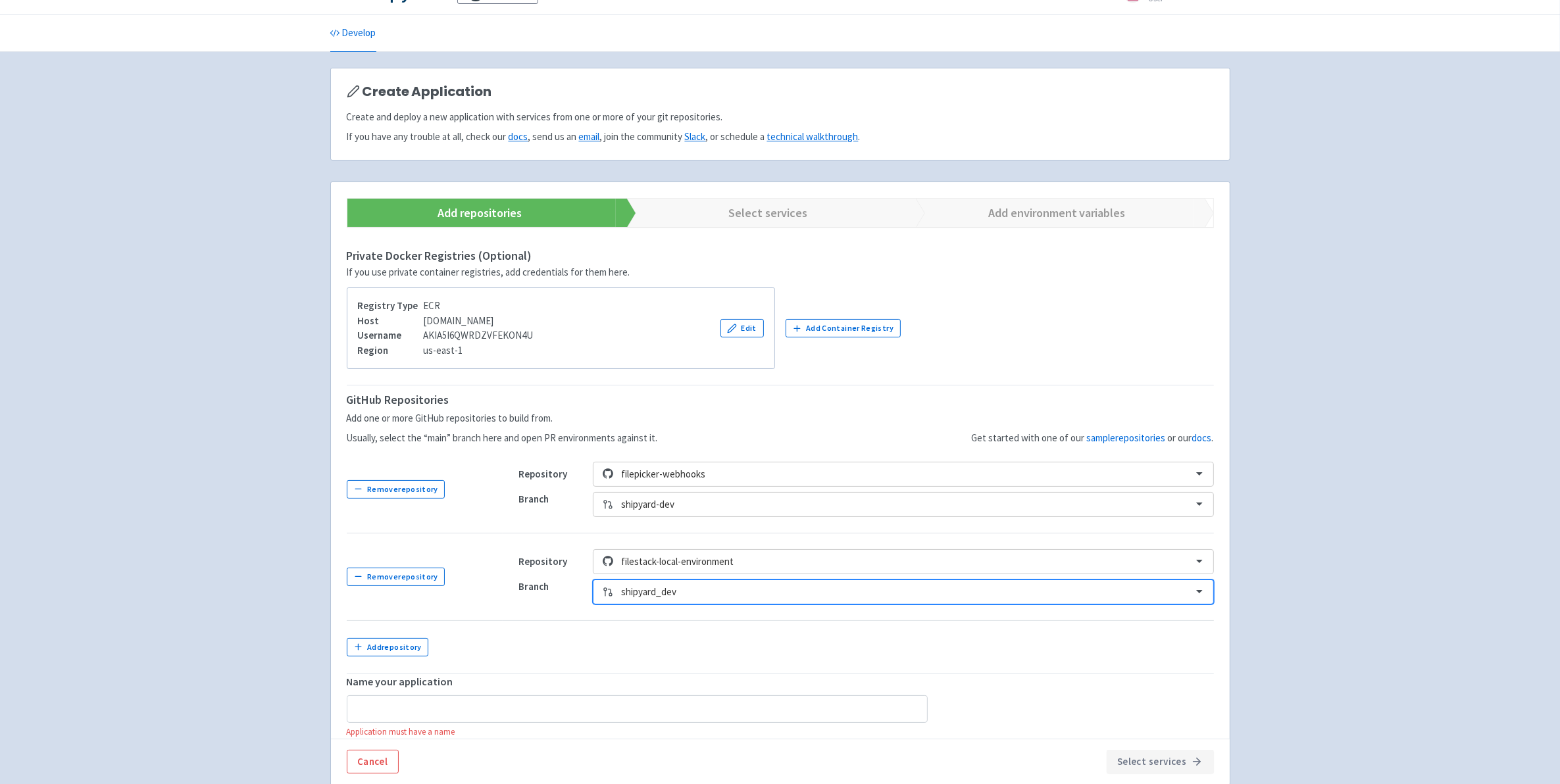
click at [613, 641] on td at bounding box center [858, 646] width 711 height 53
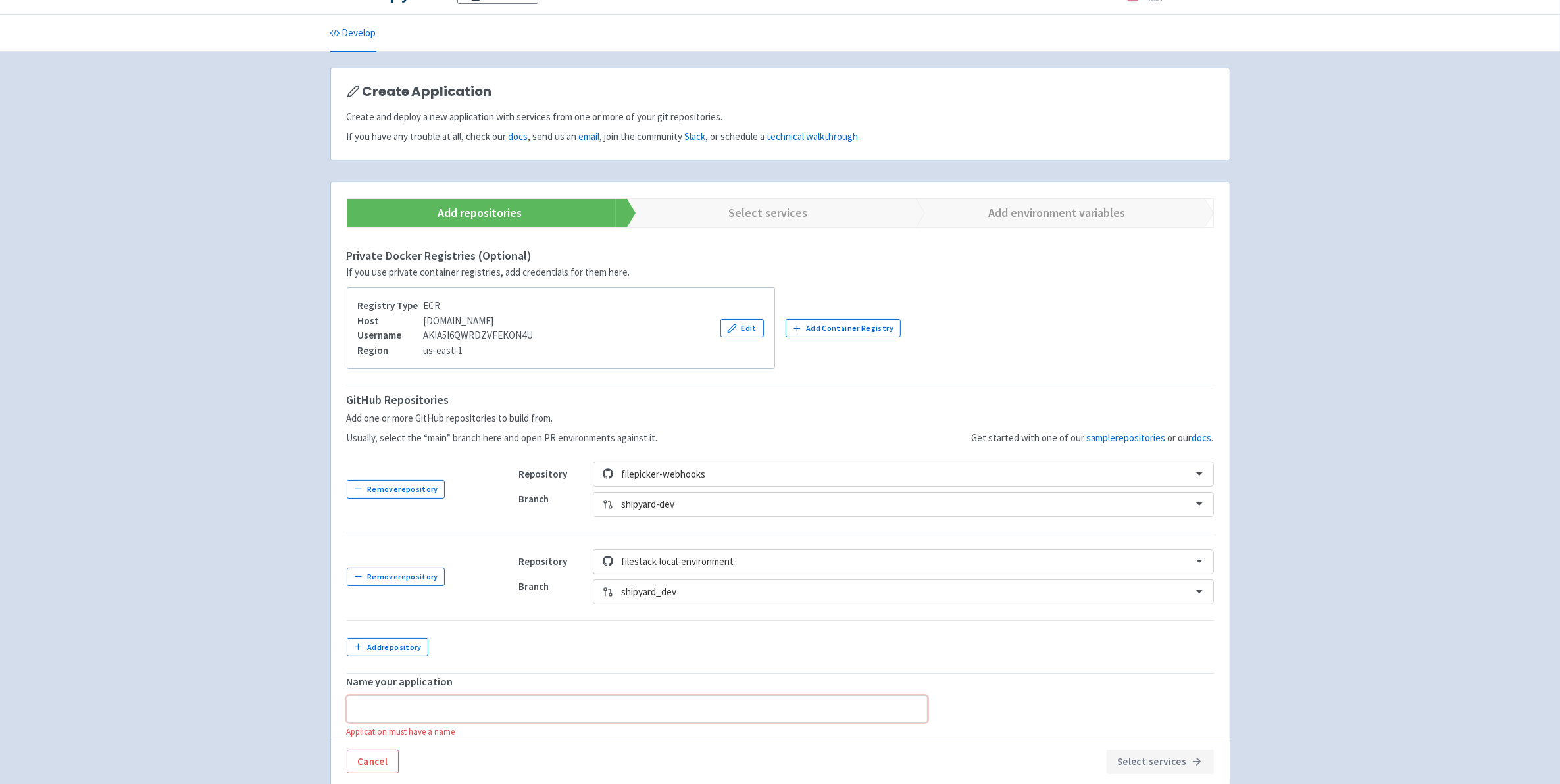
click at [532, 701] on input "text" at bounding box center [637, 709] width 581 height 28
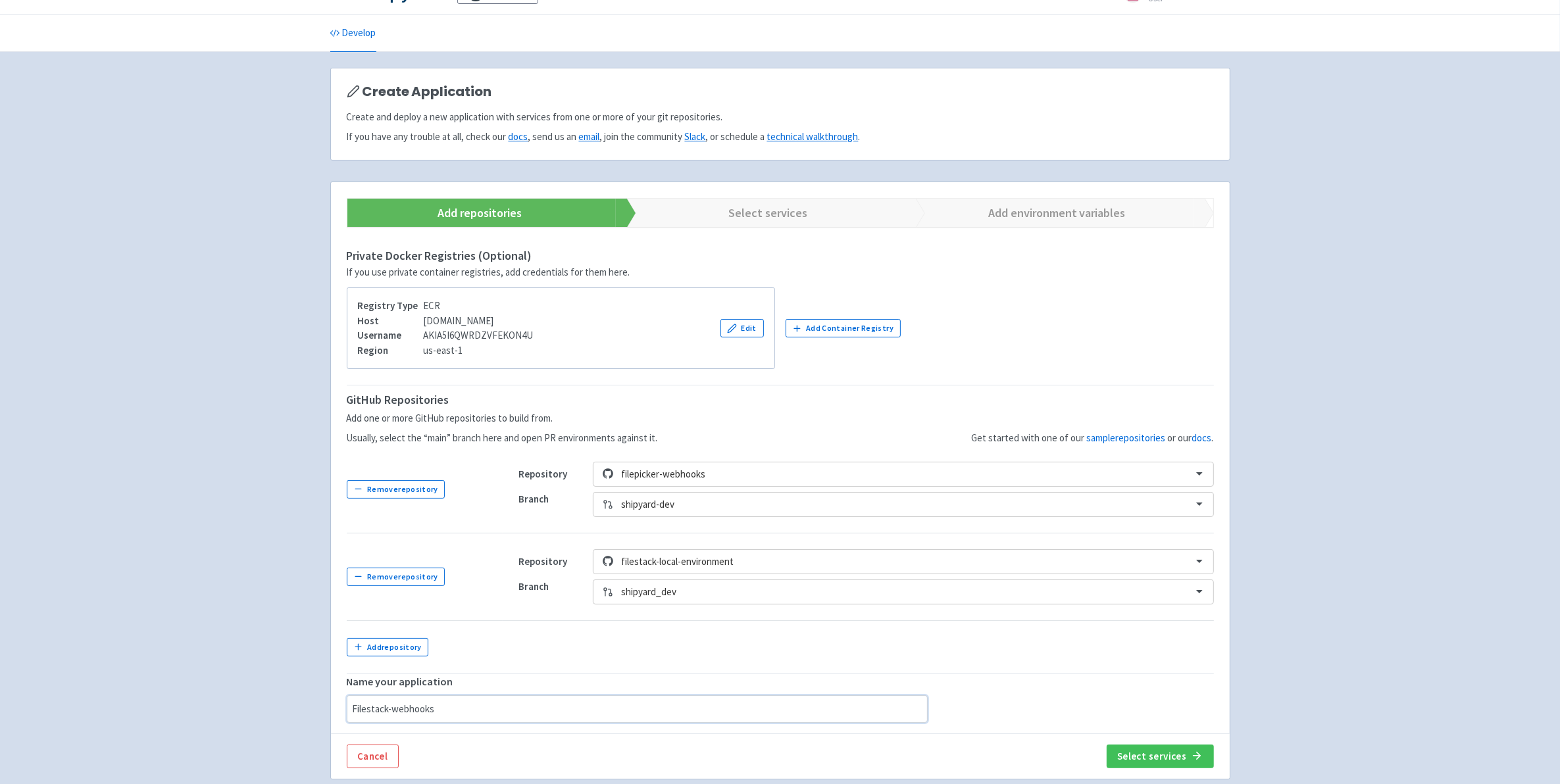
type input "Filestack-webhooks"
click at [561, 665] on td at bounding box center [858, 646] width 711 height 53
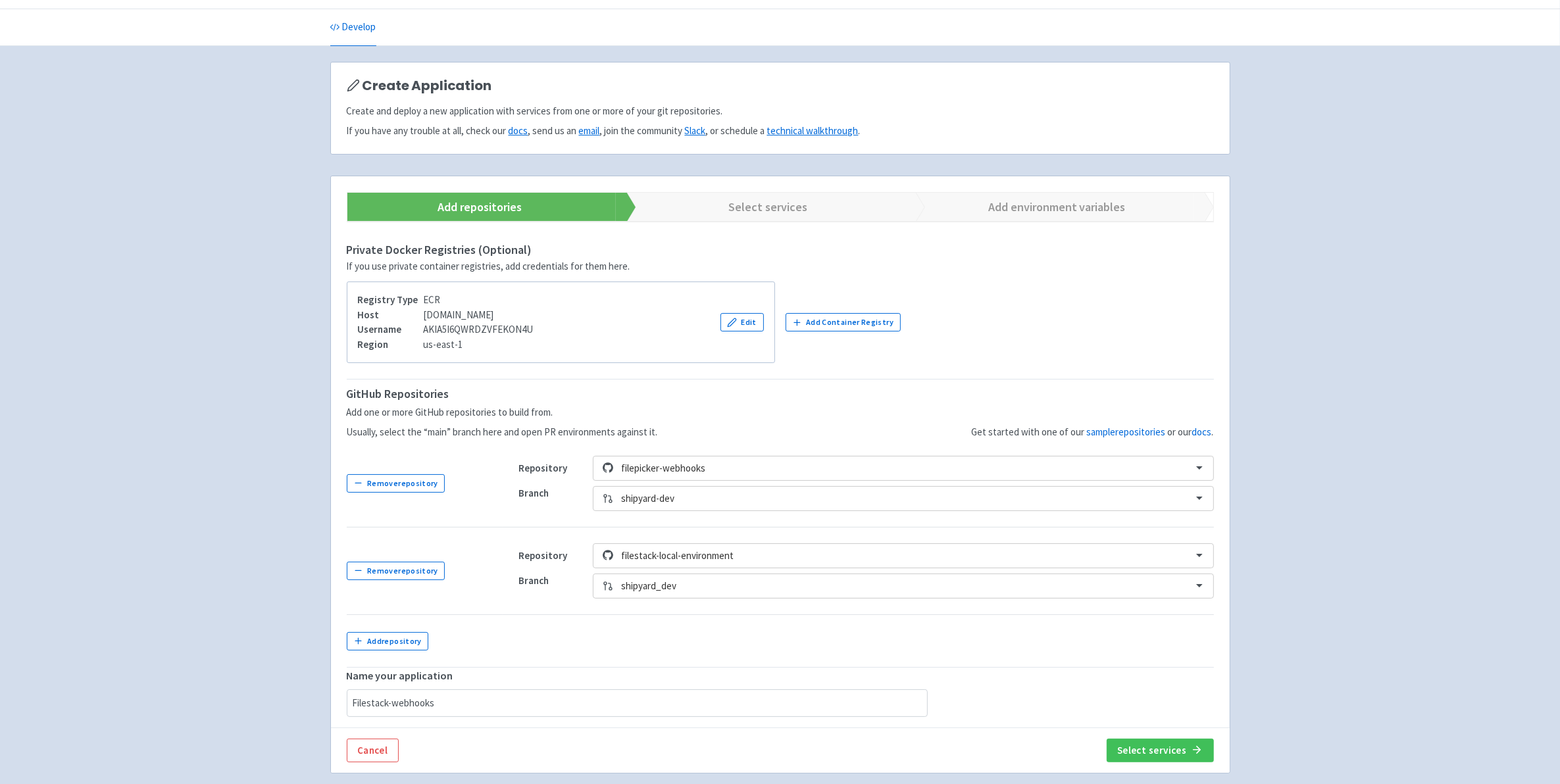
scroll to position [101, 0]
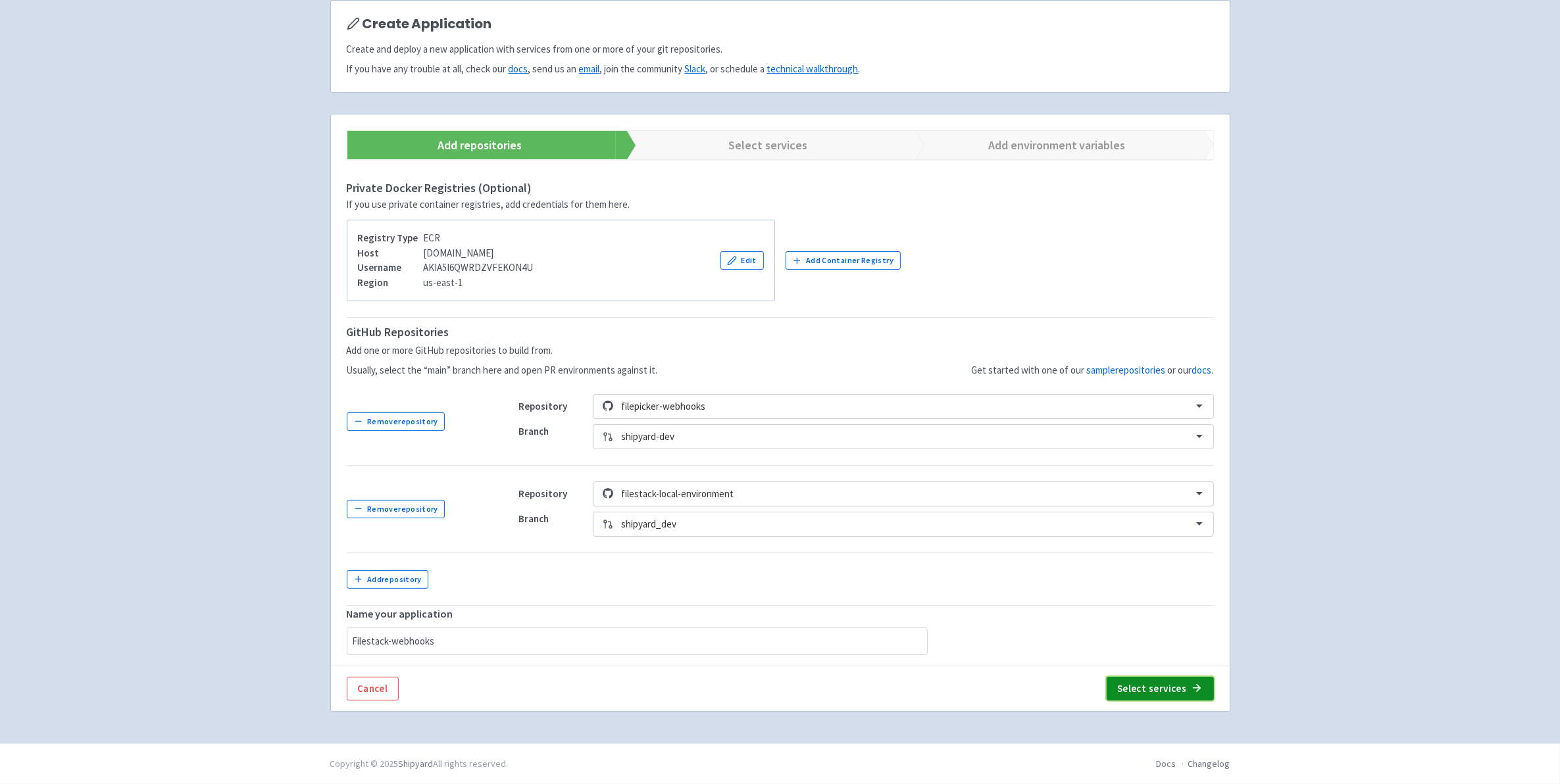
click at [1148, 688] on button "Select services" at bounding box center [1160, 689] width 107 height 24
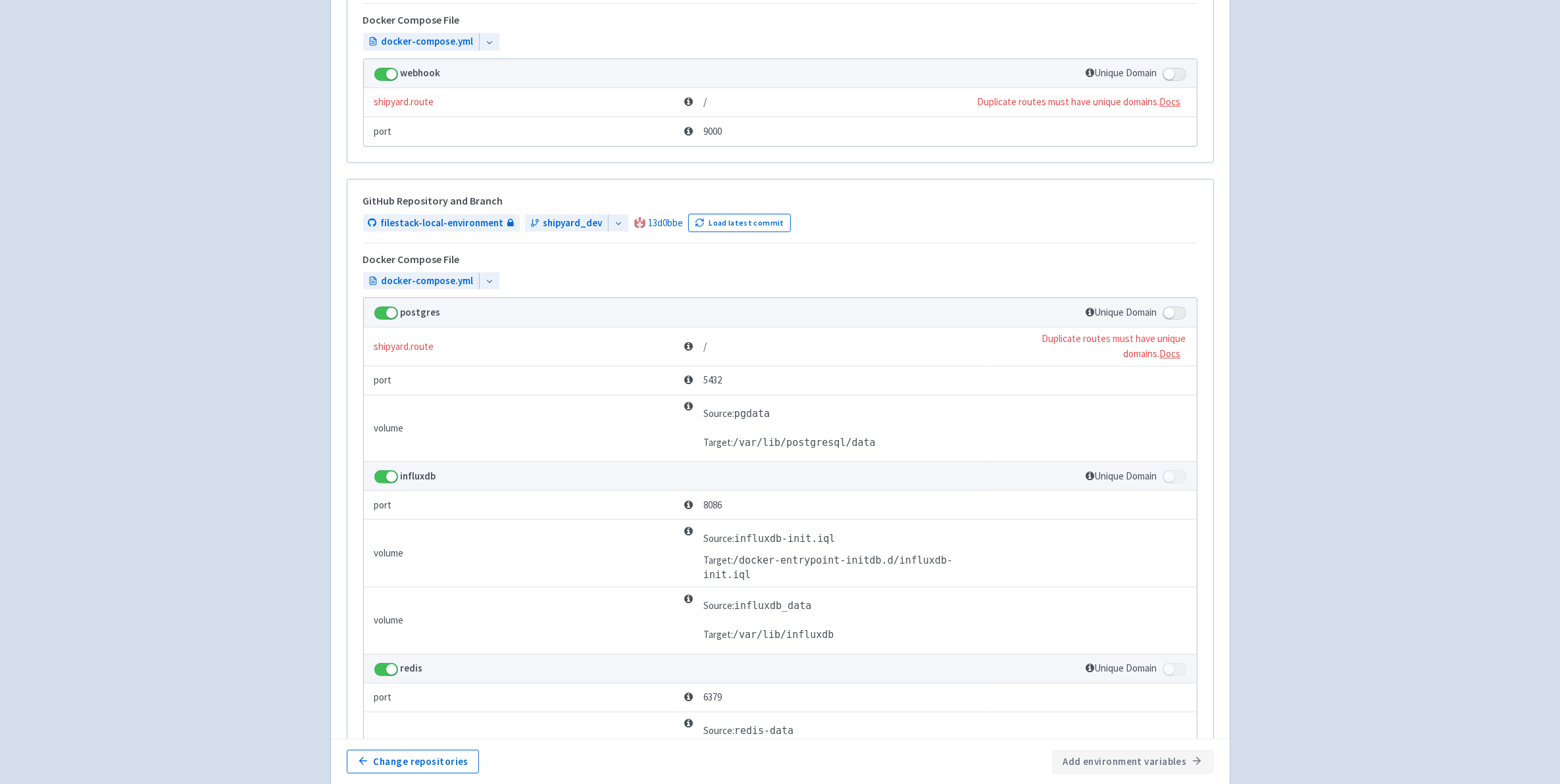
scroll to position [348, 0]
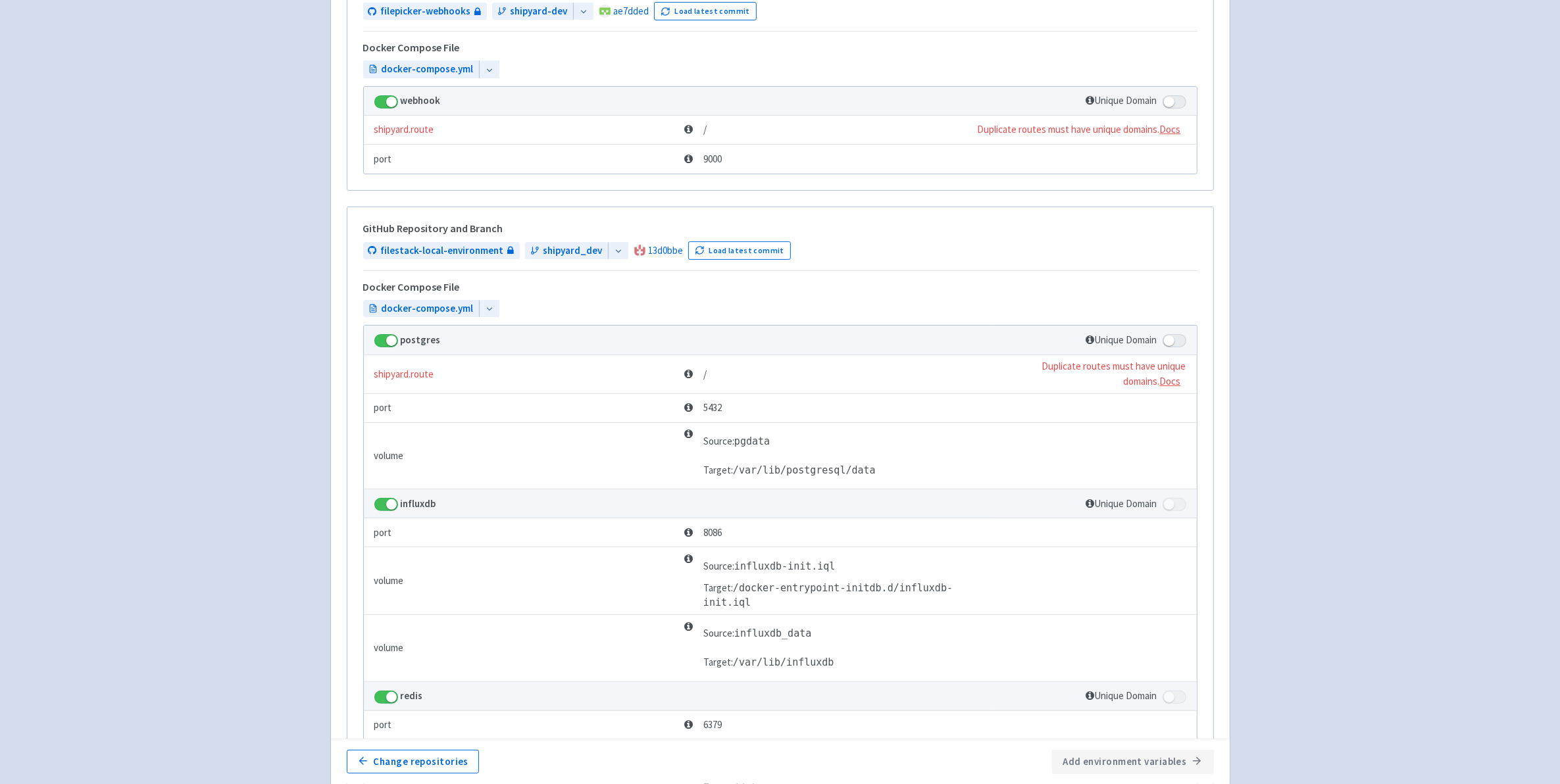
click at [1172, 106] on span at bounding box center [1175, 101] width 24 height 13
click at [1171, 102] on input "checkbox" at bounding box center [1167, 98] width 9 height 9
checkbox input "true"
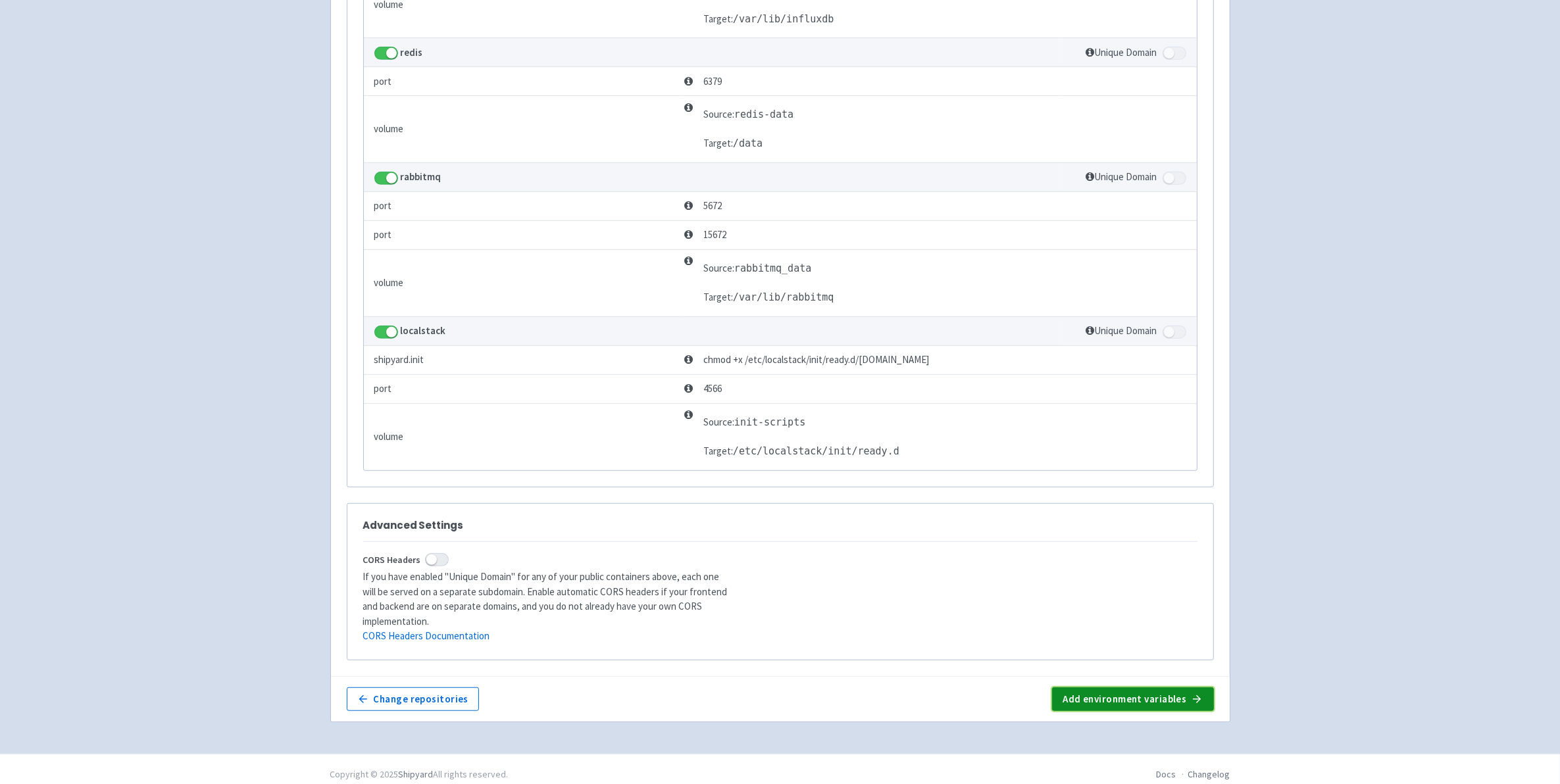
click at [1159, 698] on button "Add environment variables" at bounding box center [1132, 699] width 161 height 24
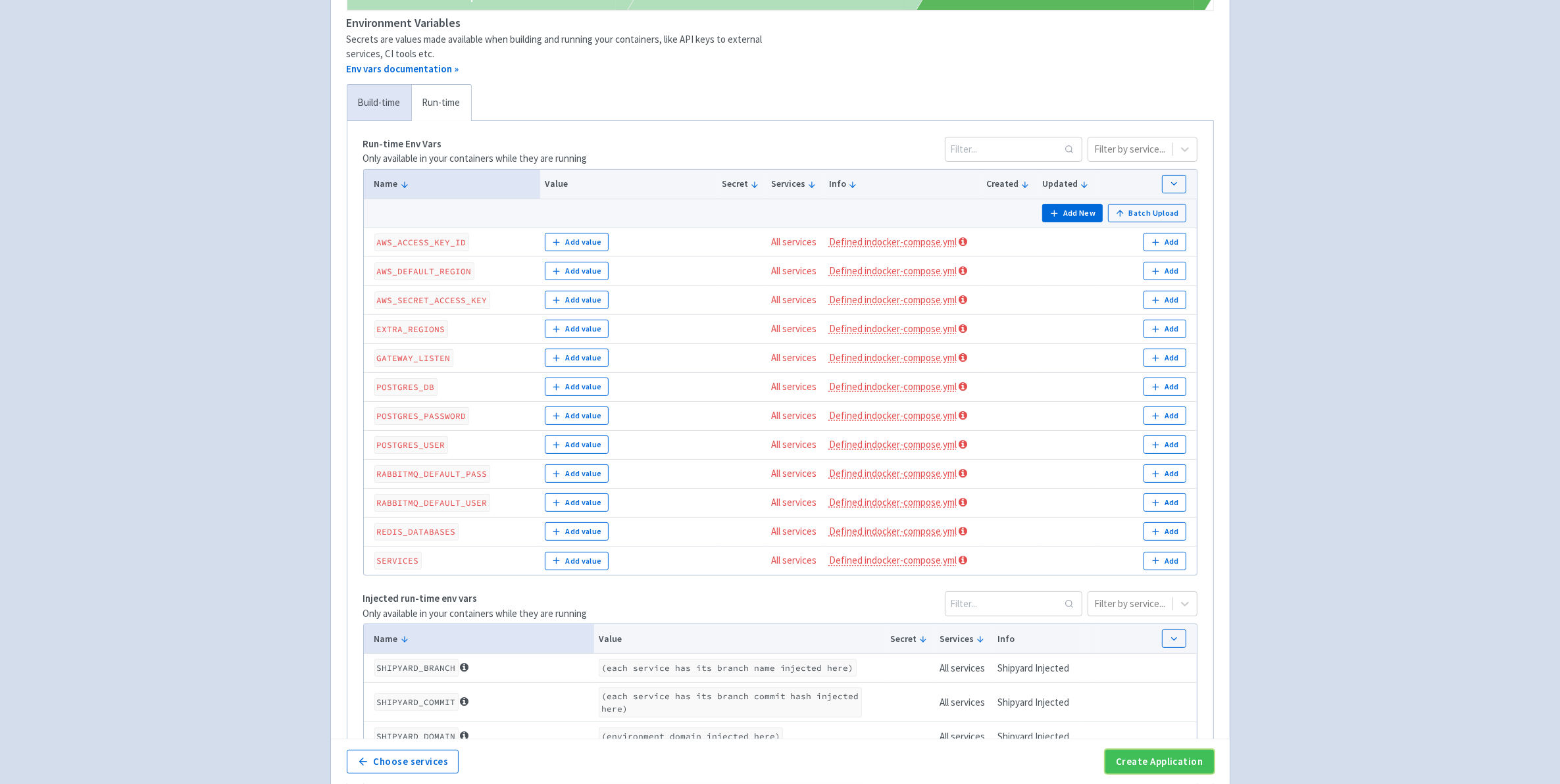
scroll to position [242, 0]
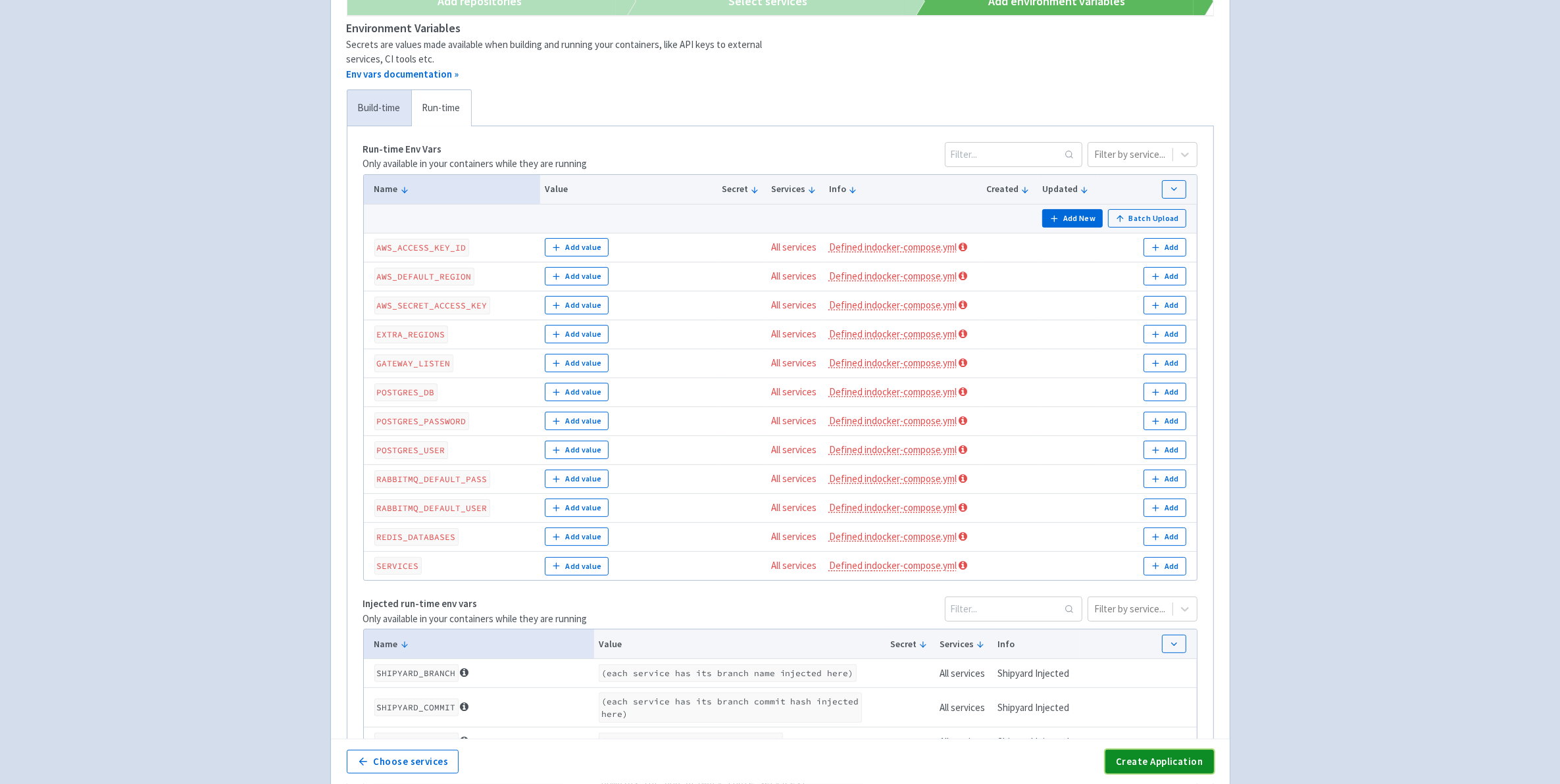
click at [1184, 762] on button "Create Application" at bounding box center [1159, 761] width 108 height 24
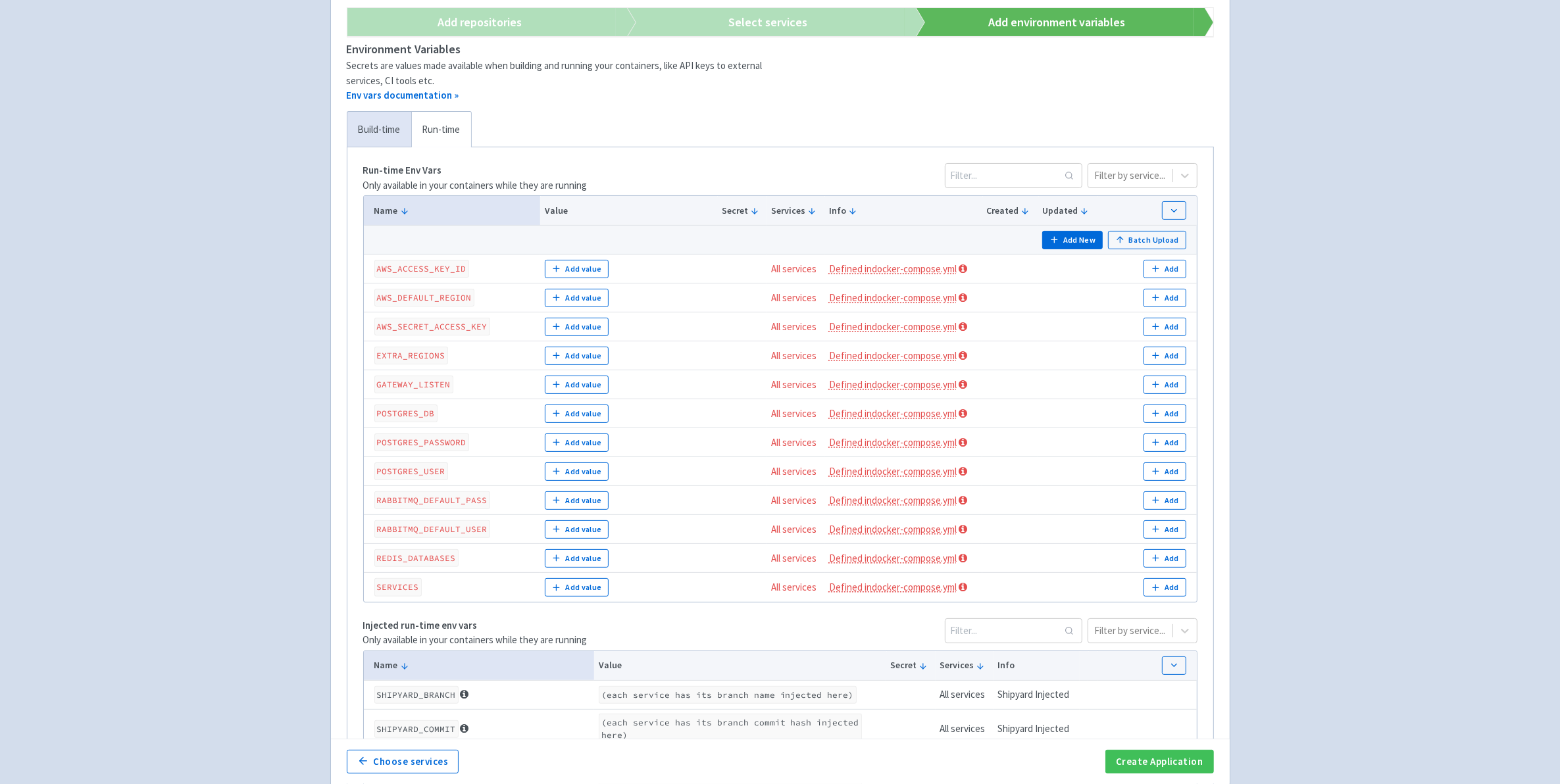
scroll to position [247, 0]
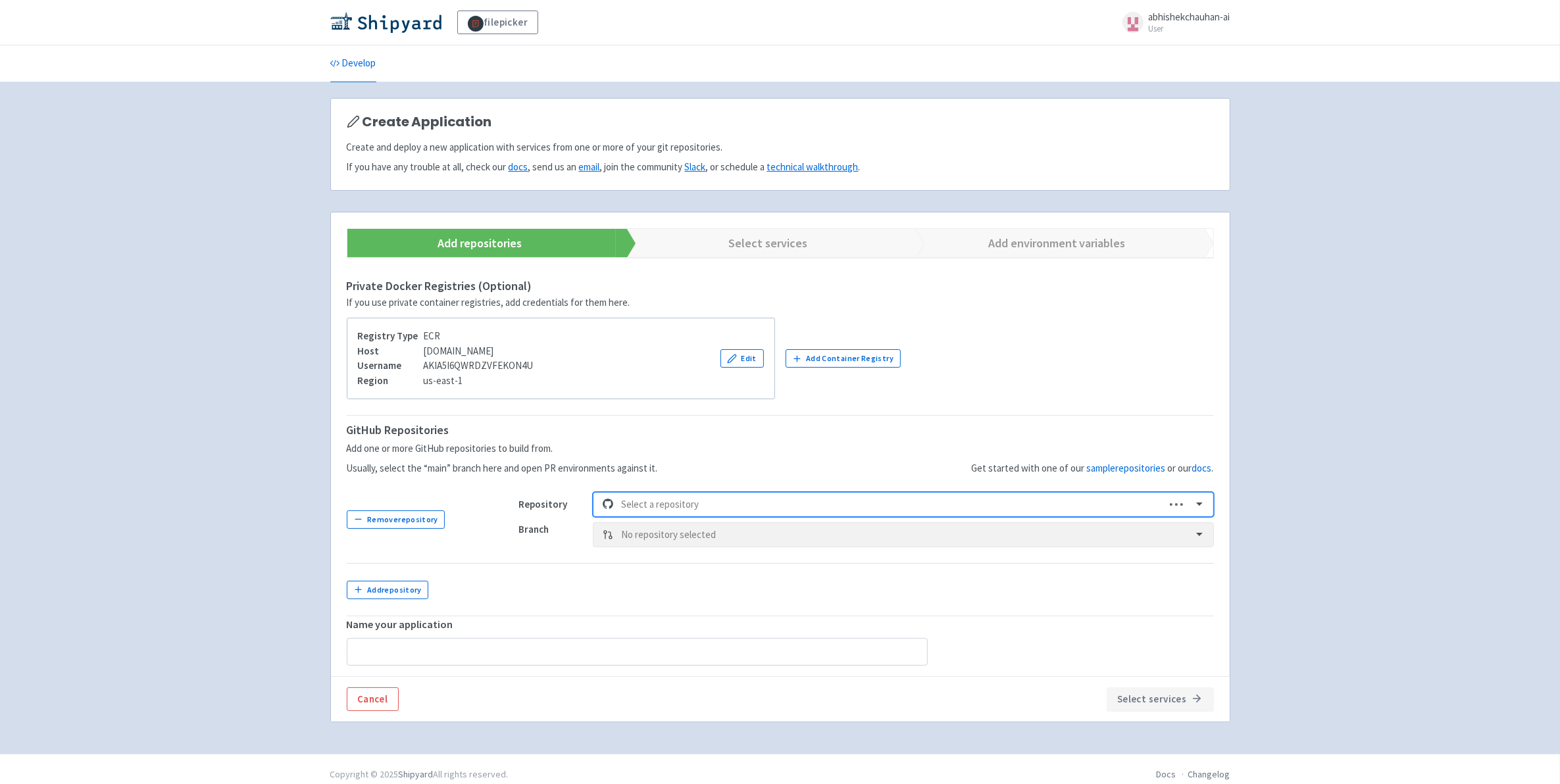
click at [695, 500] on div at bounding box center [890, 505] width 537 height 18
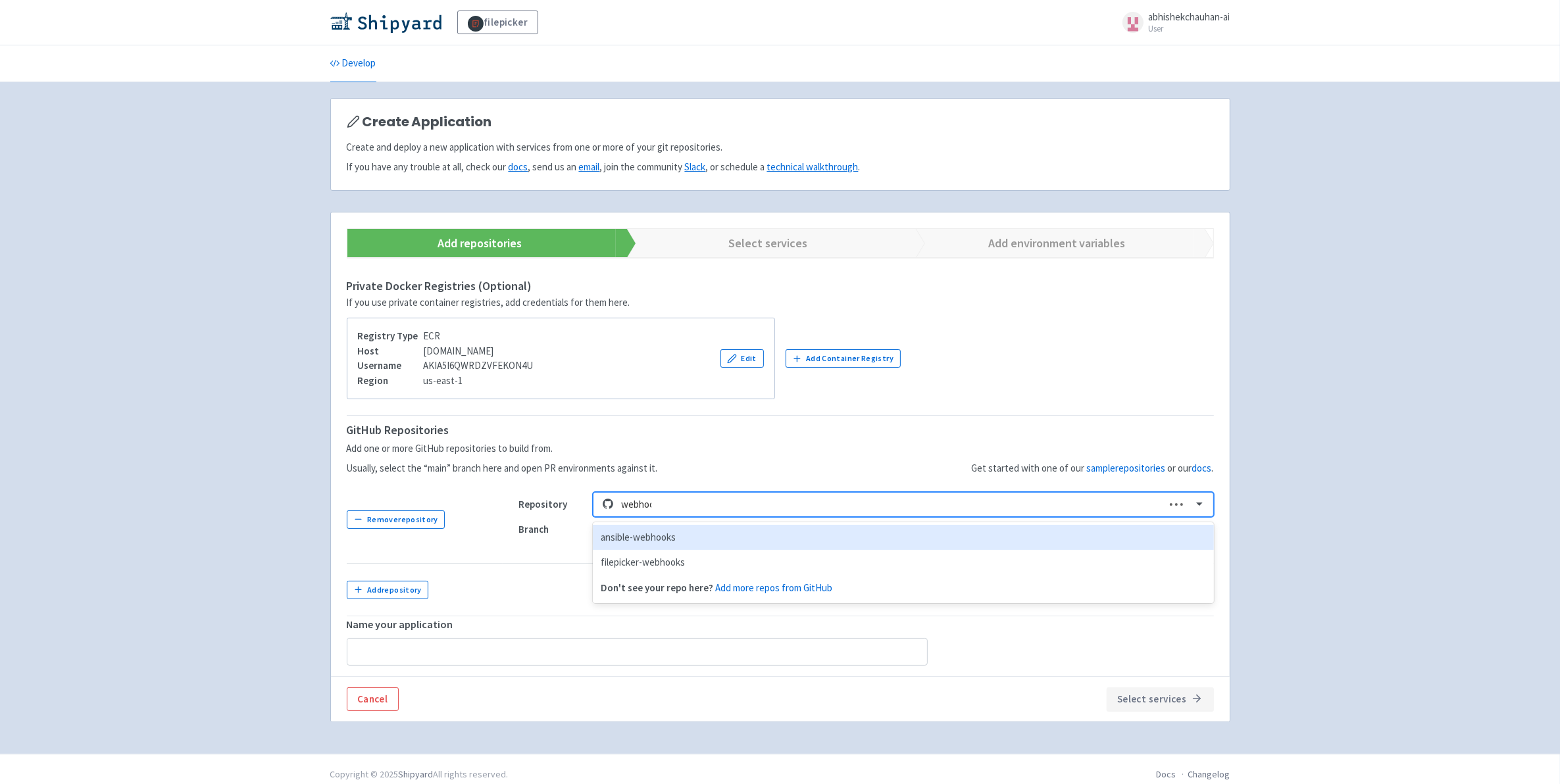
type input "webhook"
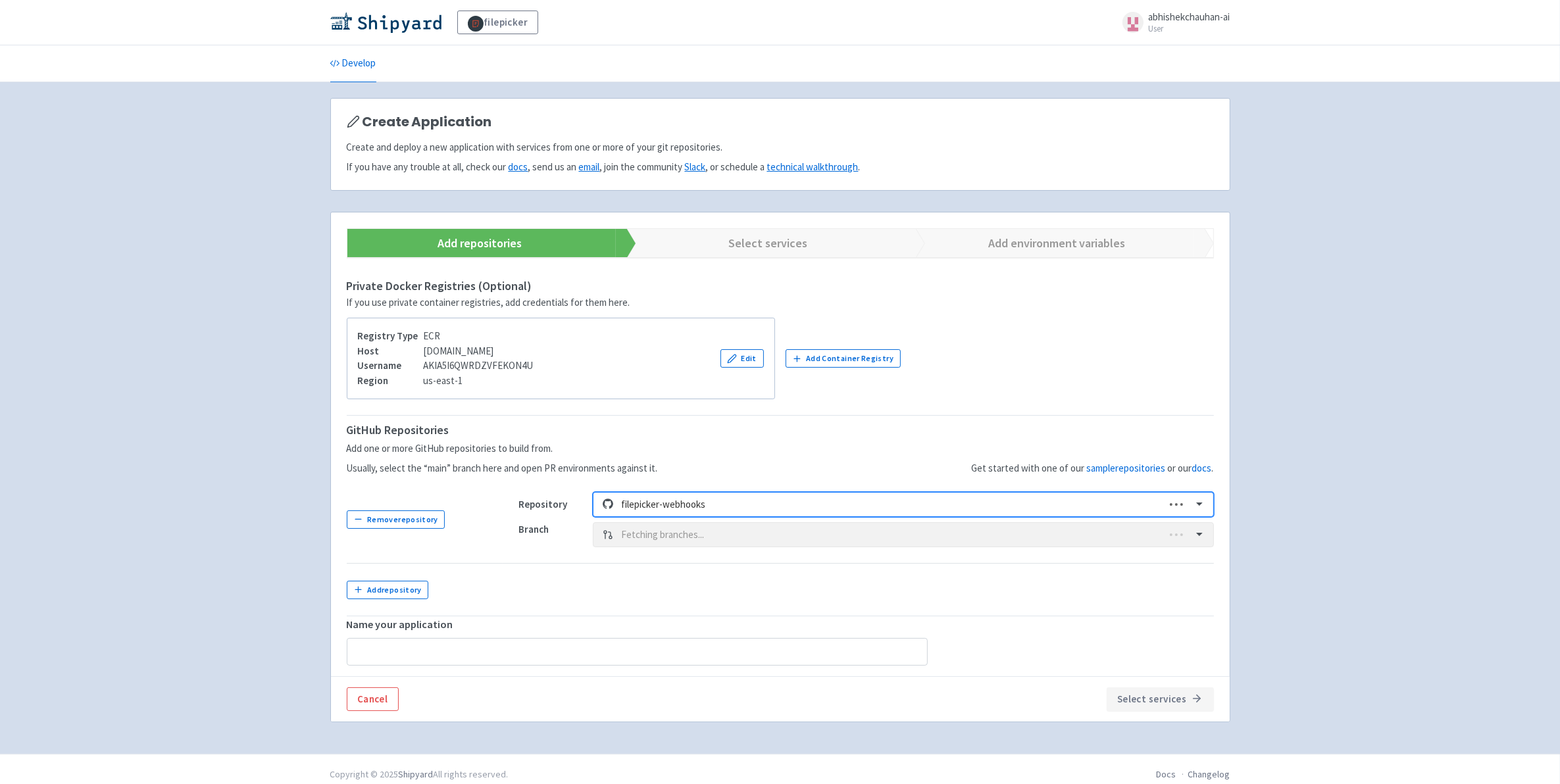
type input "filepicker-webhooks-2"
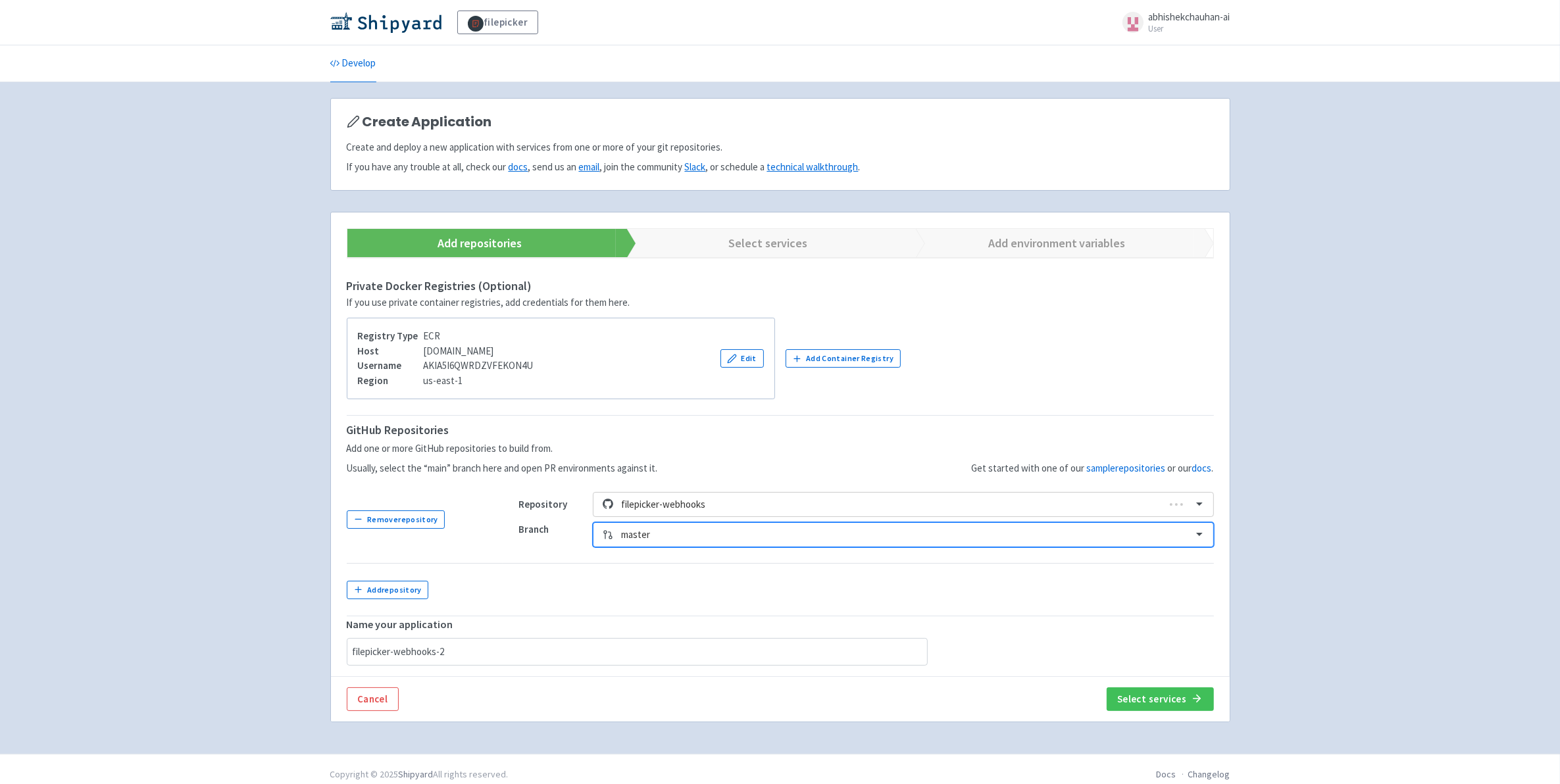
click at [671, 530] on div at bounding box center [902, 535] width 562 height 18
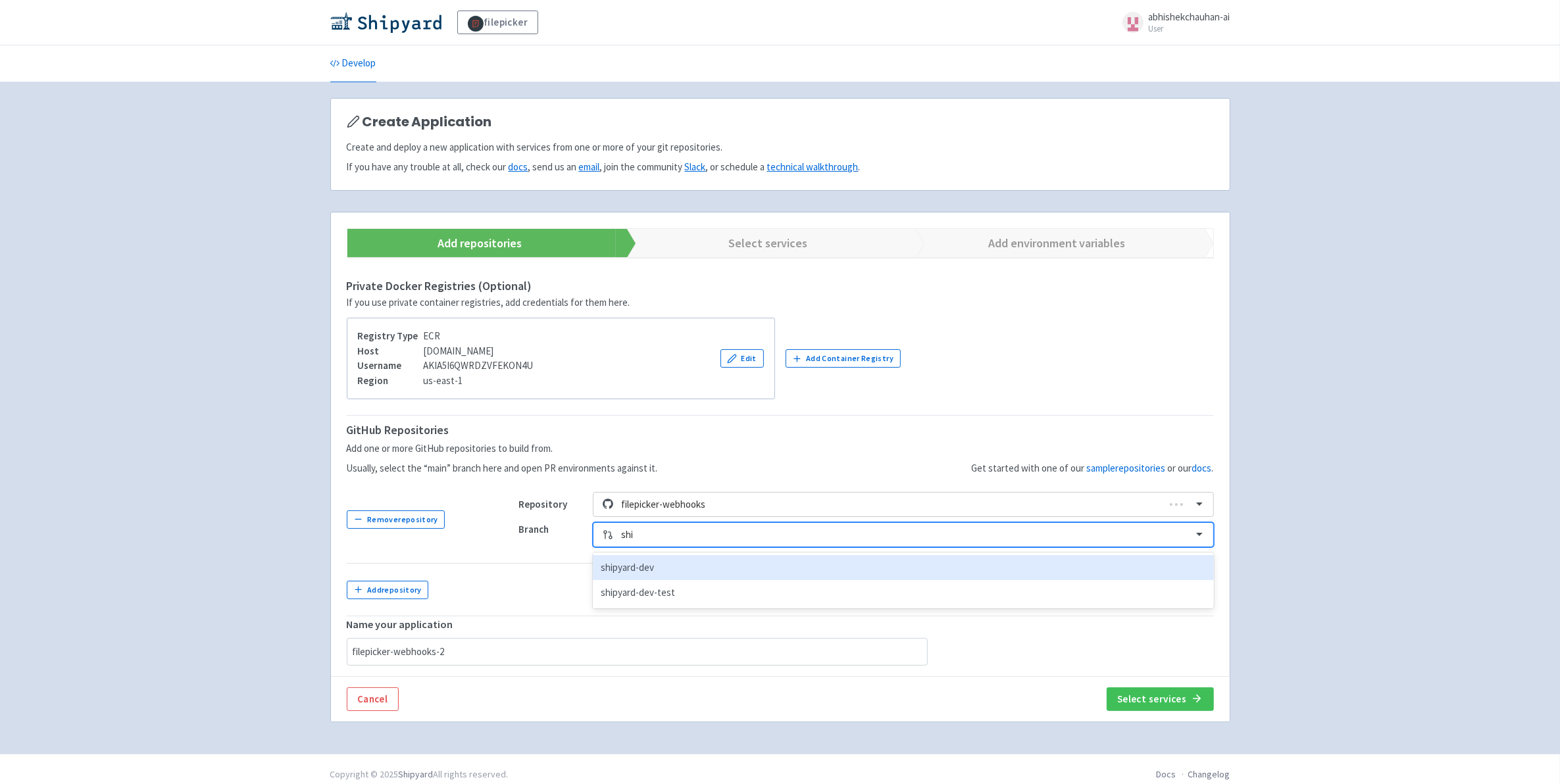
type input "ship"
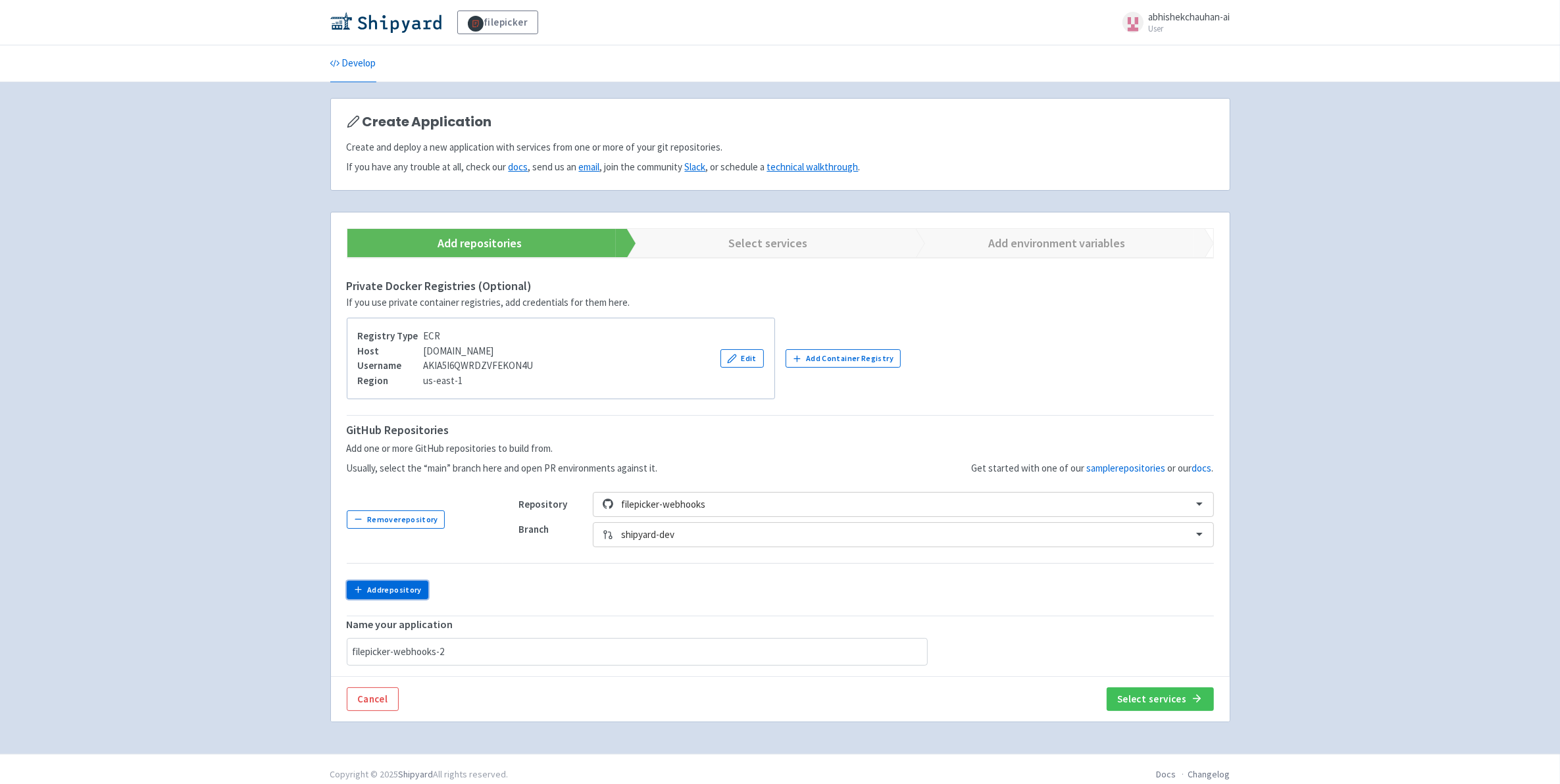
click at [401, 587] on button "Add repository" at bounding box center [388, 590] width 83 height 18
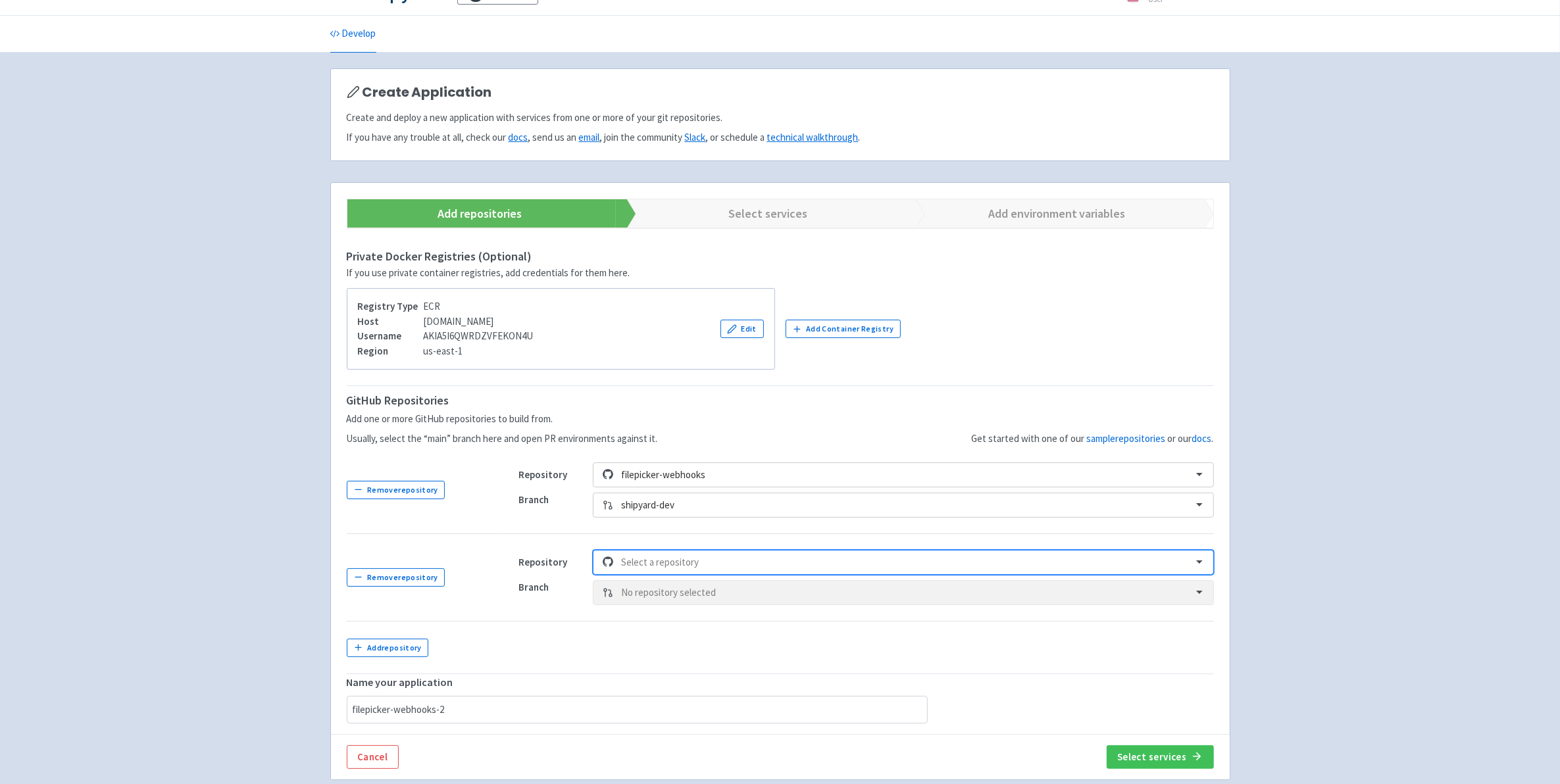
click at [741, 575] on div "option , selected. Select is focused ,type to refine list, press Down to open t…" at bounding box center [903, 562] width 621 height 25
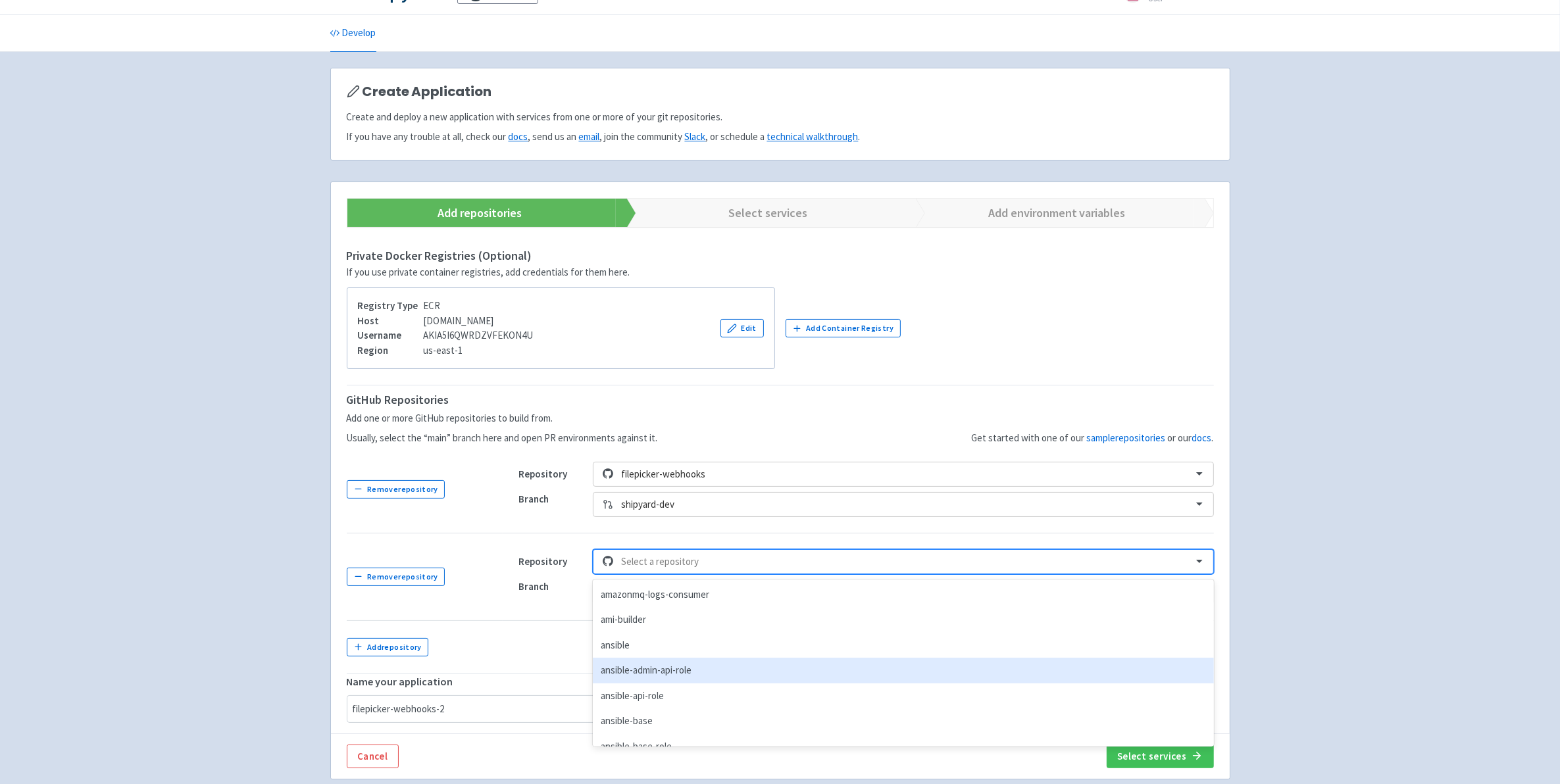
type input "w"
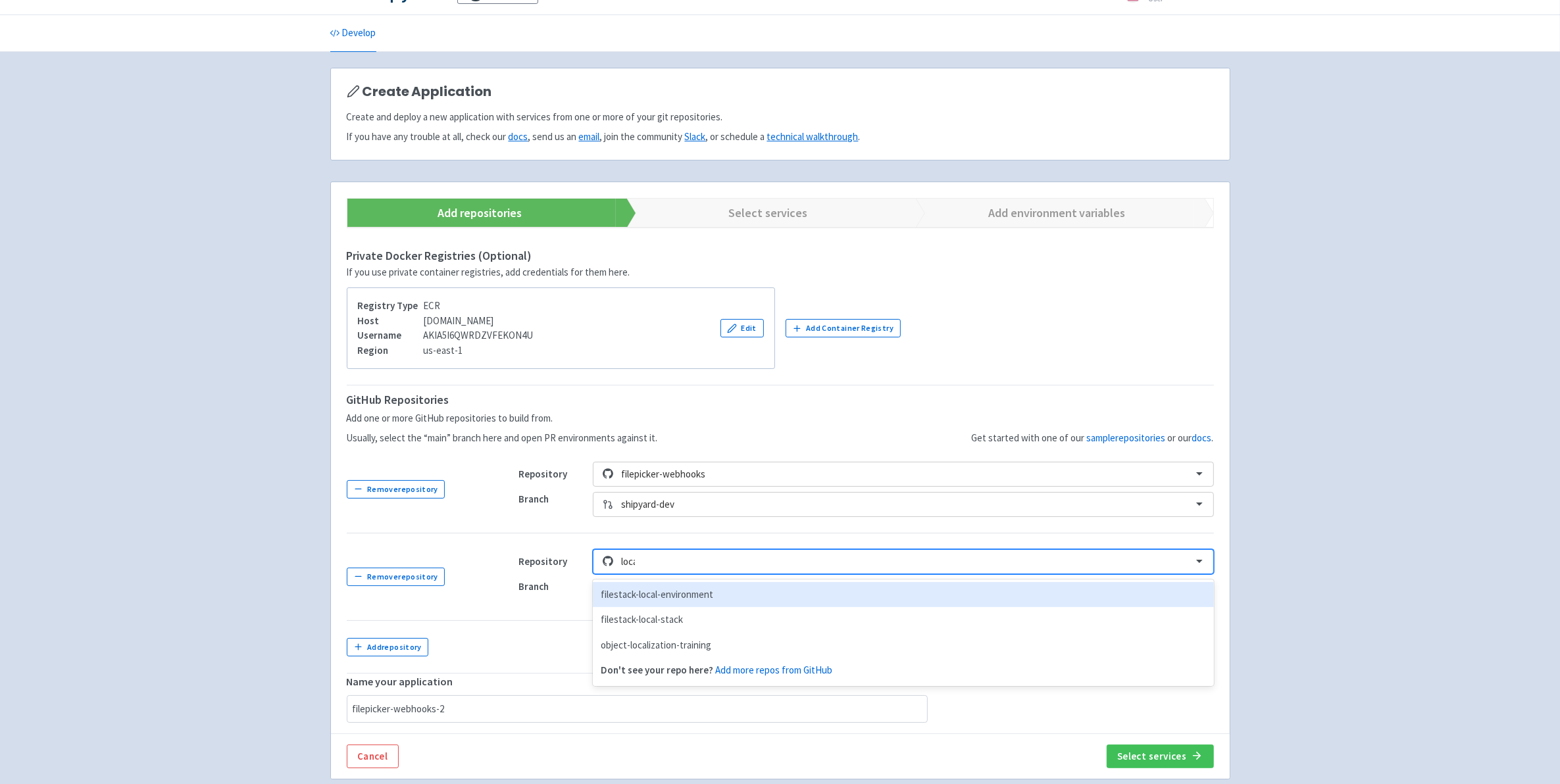
type input "local"
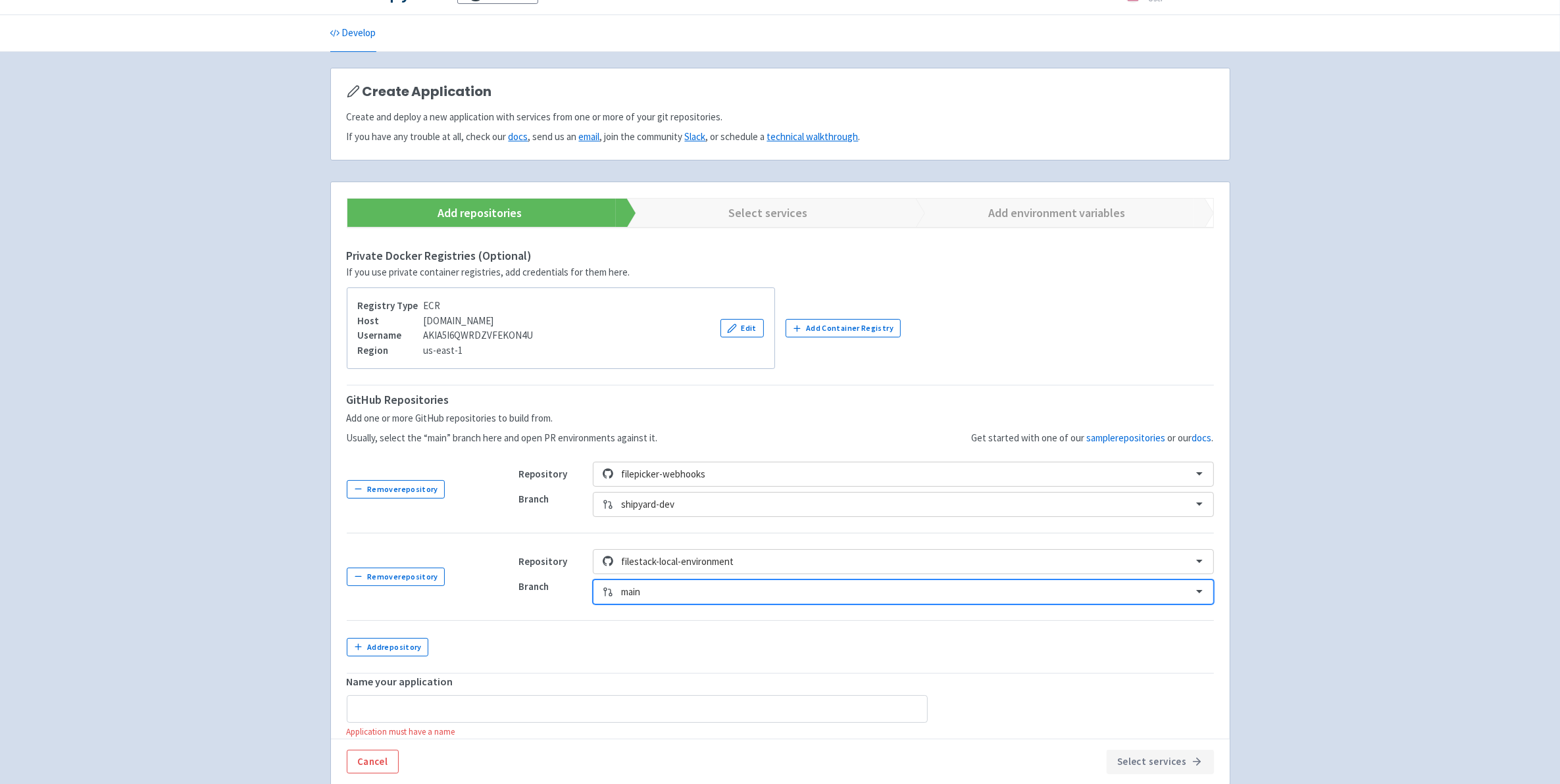
click at [678, 593] on div at bounding box center [902, 592] width 562 height 18
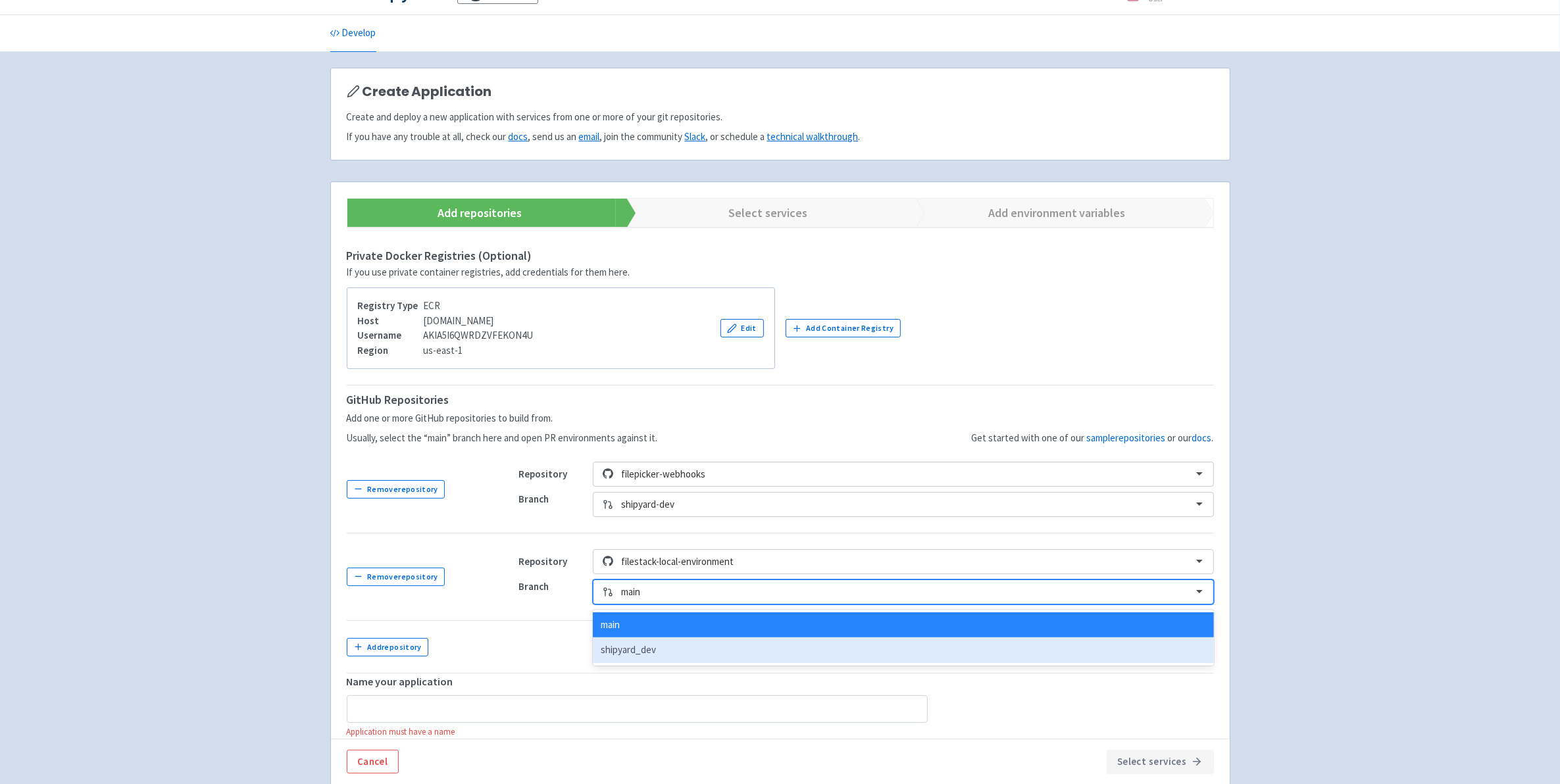
click at [641, 655] on div "shipyard_dev" at bounding box center [903, 650] width 621 height 26
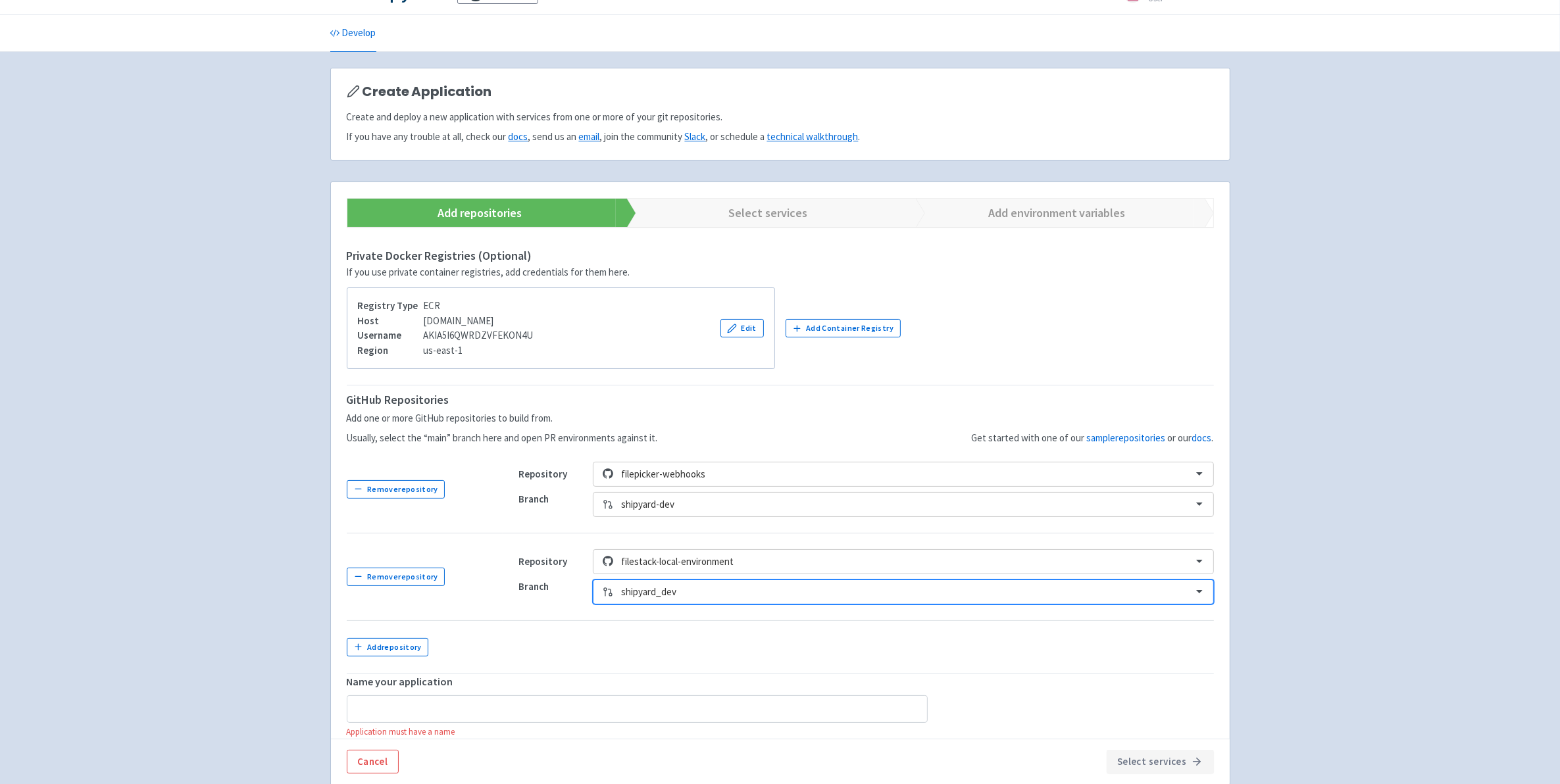
click at [544, 639] on td at bounding box center [858, 646] width 711 height 53
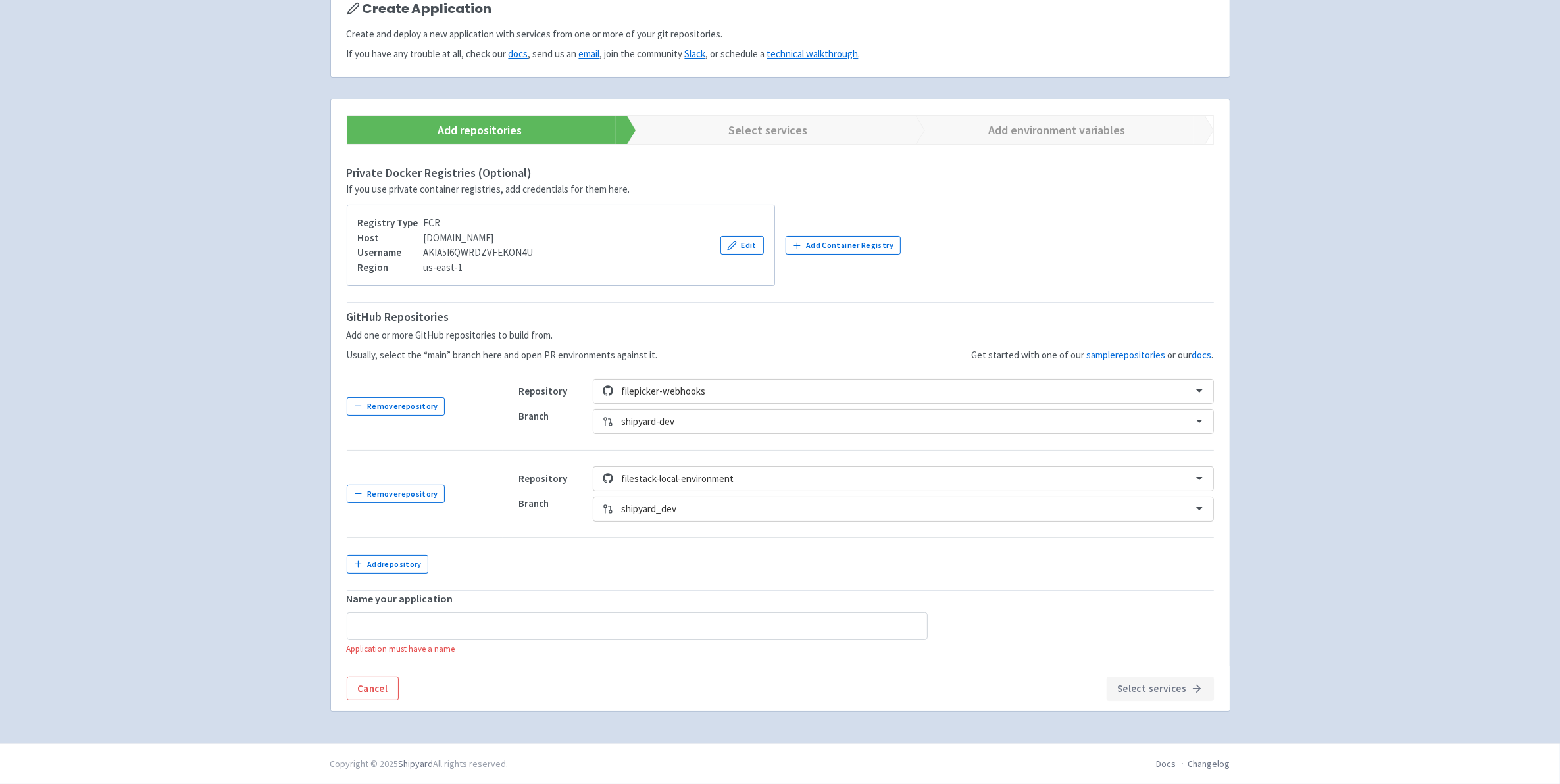
scroll to position [116, 0]
click at [481, 595] on h5 "Name your application" at bounding box center [780, 598] width 867 height 12
click at [489, 613] on input "text" at bounding box center [637, 626] width 581 height 28
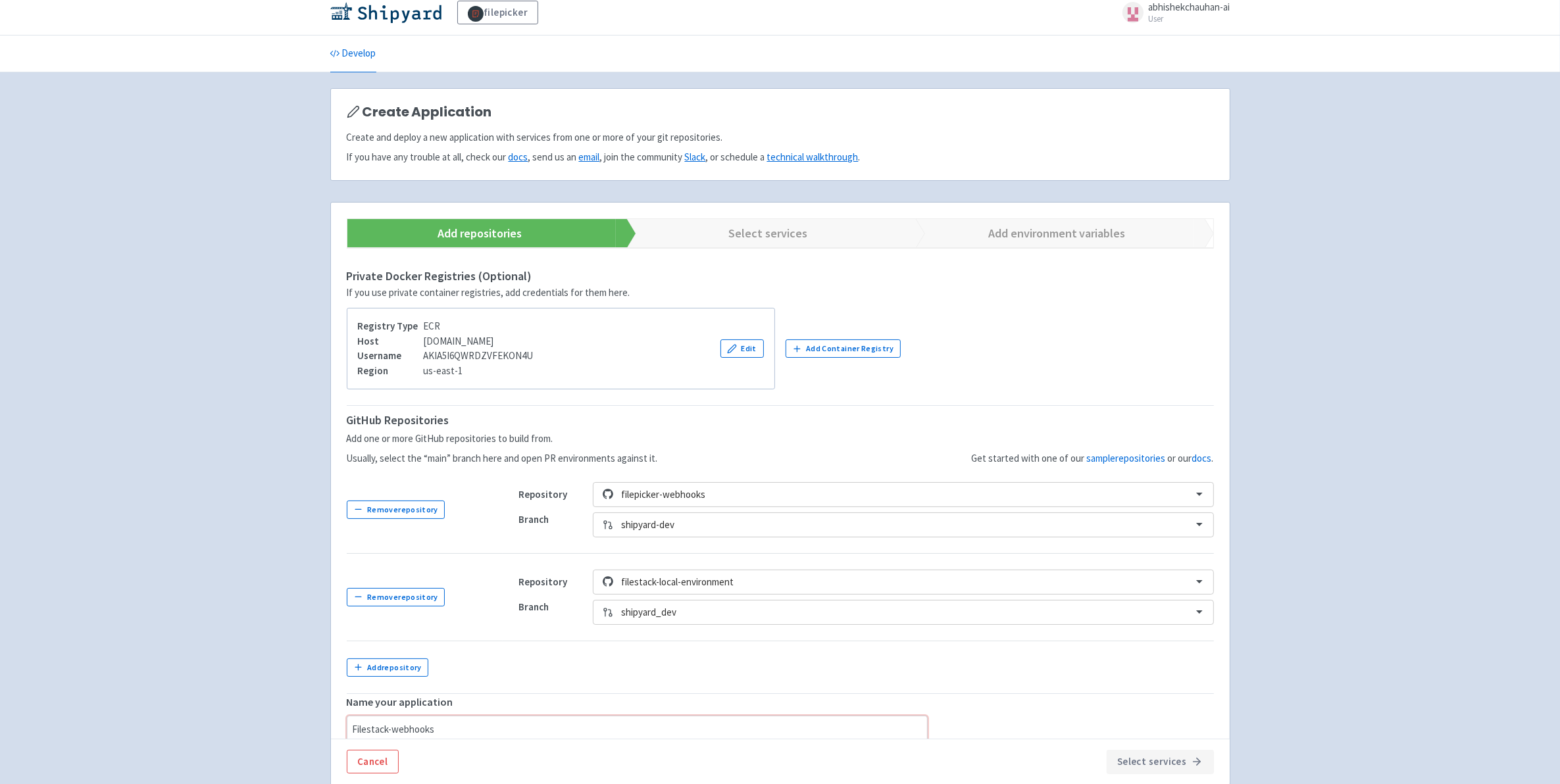
scroll to position [0, 0]
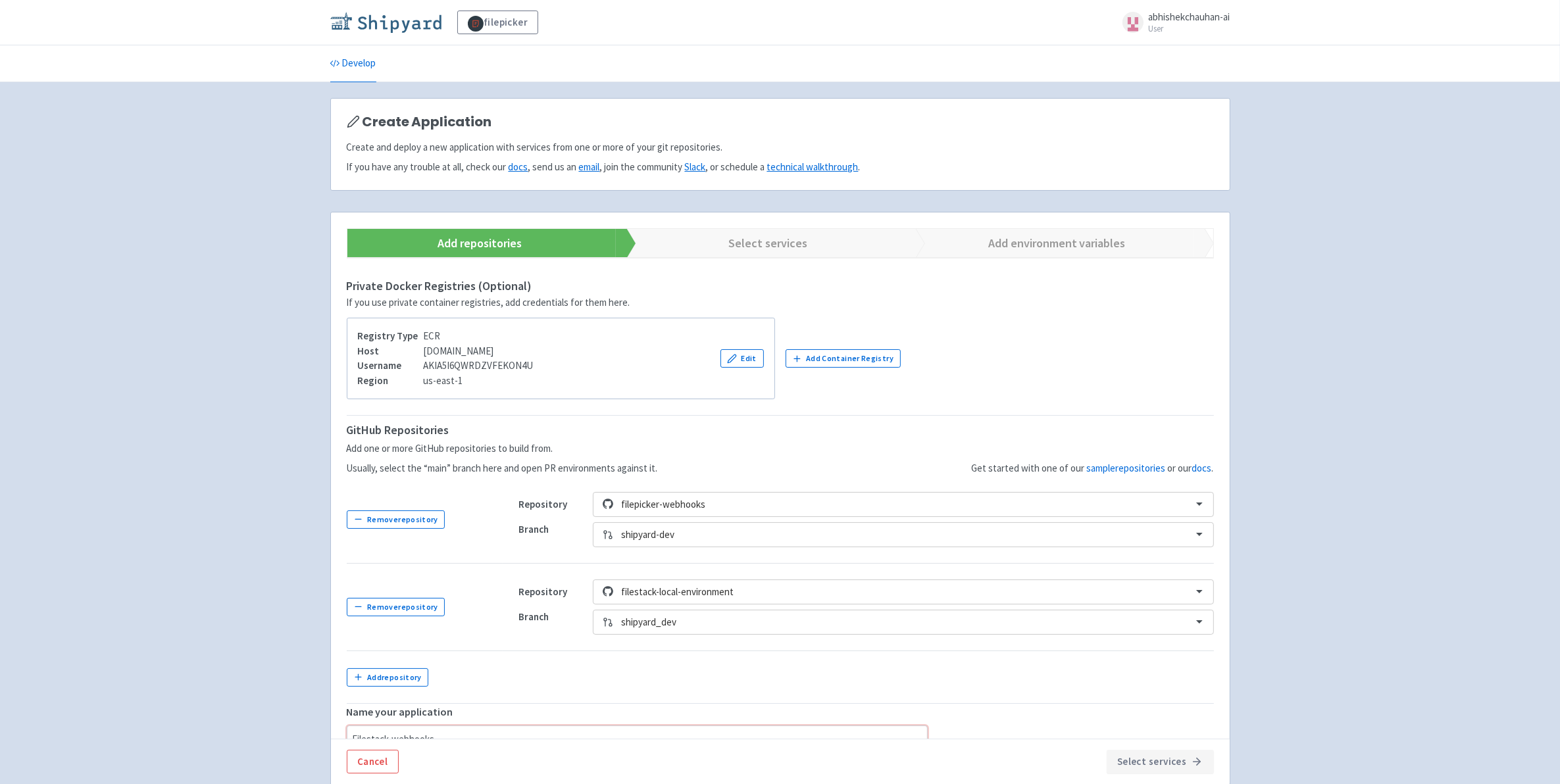
type input "Filestack-webhooks"
click at [378, 30] on img at bounding box center [385, 22] width 111 height 21
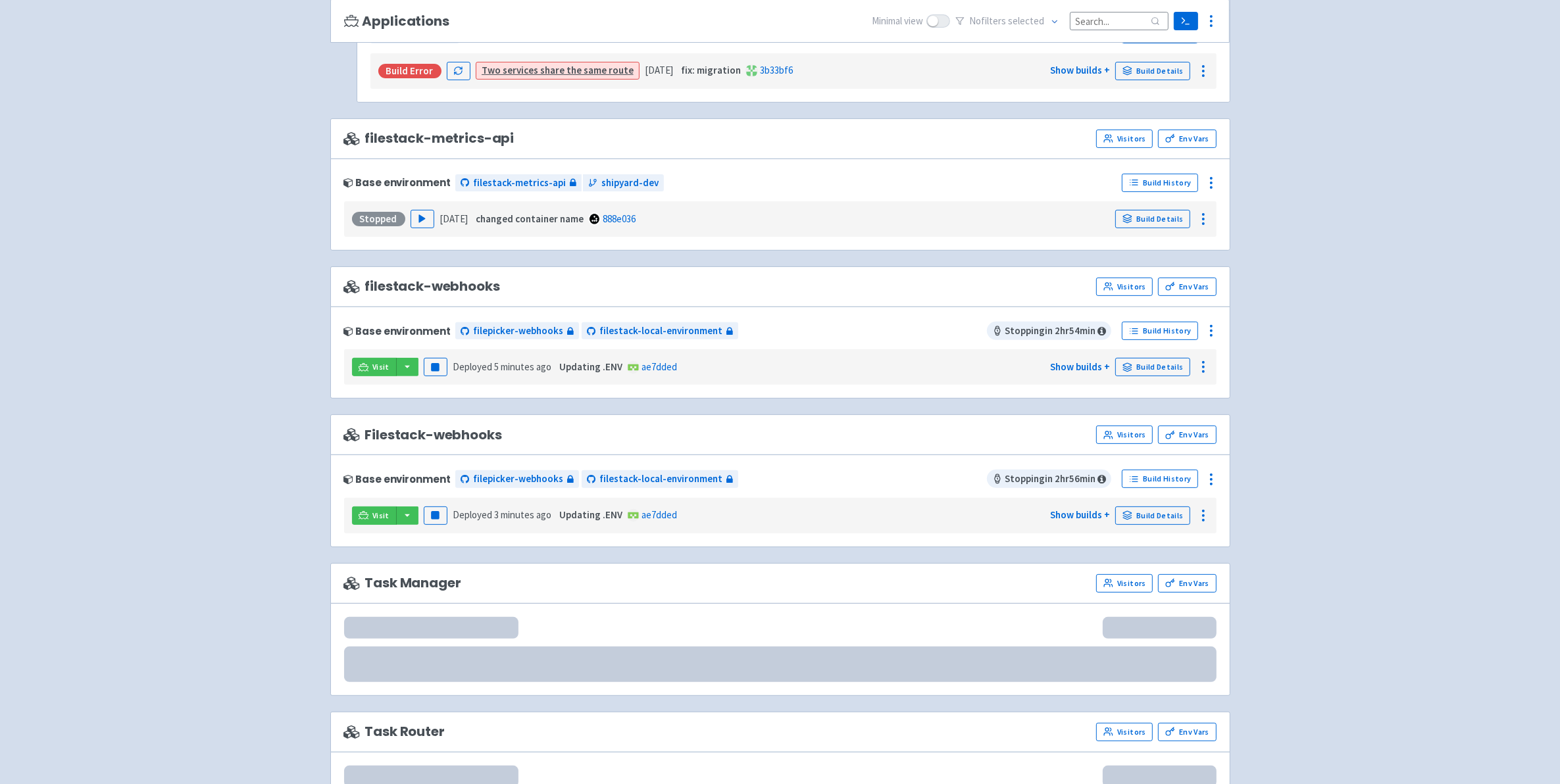
scroll to position [493, 0]
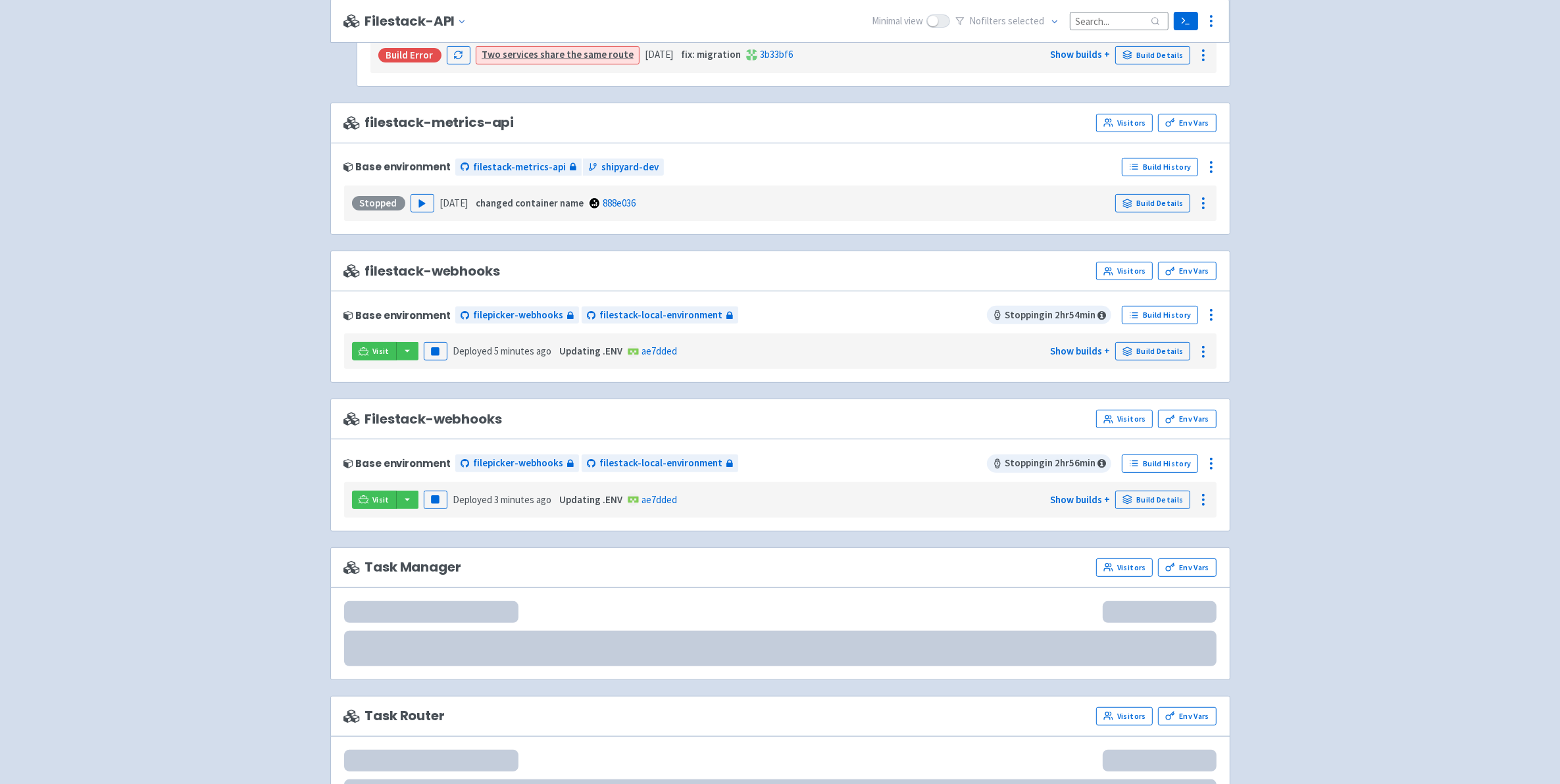
scroll to position [507, 0]
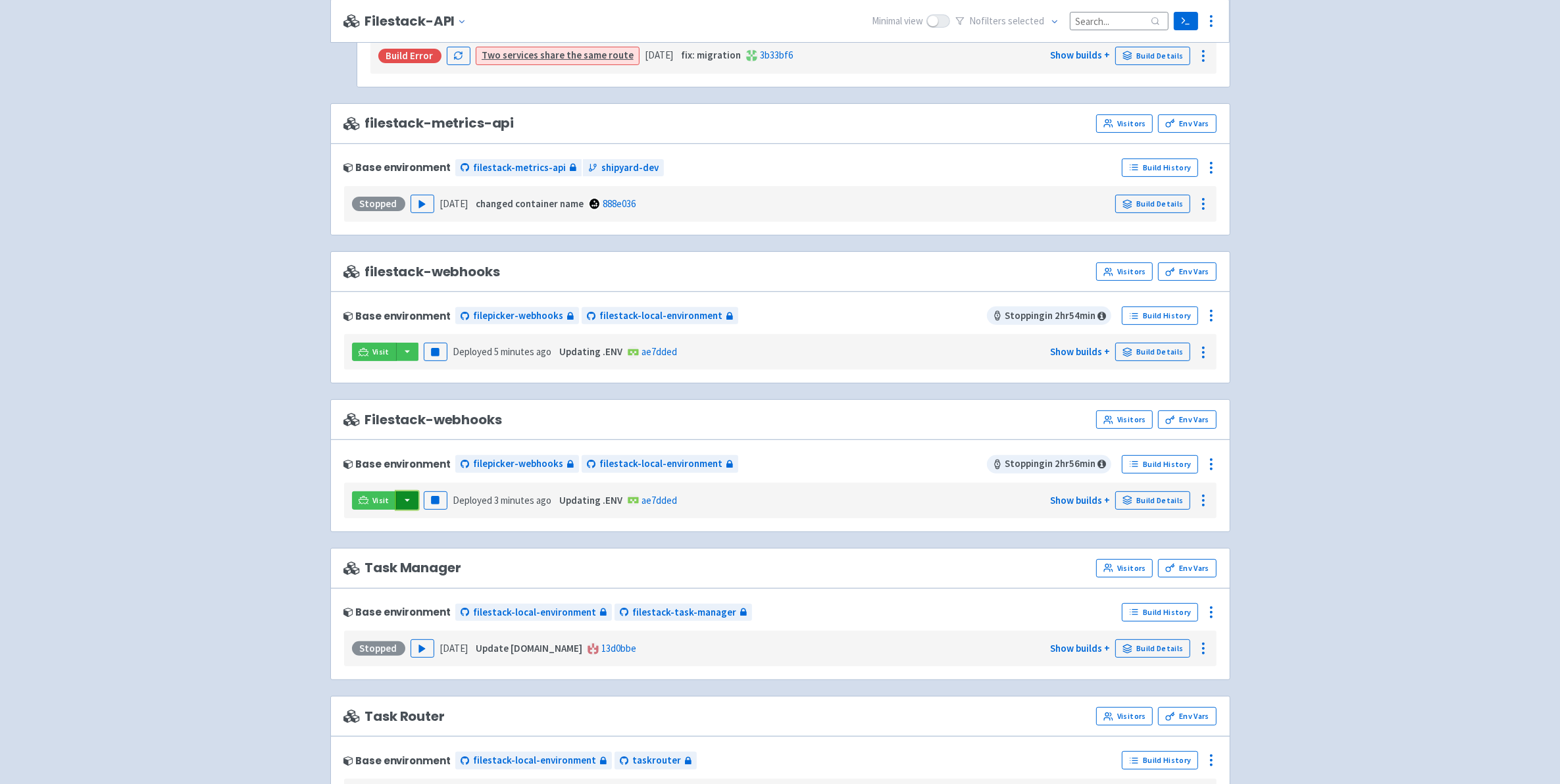
click at [400, 505] on button "button" at bounding box center [407, 500] width 22 height 18
click at [518, 536] on link "filepicker-webhooks (webhook)" at bounding box center [490, 527] width 190 height 20
click at [405, 501] on button "button" at bounding box center [407, 500] width 22 height 18
click at [401, 361] on button "button" at bounding box center [407, 352] width 22 height 18
click at [434, 383] on link "filepicker-webhooks (webhook)" at bounding box center [490, 378] width 190 height 20
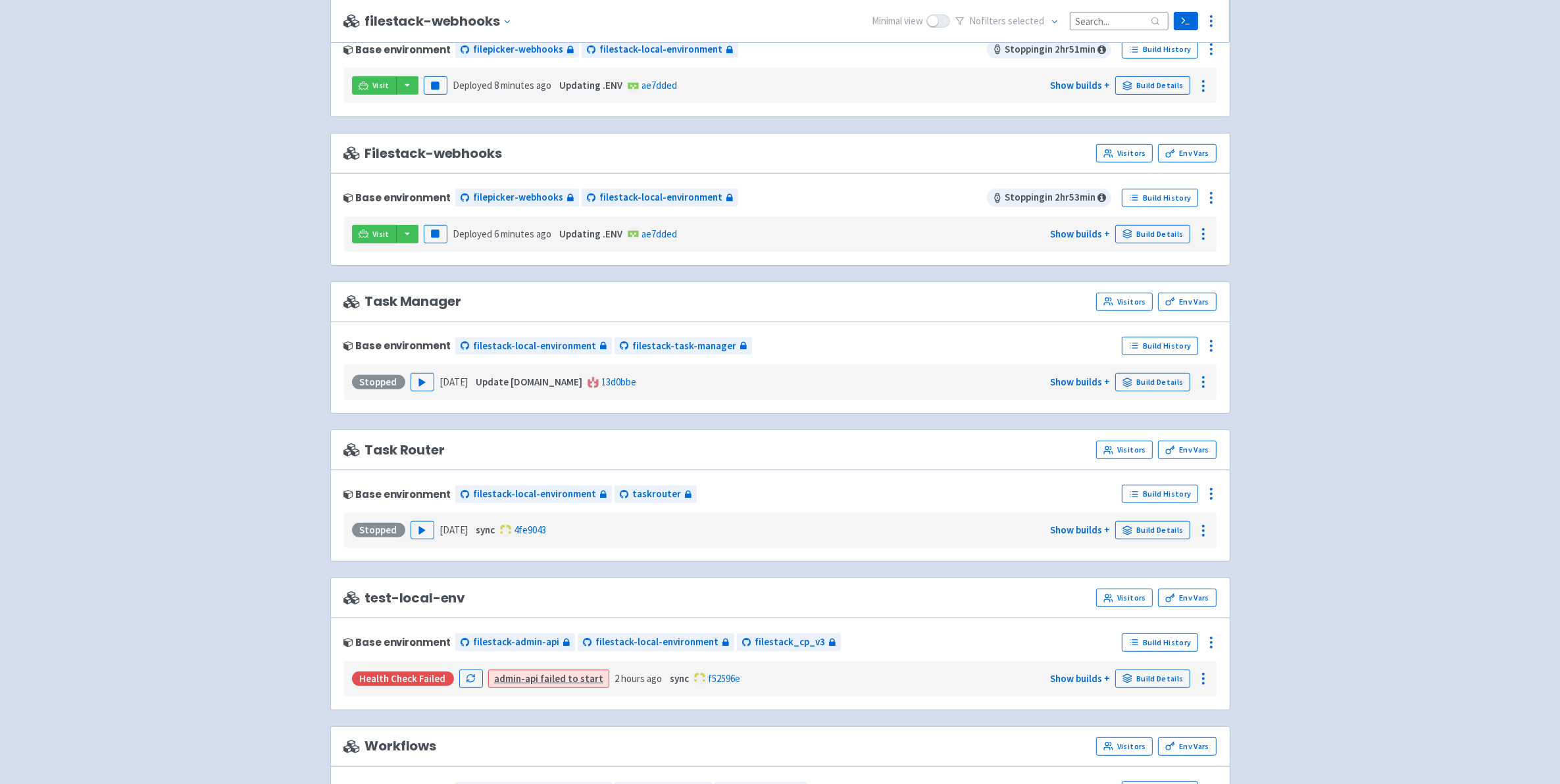
scroll to position [599, 0]
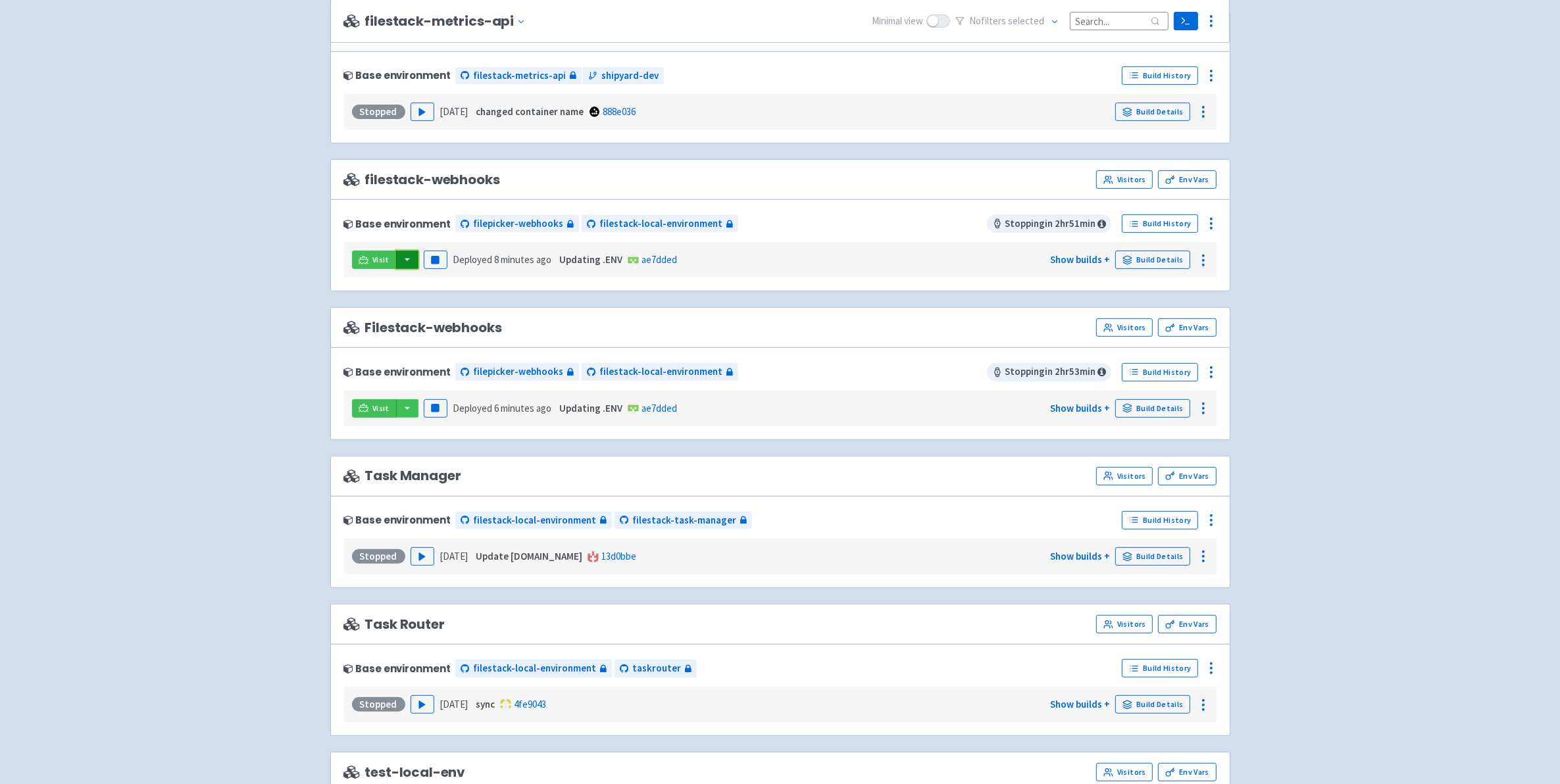
click at [401, 269] on button "button" at bounding box center [407, 259] width 22 height 18
click at [443, 282] on link "filepicker-webhooks (webhook)" at bounding box center [490, 286] width 190 height 20
click at [439, 408] on icon "button" at bounding box center [435, 408] width 10 height 10
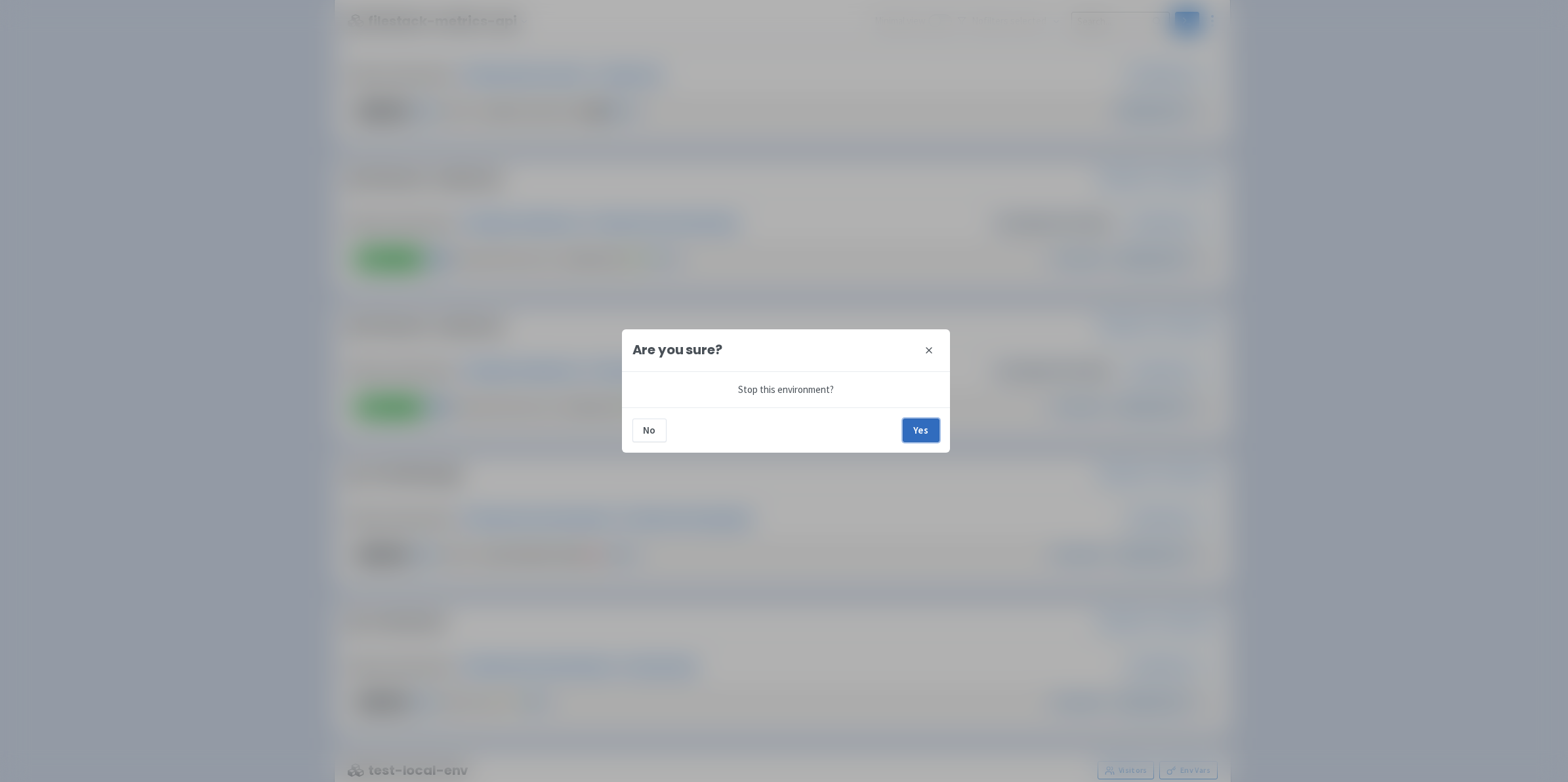
click at [922, 433] on button "Yes" at bounding box center [921, 431] width 37 height 24
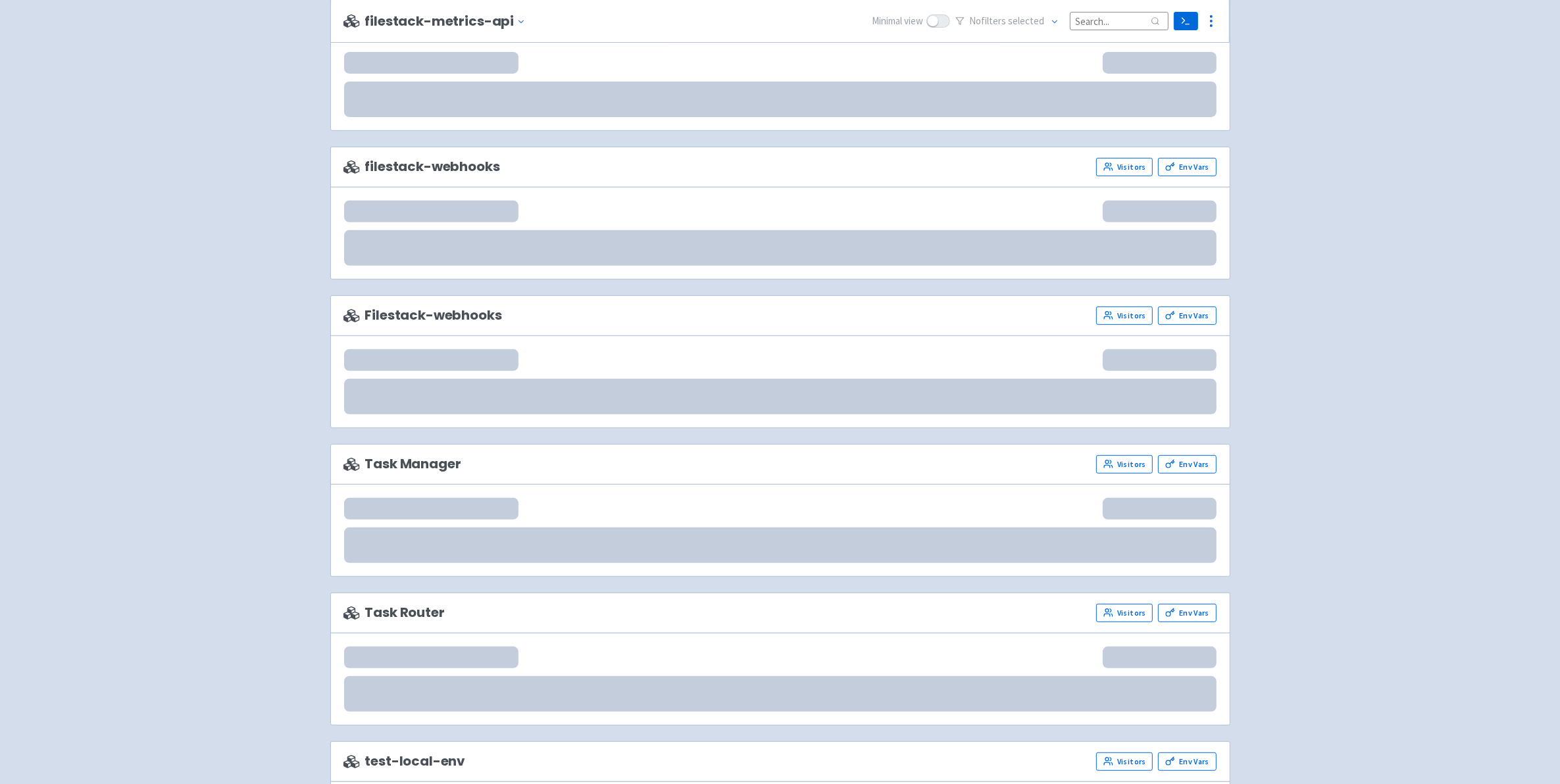
scroll to position [613, 0]
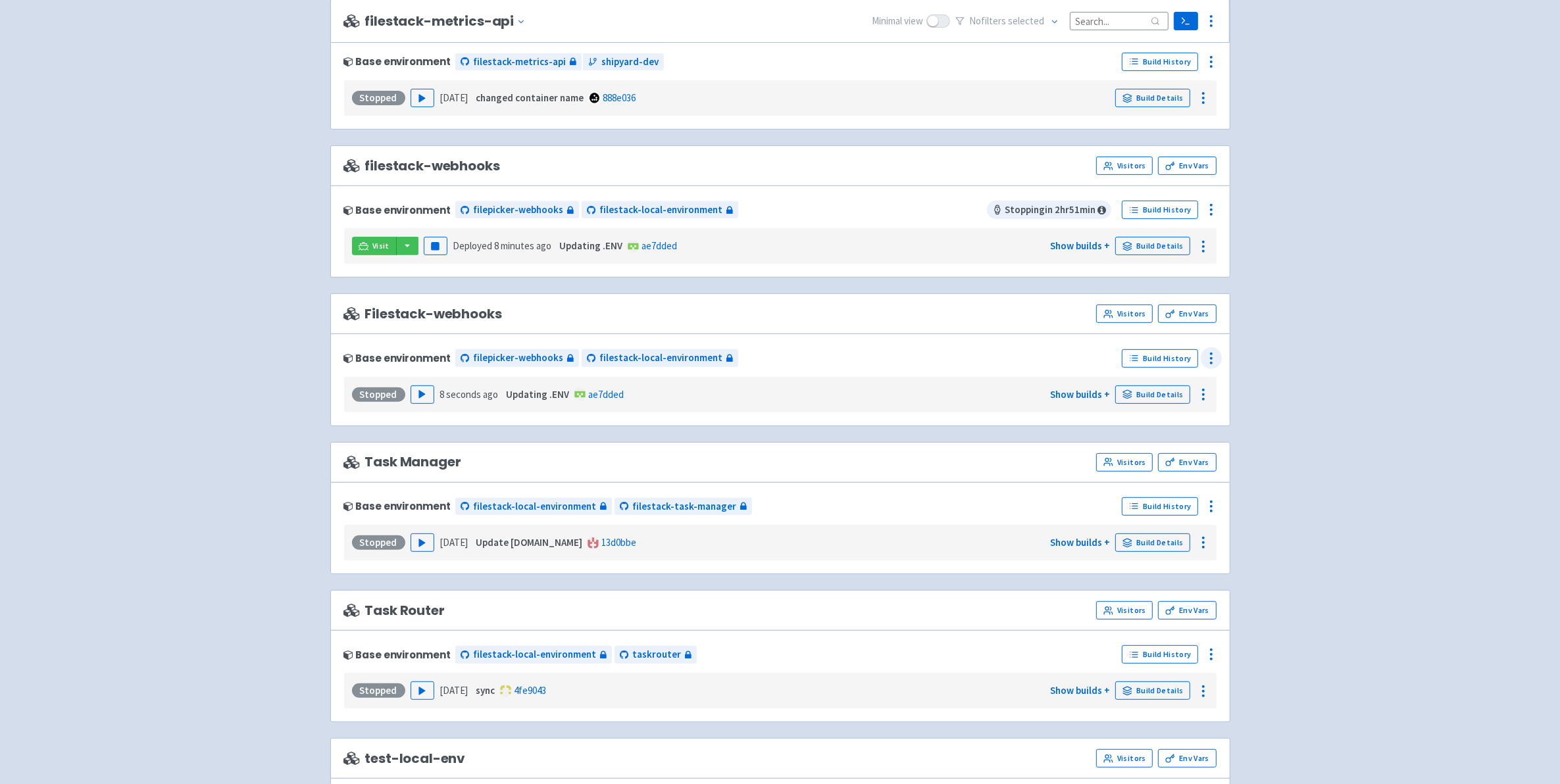
click at [1204, 366] on icon at bounding box center [1211, 359] width 16 height 16
click at [1145, 515] on span "Delete" at bounding box center [1161, 505] width 87 height 18
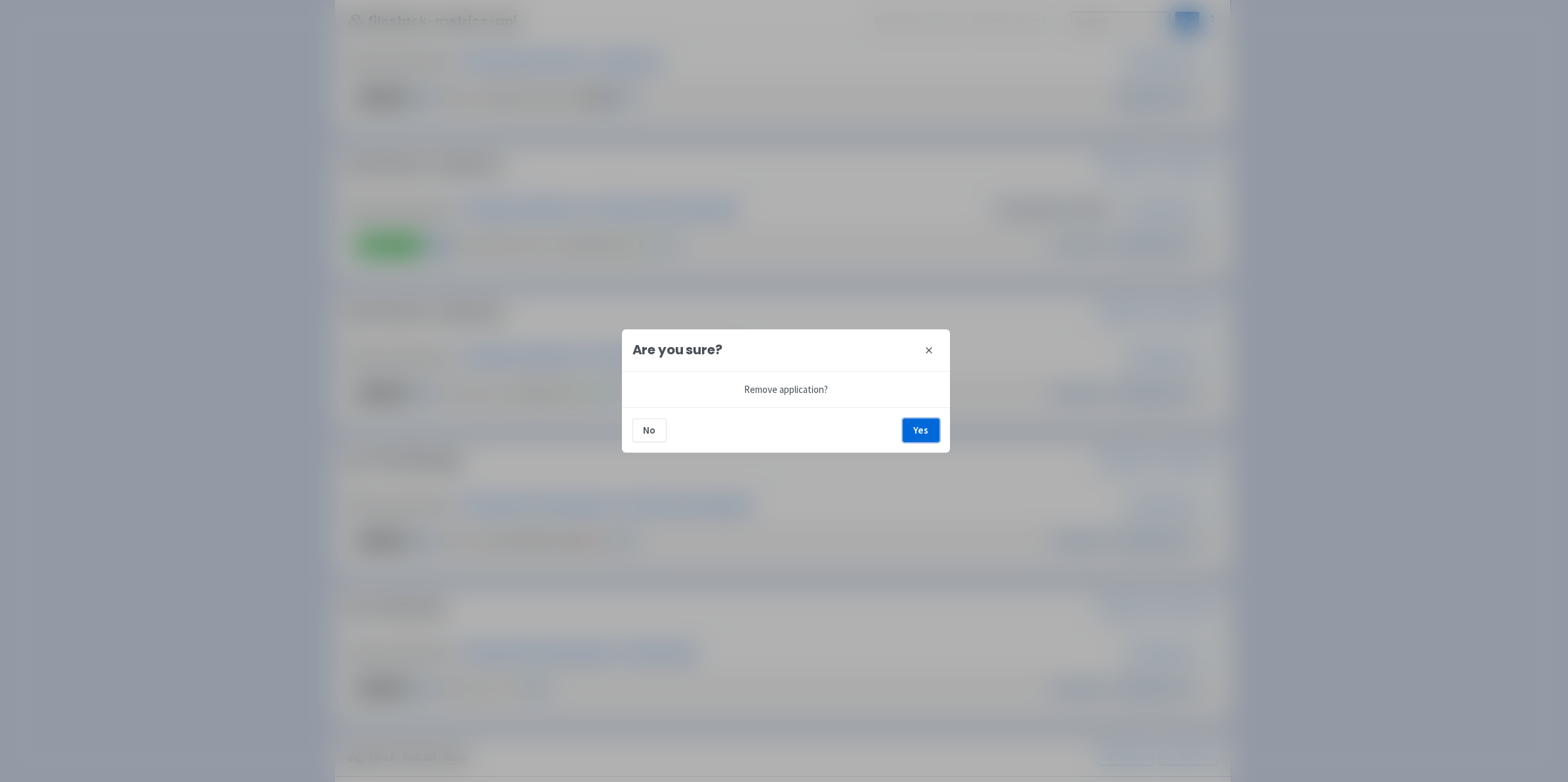
drag, startPoint x: 904, startPoint y: 434, endPoint x: 910, endPoint y: 431, distance: 6.7
click at [908, 431] on button "Yes" at bounding box center [921, 431] width 37 height 24
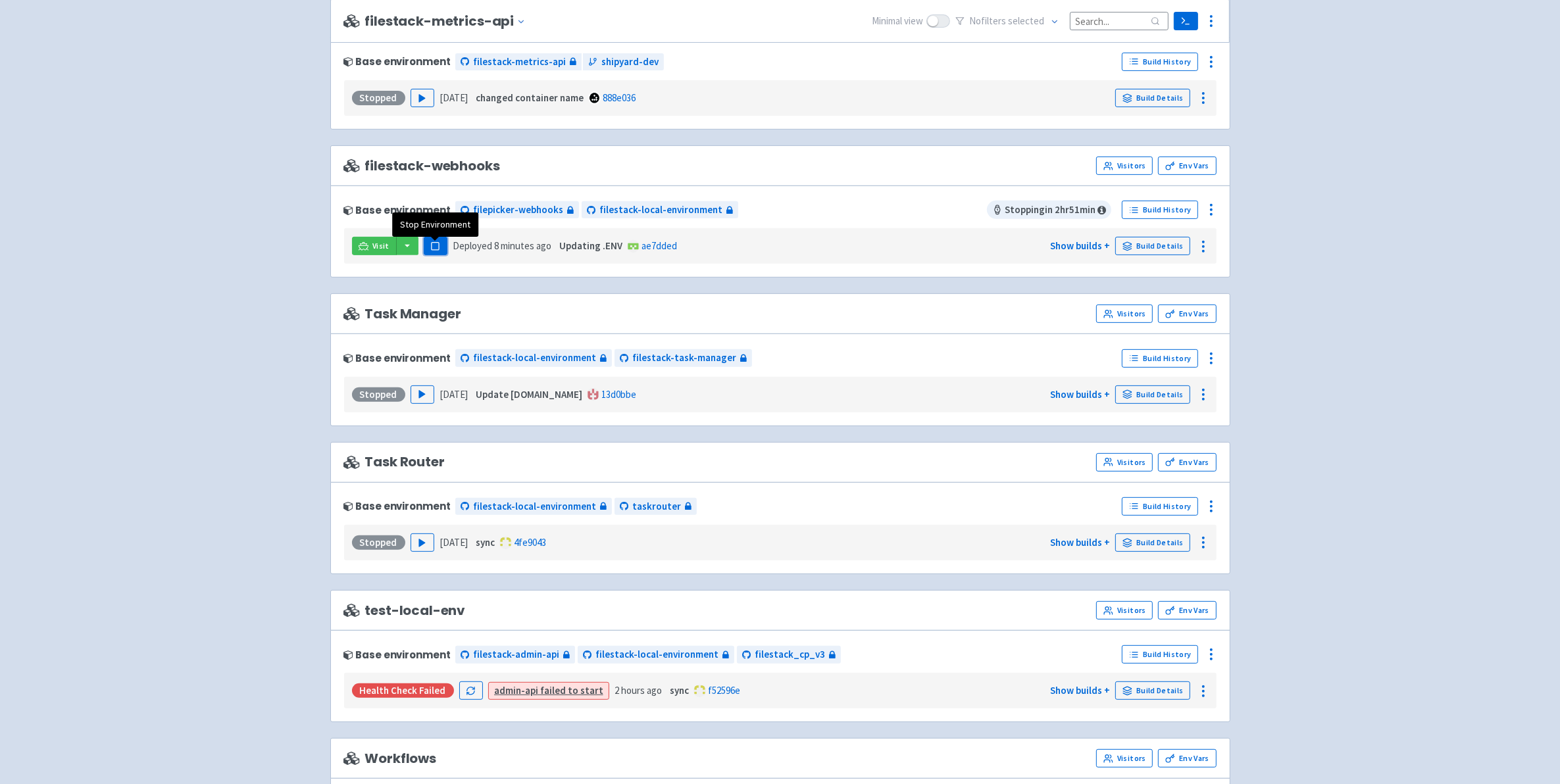
click at [434, 250] on rect "button" at bounding box center [435, 246] width 7 height 7
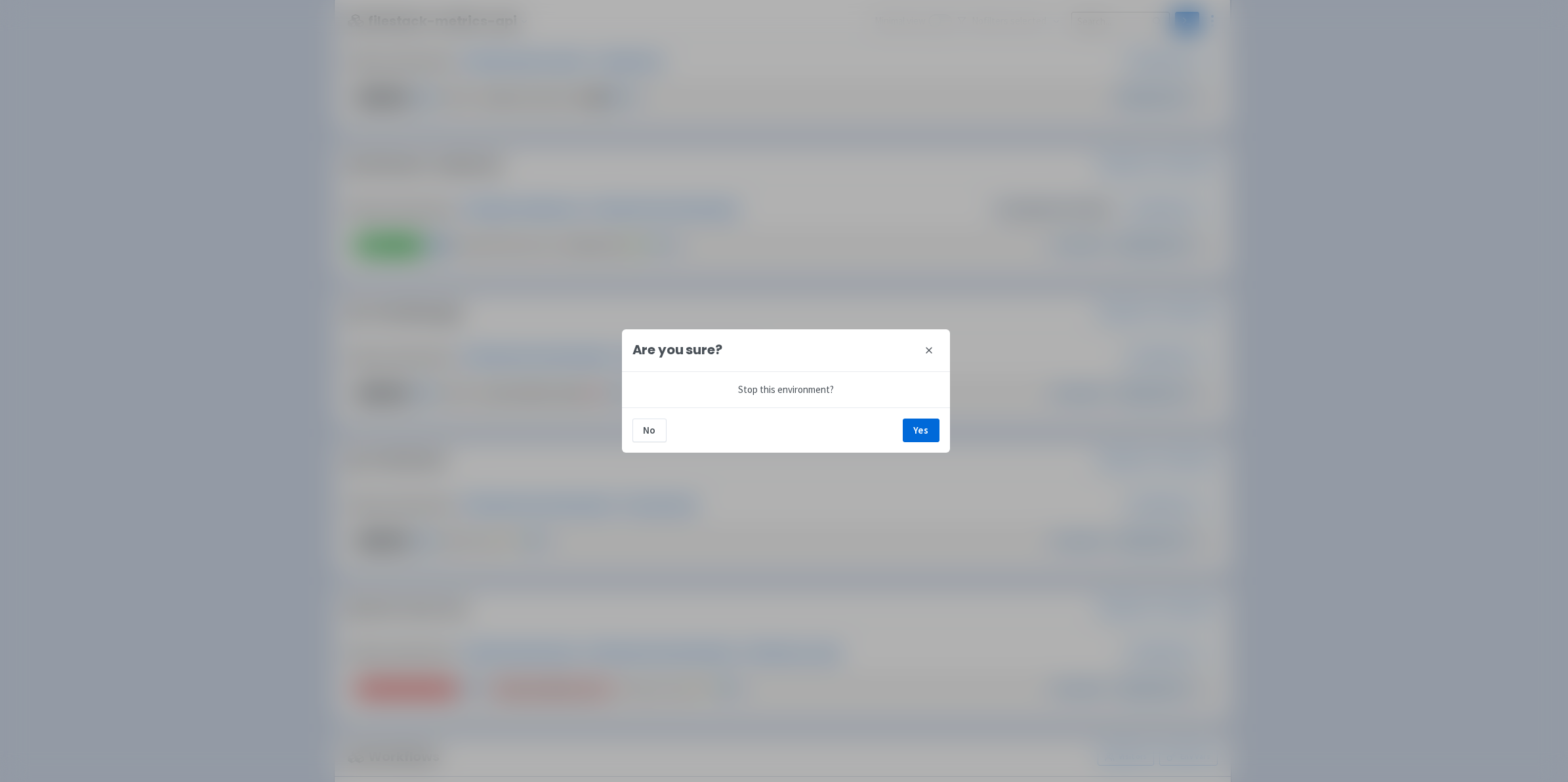
click at [929, 448] on div "No Yes" at bounding box center [786, 430] width 328 height 45
click at [932, 420] on button "Yes" at bounding box center [921, 431] width 37 height 24
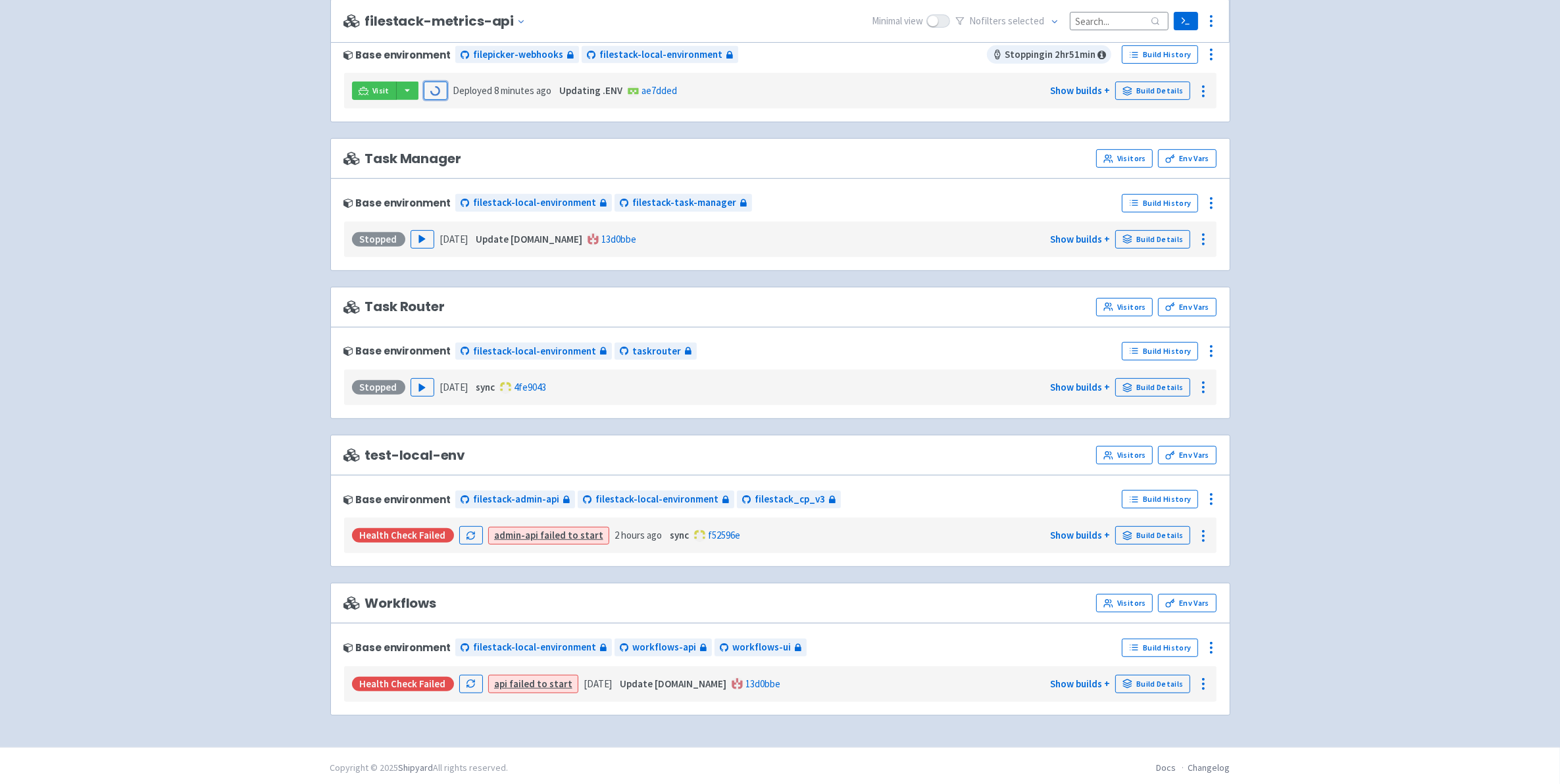
scroll to position [779, 0]
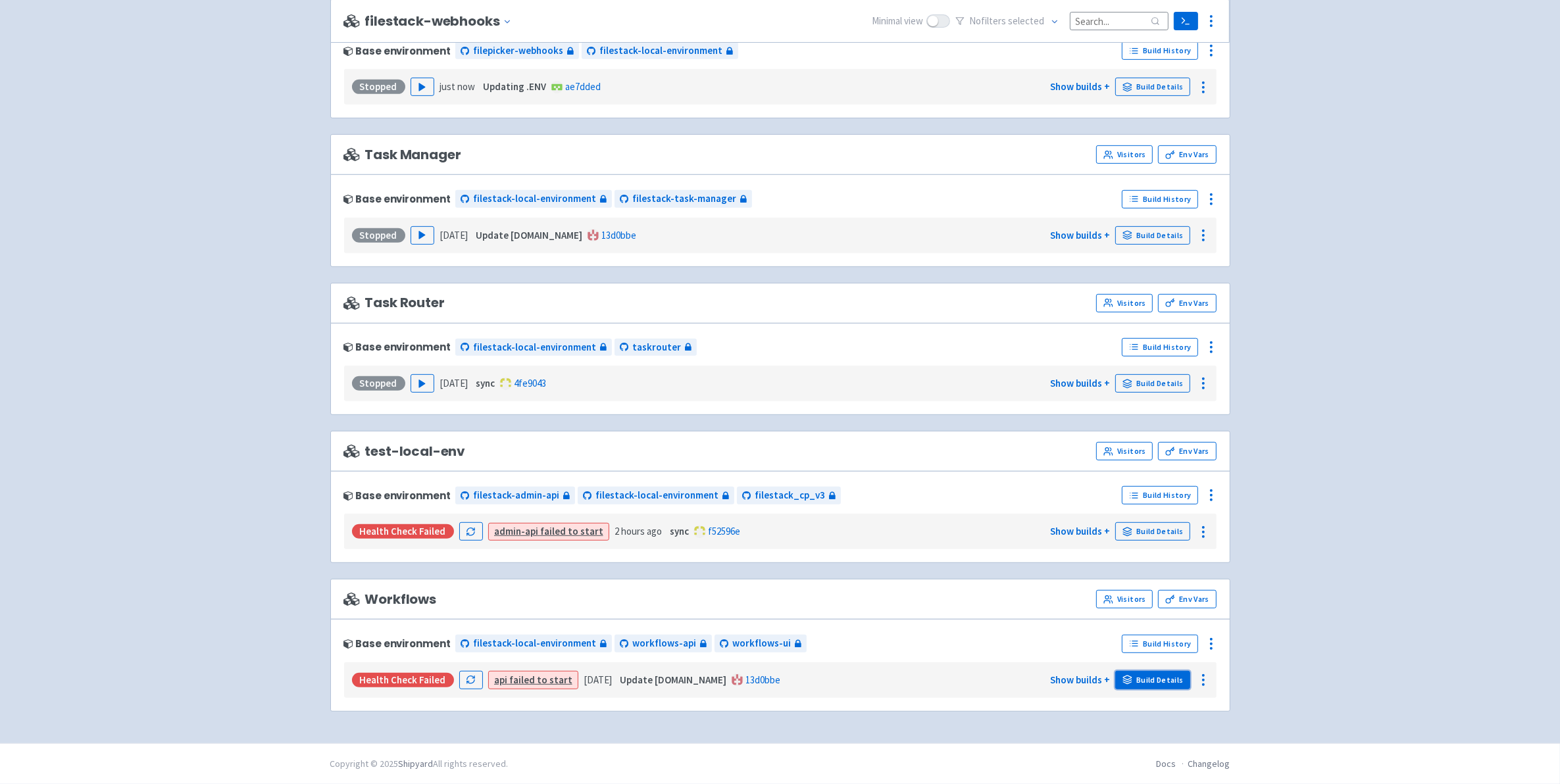
click at [1167, 675] on link "Build Details" at bounding box center [1152, 679] width 75 height 18
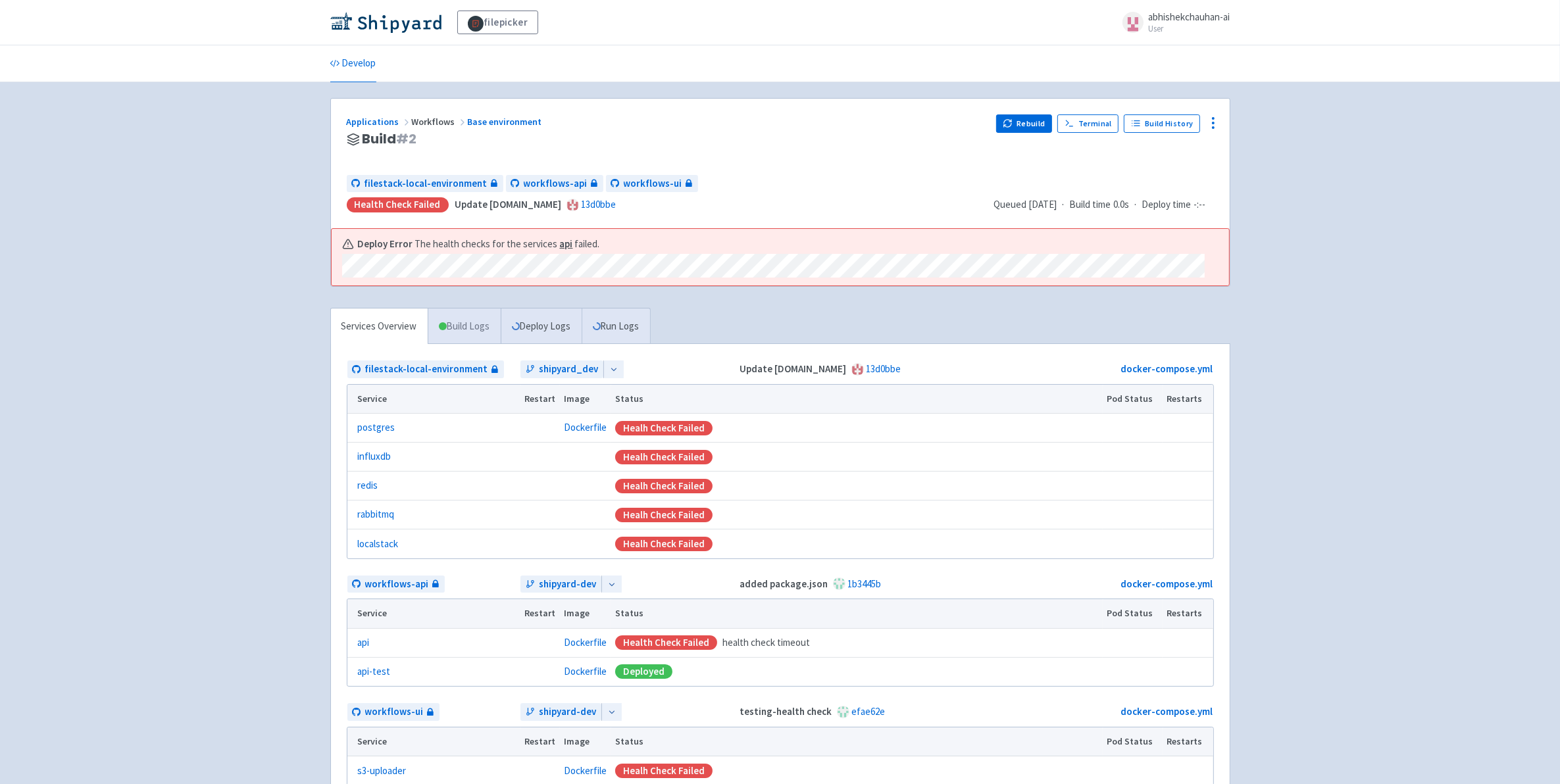
drag, startPoint x: 479, startPoint y: 355, endPoint x: 481, endPoint y: 324, distance: 31.1
click at [481, 324] on link "Build Logs" at bounding box center [464, 326] width 72 height 36
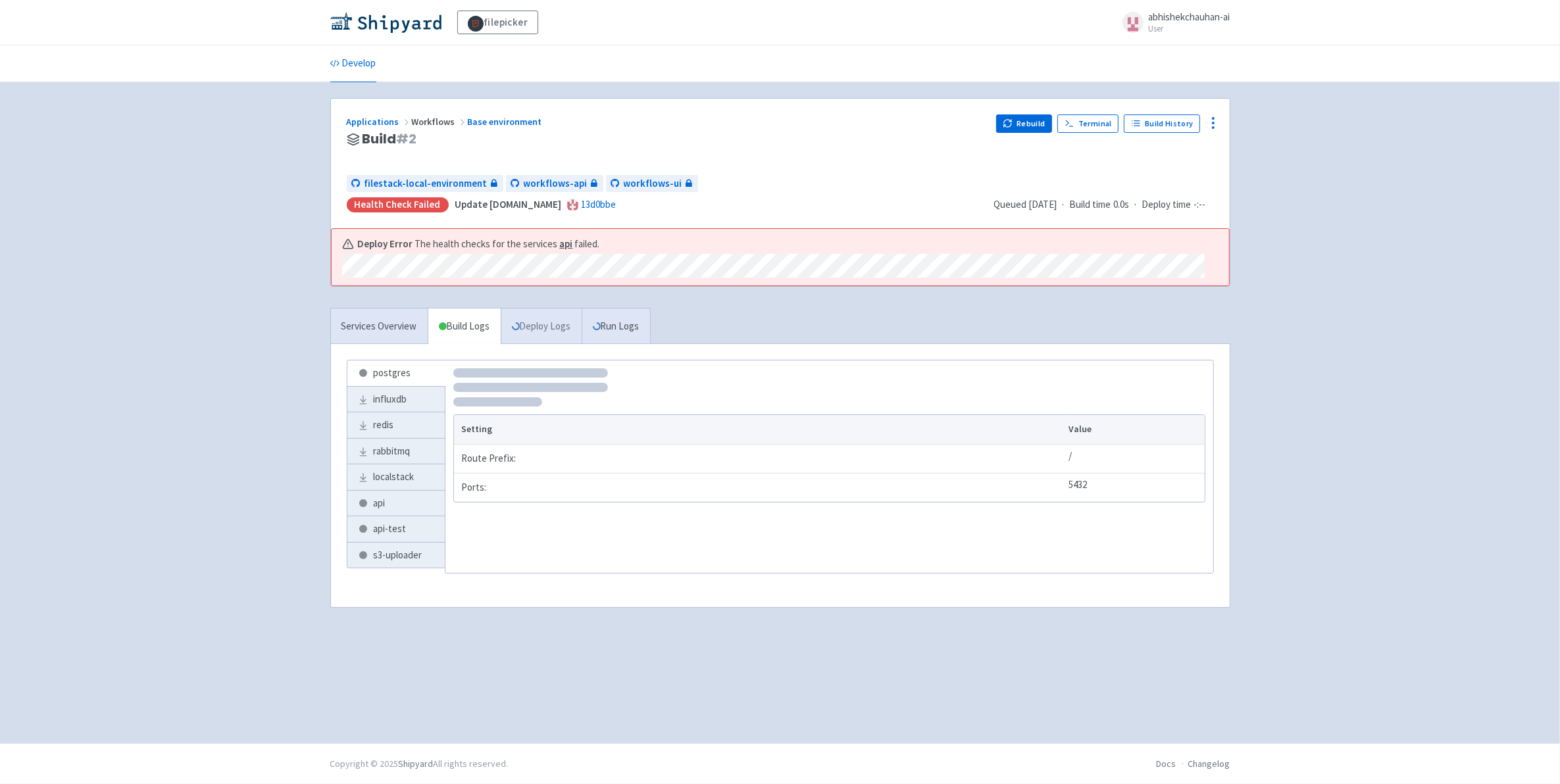
drag, startPoint x: 461, startPoint y: 280, endPoint x: 537, endPoint y: 332, distance: 92.1
click at [537, 332] on link "Deploy Logs" at bounding box center [540, 326] width 81 height 36
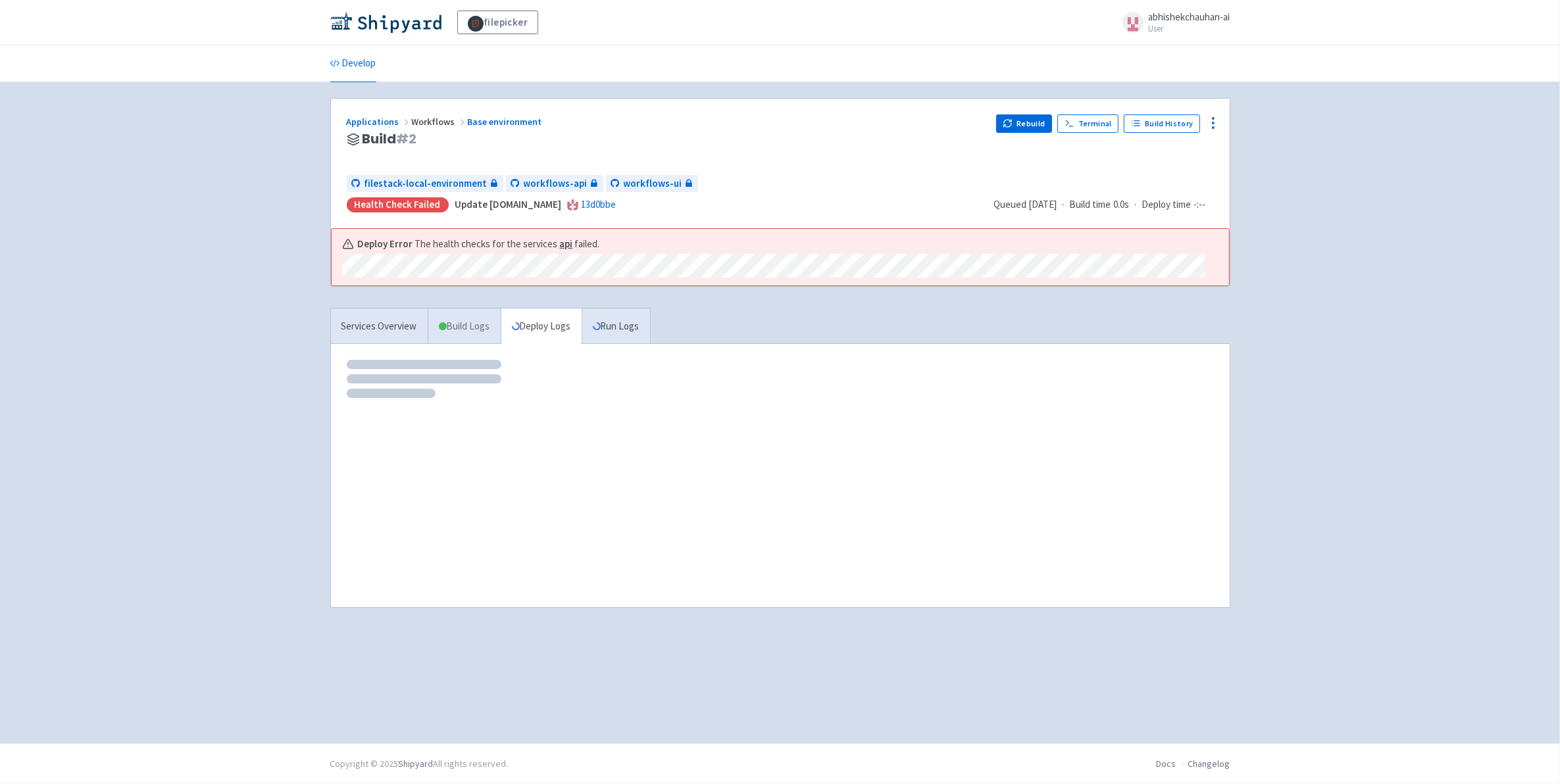
click at [478, 326] on link "Build Logs" at bounding box center [464, 326] width 72 height 36
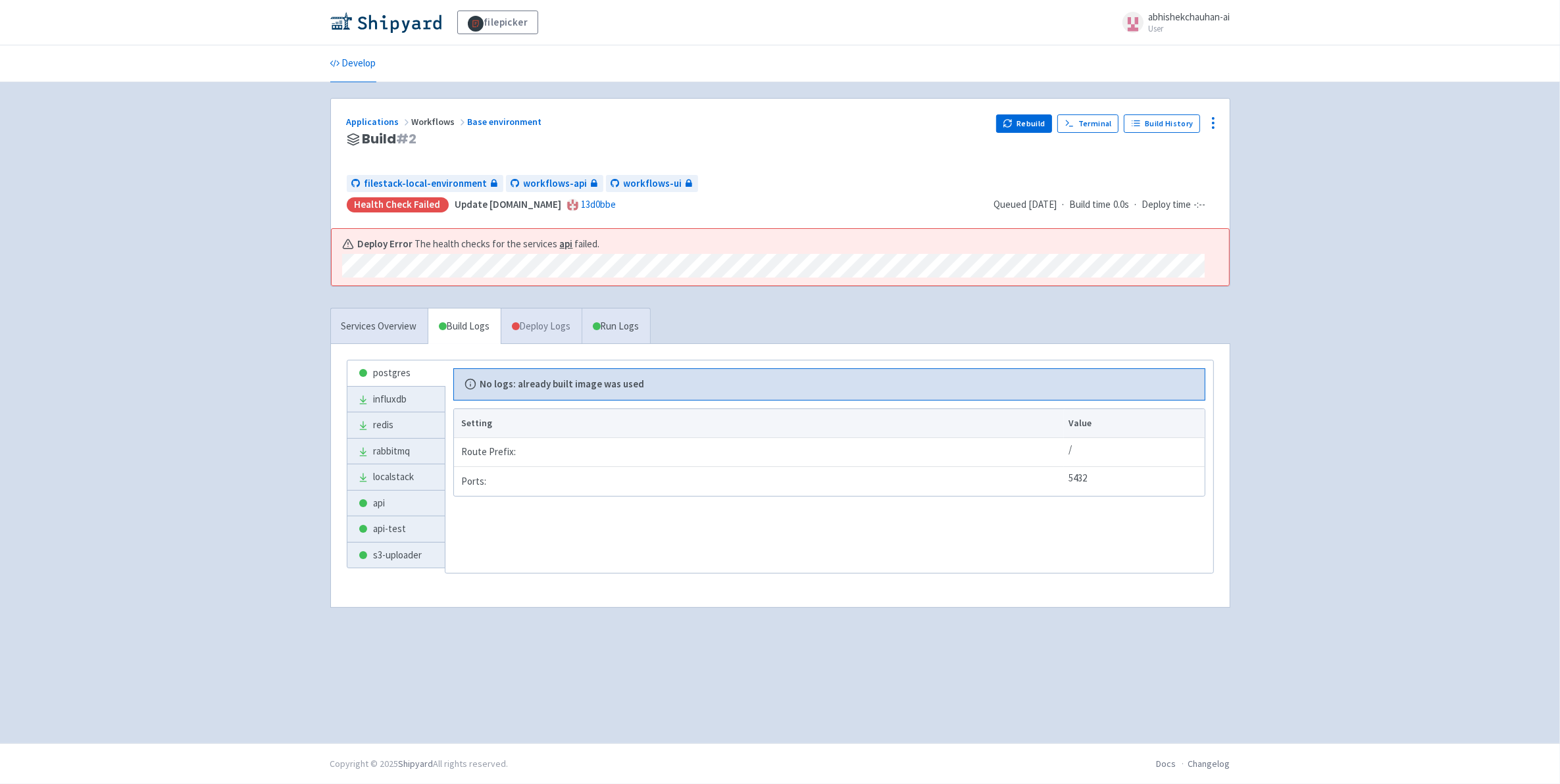
click at [523, 343] on link "Deploy Logs" at bounding box center [540, 326] width 81 height 36
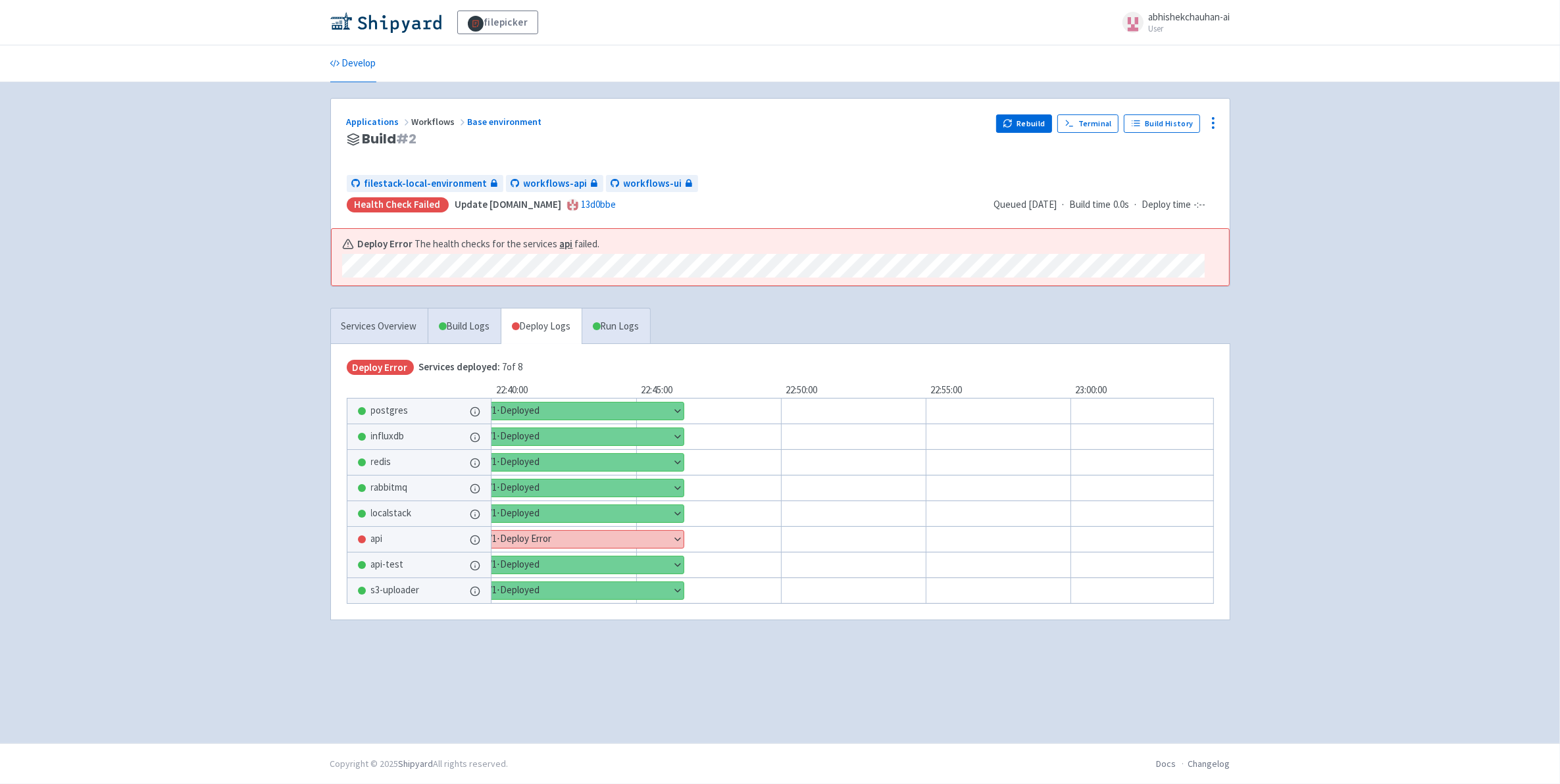
click at [522, 537] on button "Show details" at bounding box center [582, 539] width 203 height 17
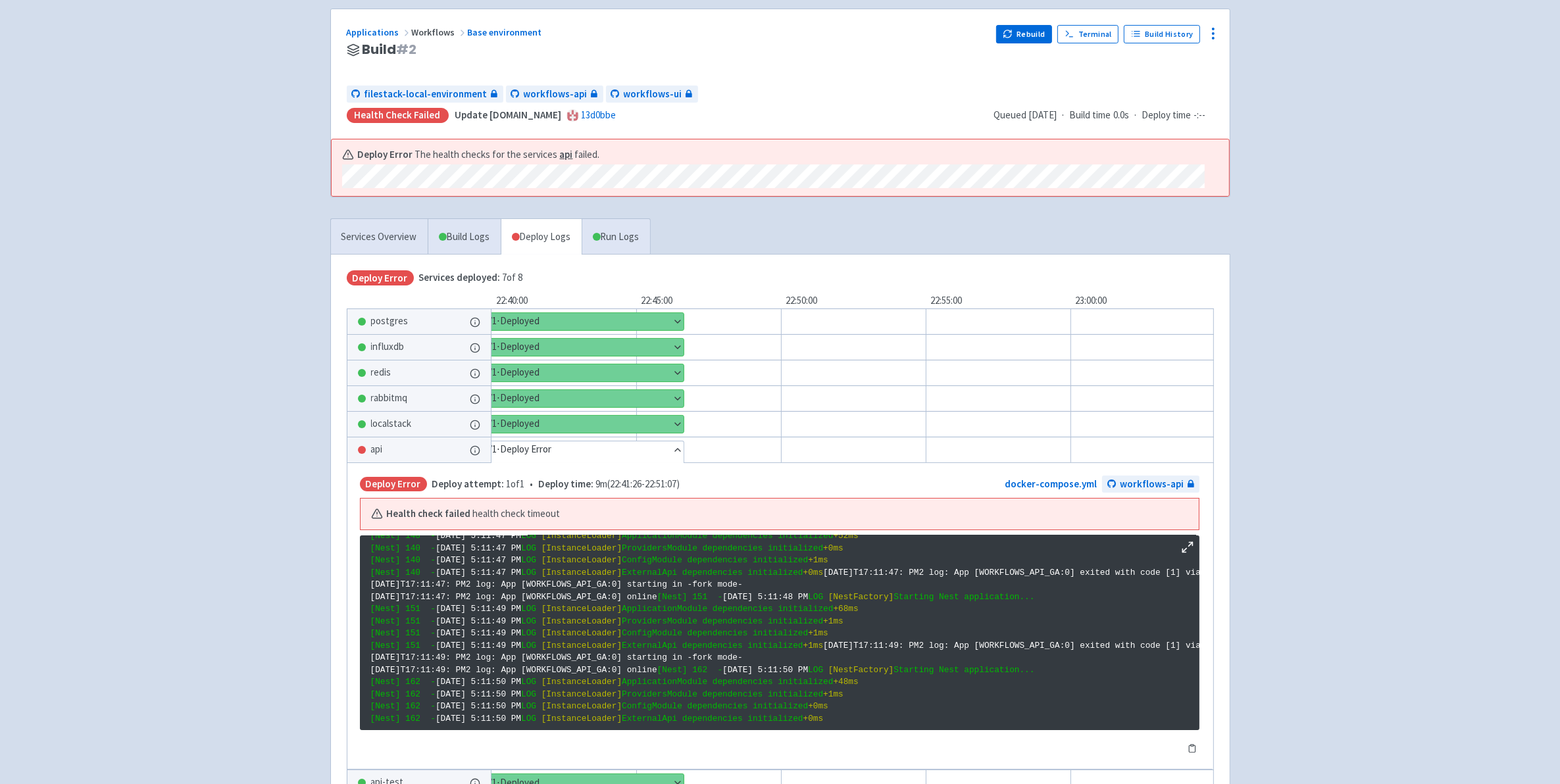
scroll to position [221, 0]
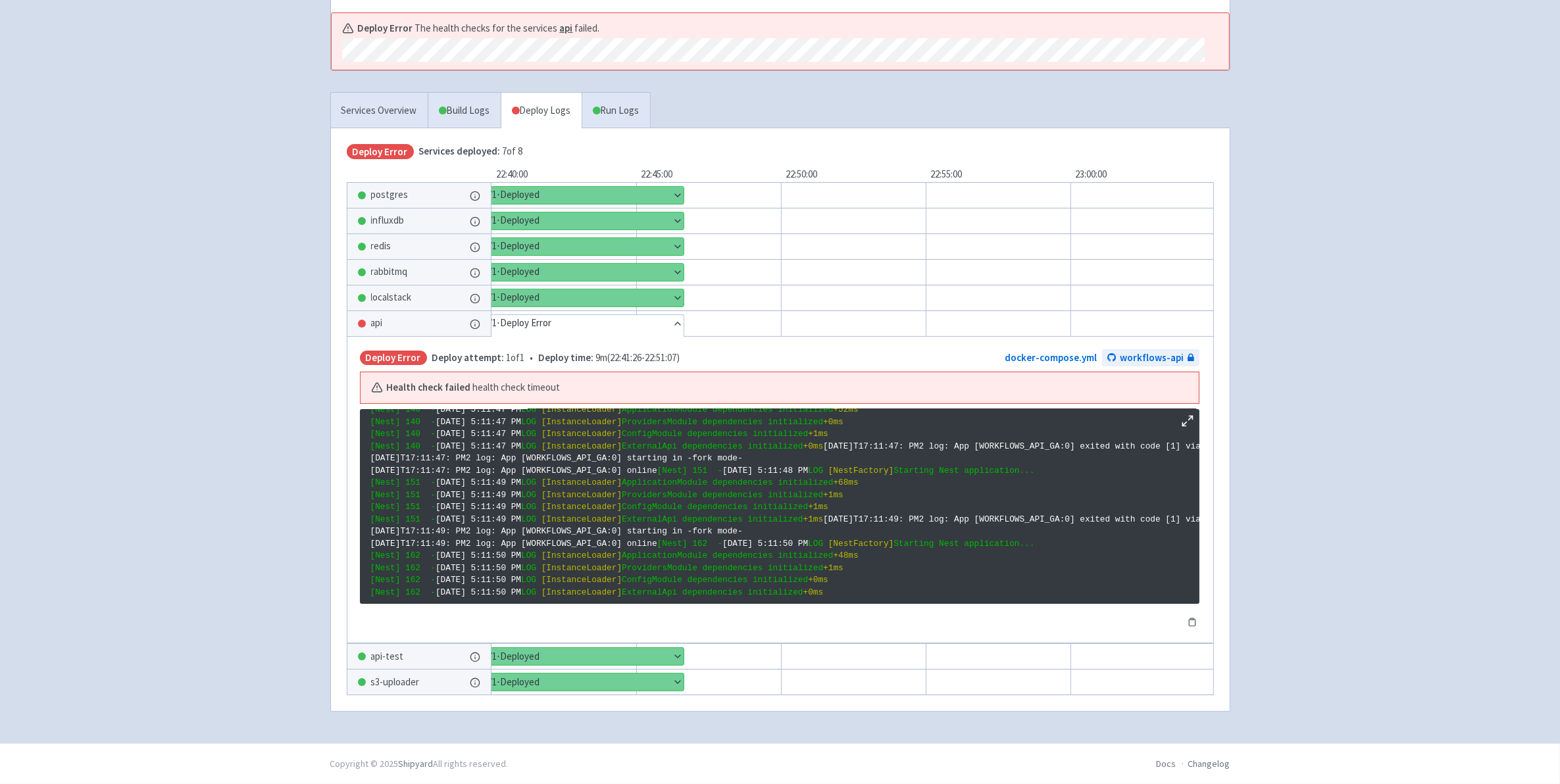
drag, startPoint x: 602, startPoint y: 540, endPoint x: 935, endPoint y: 584, distance: 335.9
drag, startPoint x: 935, startPoint y: 584, endPoint x: 898, endPoint y: 565, distance: 41.6
drag, startPoint x: 913, startPoint y: 581, endPoint x: 374, endPoint y: 465, distance: 551.3
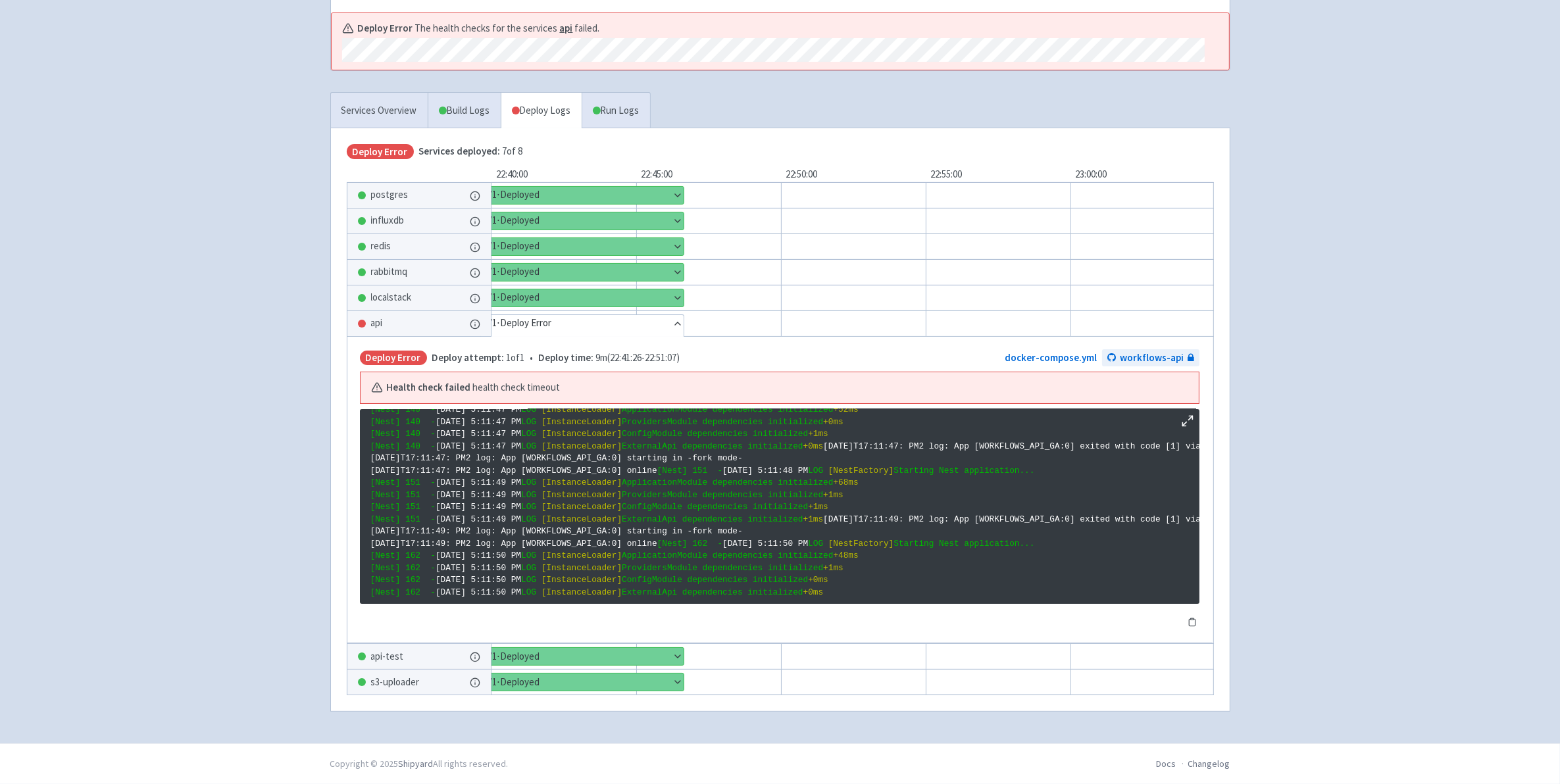
drag, startPoint x: 374, startPoint y: 465, endPoint x: 587, endPoint y: 500, distance: 215.9
click at [574, 331] on div "Hide details 1 / 1 ⋅ Deploy Error" at bounding box center [582, 326] width 204 height 22
click at [677, 316] on button "Hide details" at bounding box center [582, 324] width 203 height 17
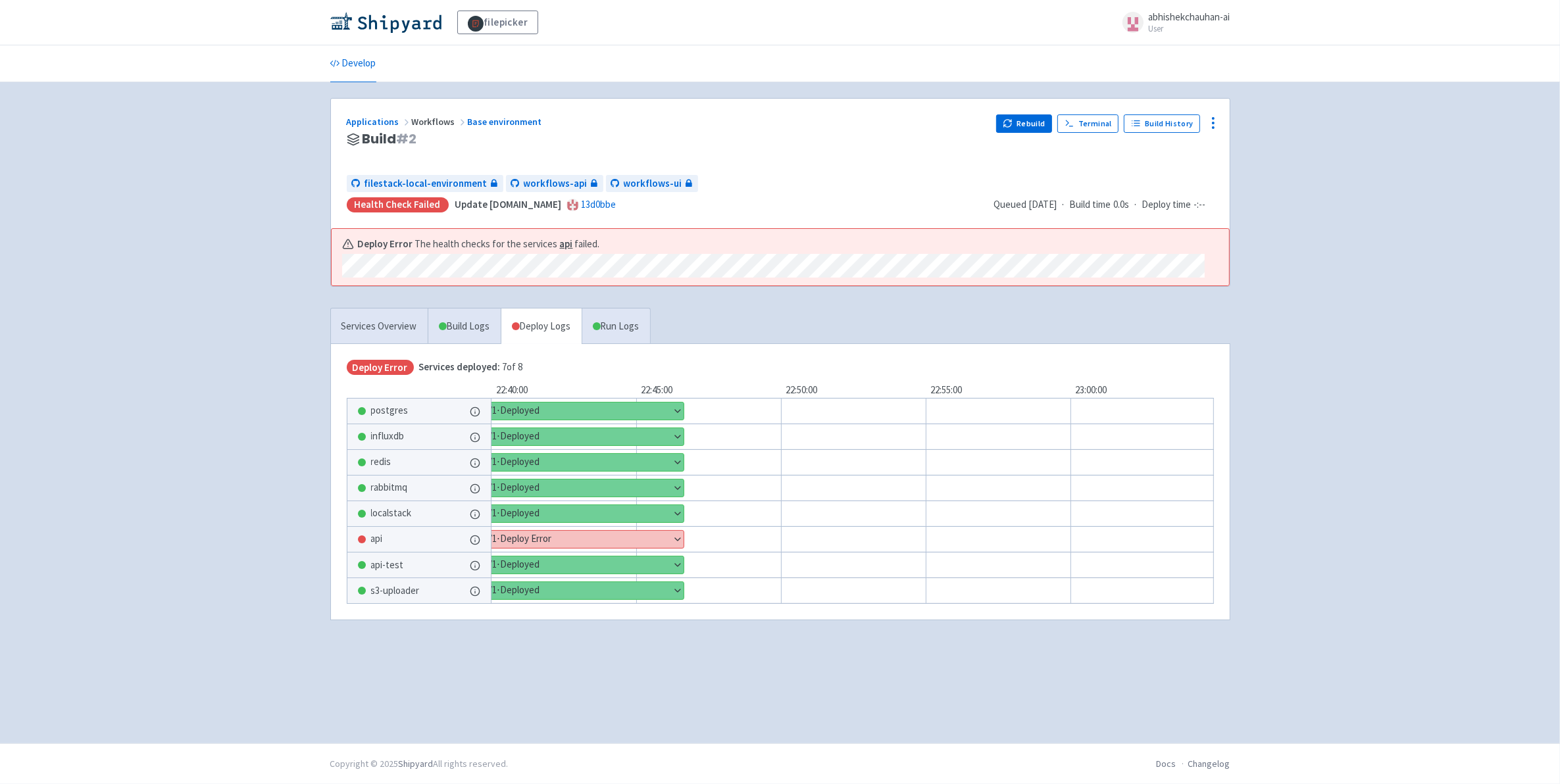
scroll to position [0, 0]
